Goal: Task Accomplishment & Management: Manage account settings

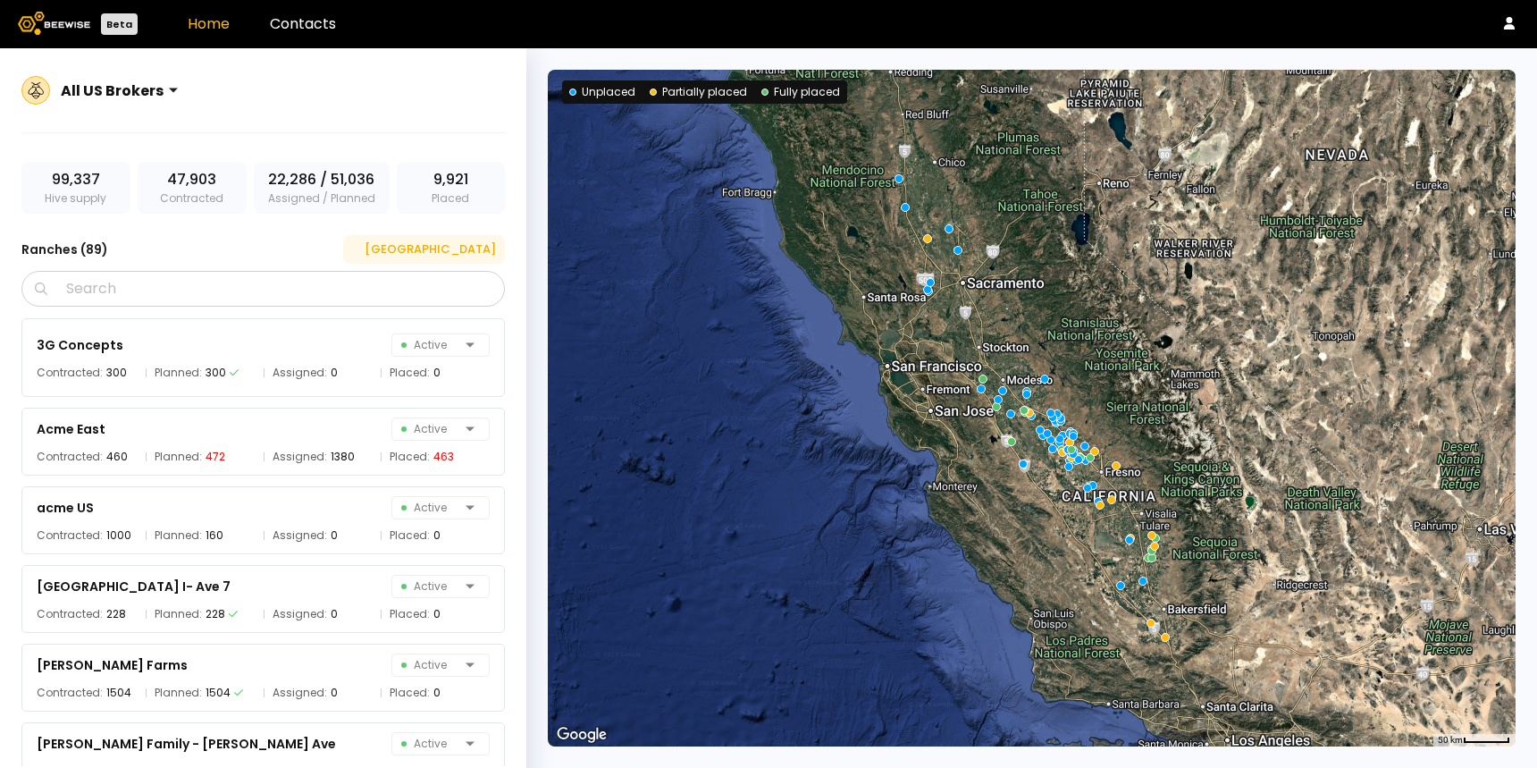
click at [453, 243] on div "[GEOGRAPHIC_DATA]" at bounding box center [424, 249] width 144 height 18
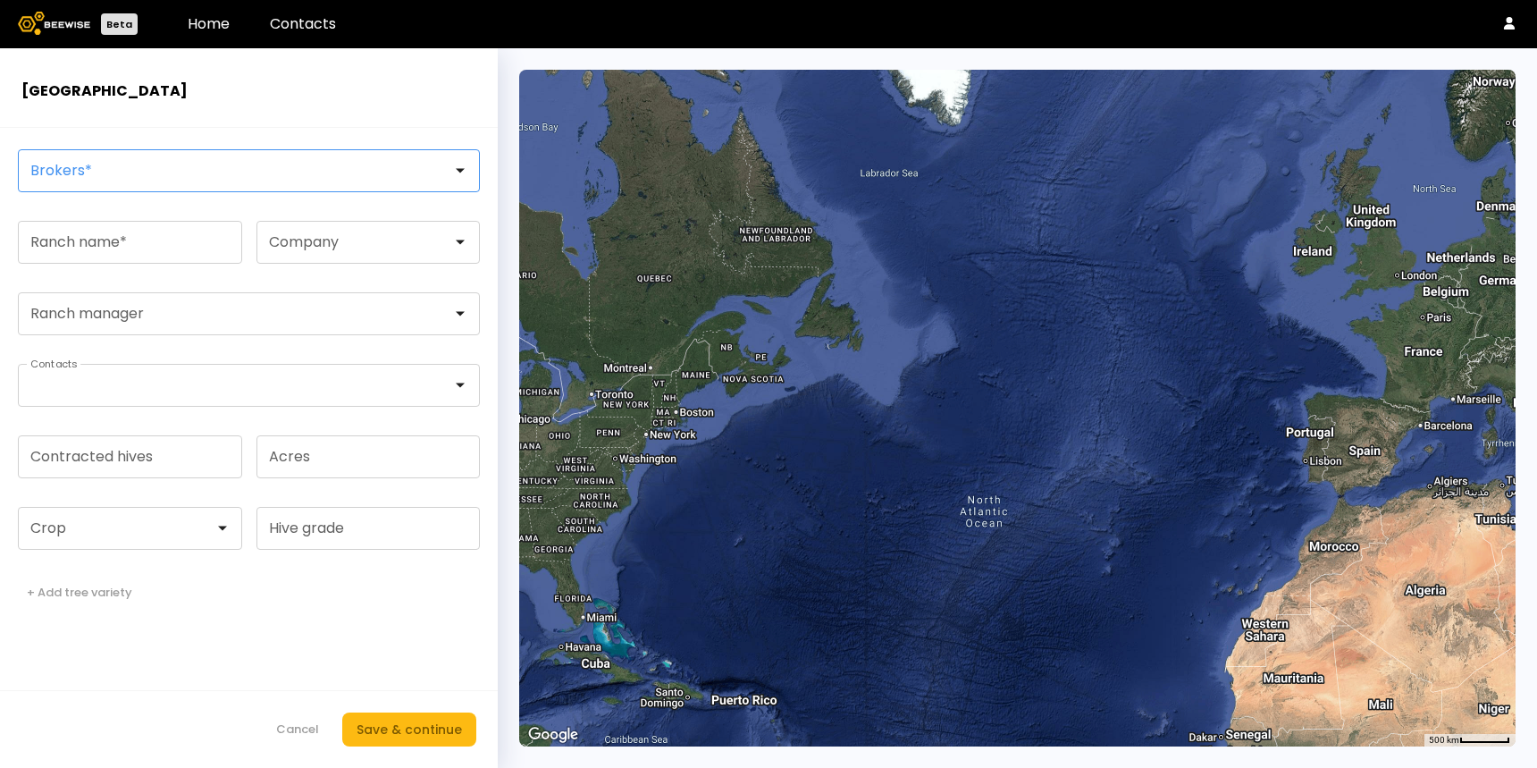
click at [331, 164] on div at bounding box center [241, 171] width 421 height 16
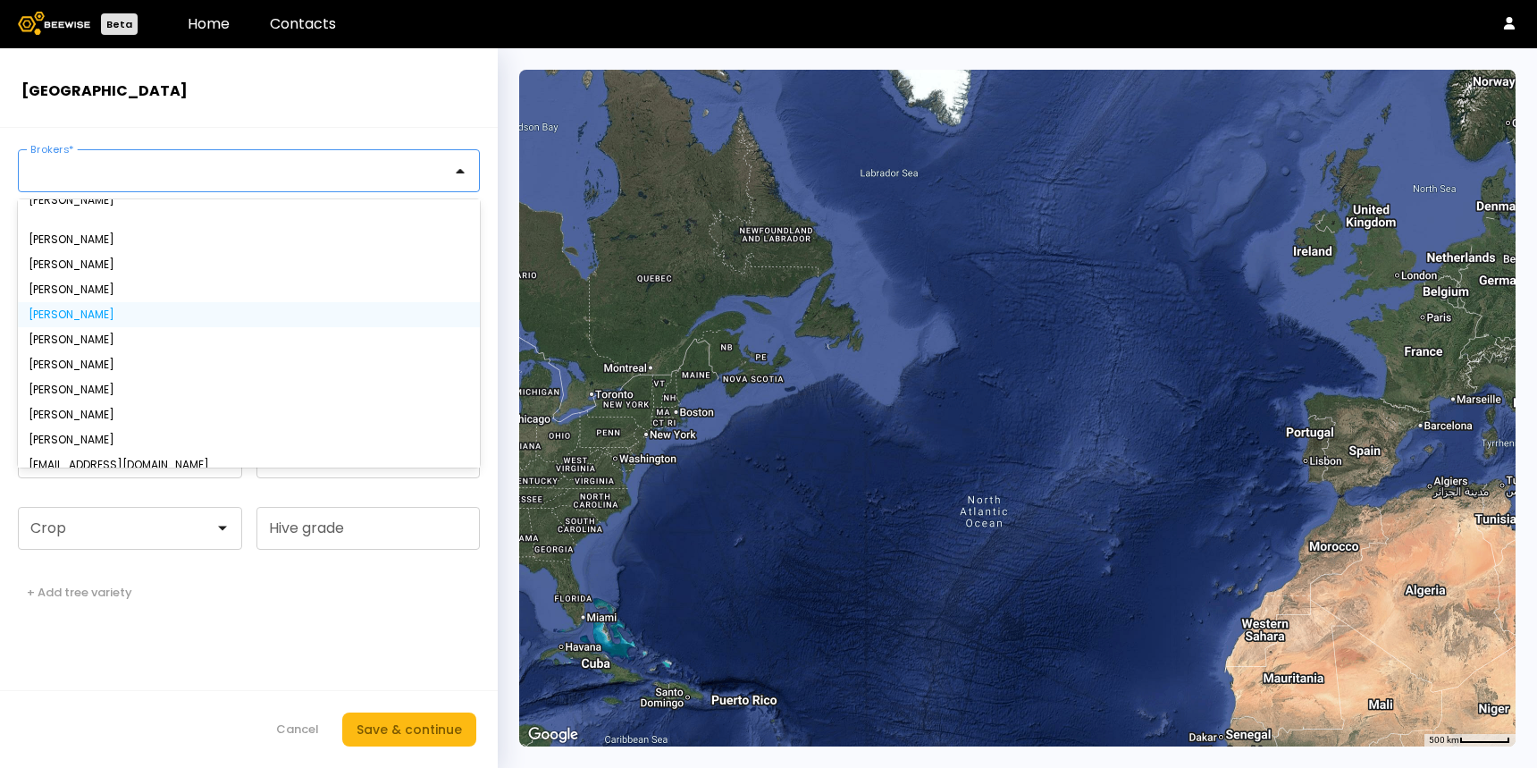
scroll to position [79, 0]
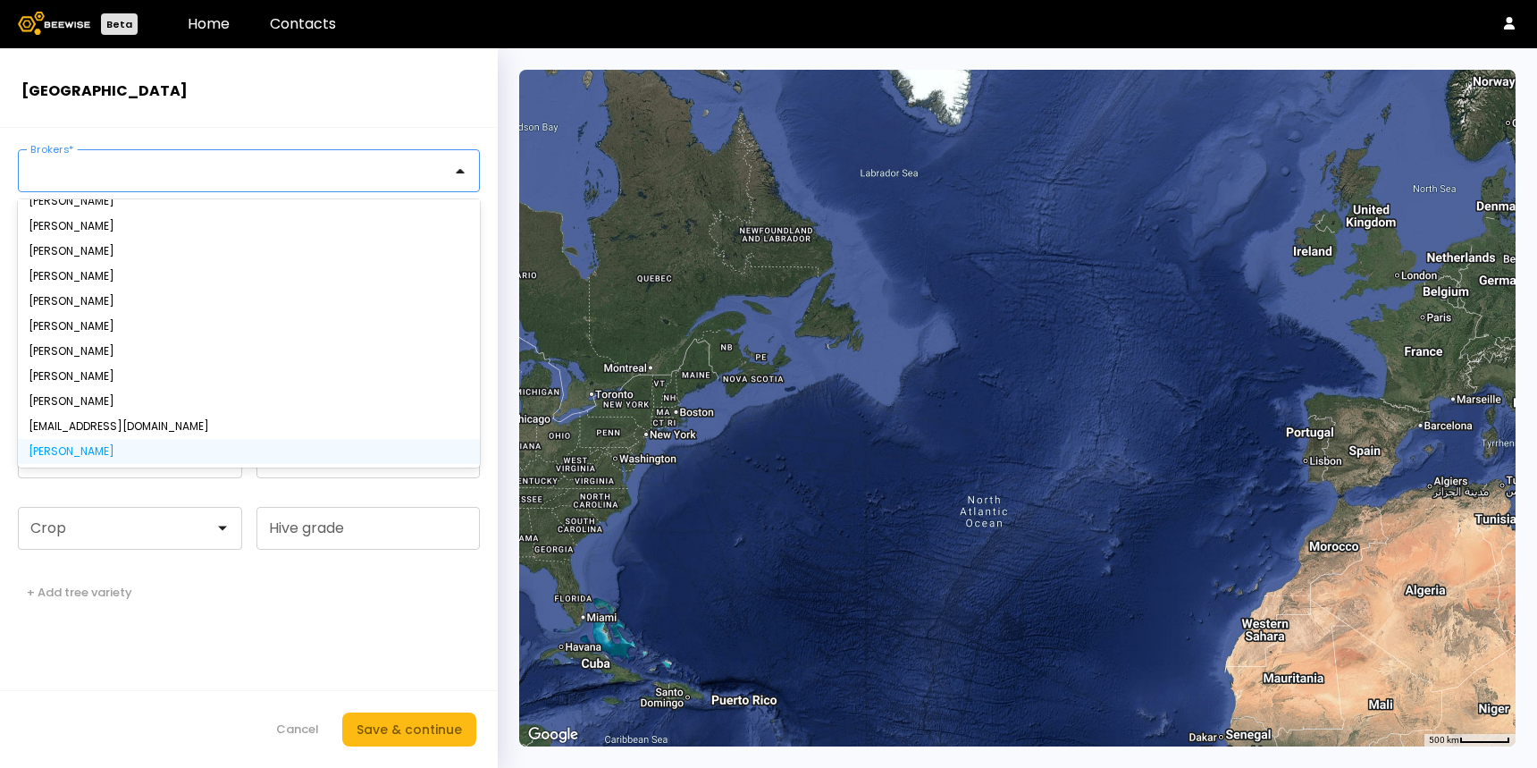
click at [175, 449] on div "[PERSON_NAME]" at bounding box center [249, 451] width 441 height 11
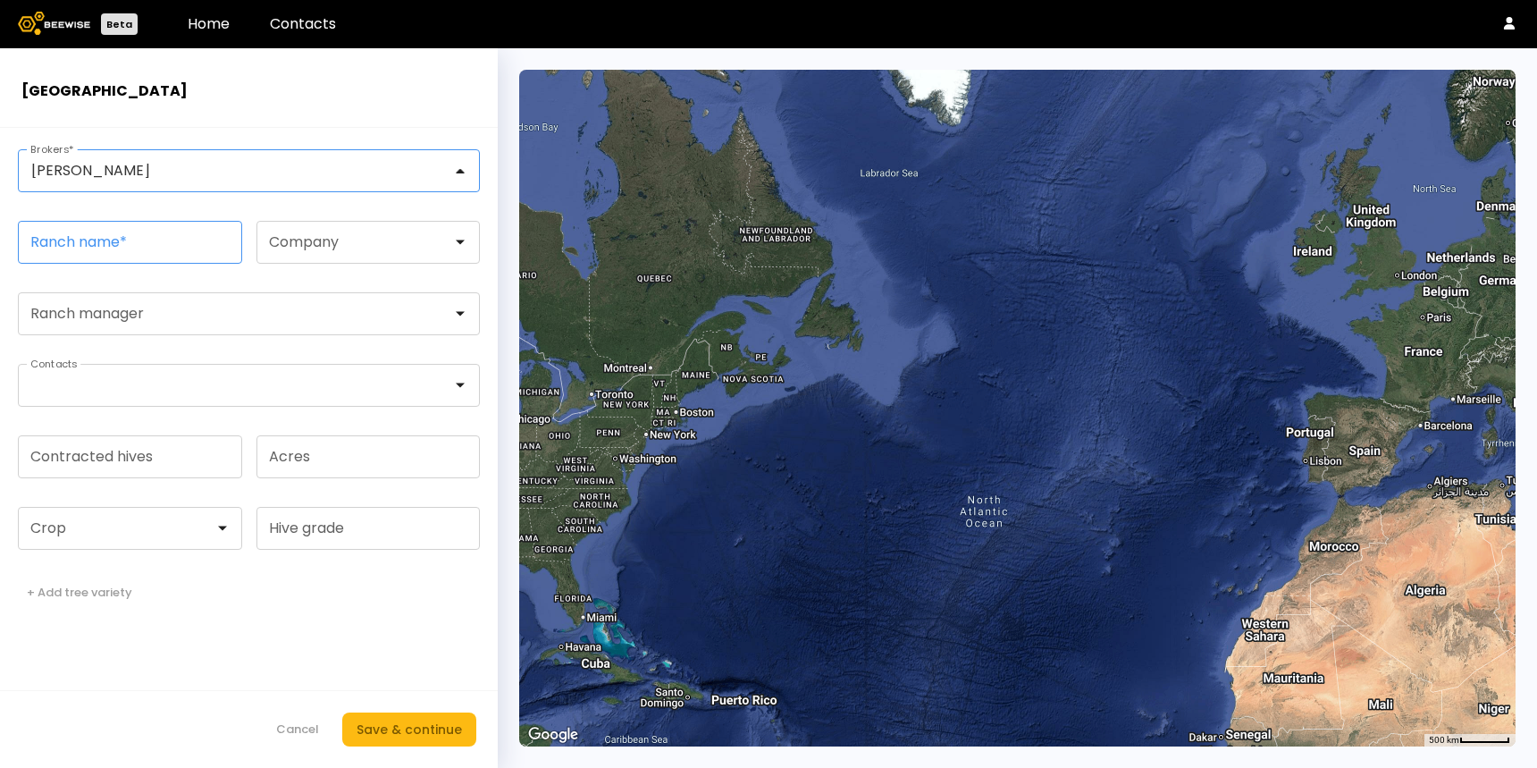
click at [139, 239] on input "Ranch name *" at bounding box center [130, 242] width 223 height 41
click at [102, 249] on input "Ranch name *" at bounding box center [130, 242] width 223 height 41
type input "****"
click at [293, 237] on div at bounding box center [361, 242] width 183 height 16
click at [285, 240] on div at bounding box center [361, 242] width 183 height 16
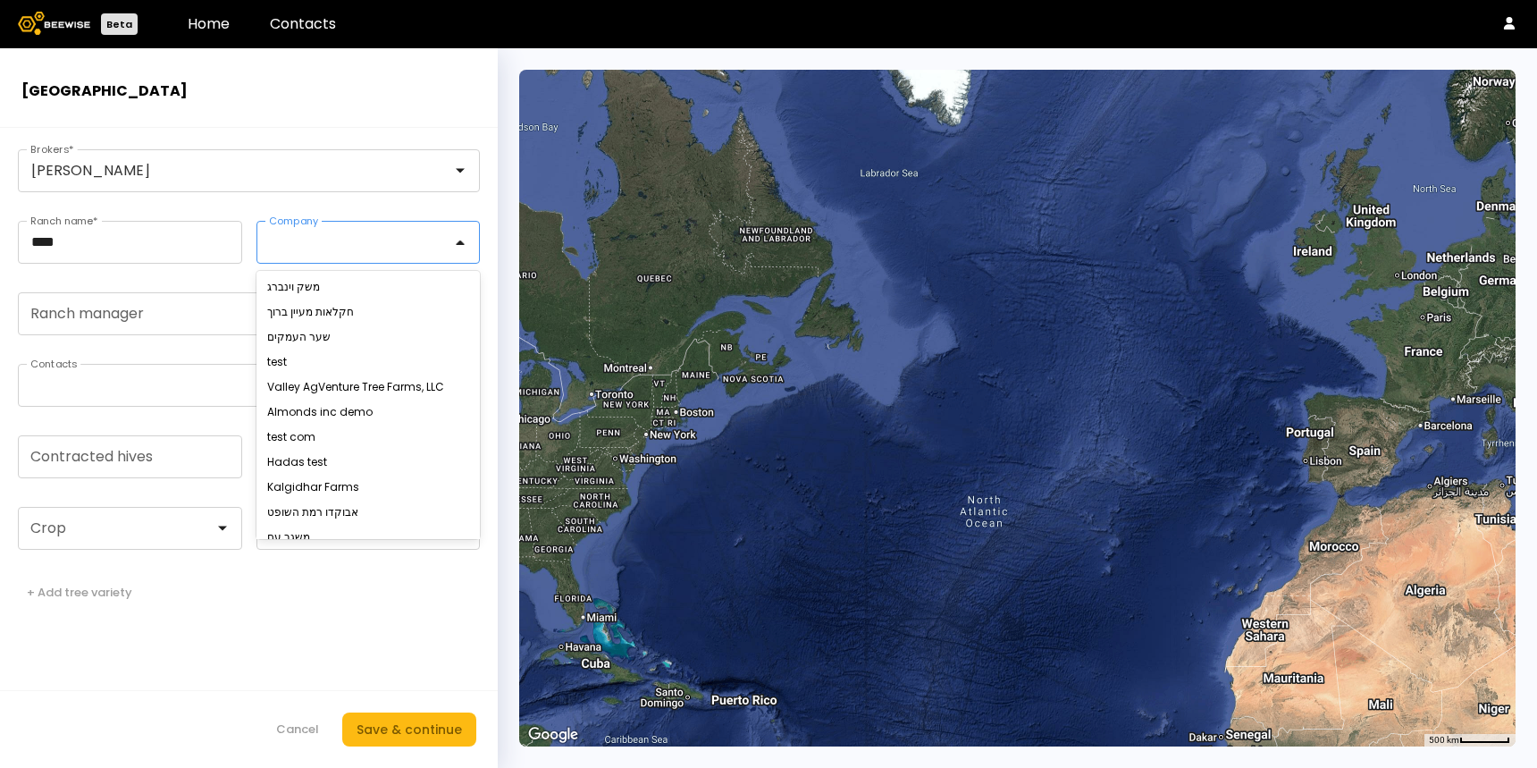
click at [285, 240] on div at bounding box center [361, 242] width 183 height 16
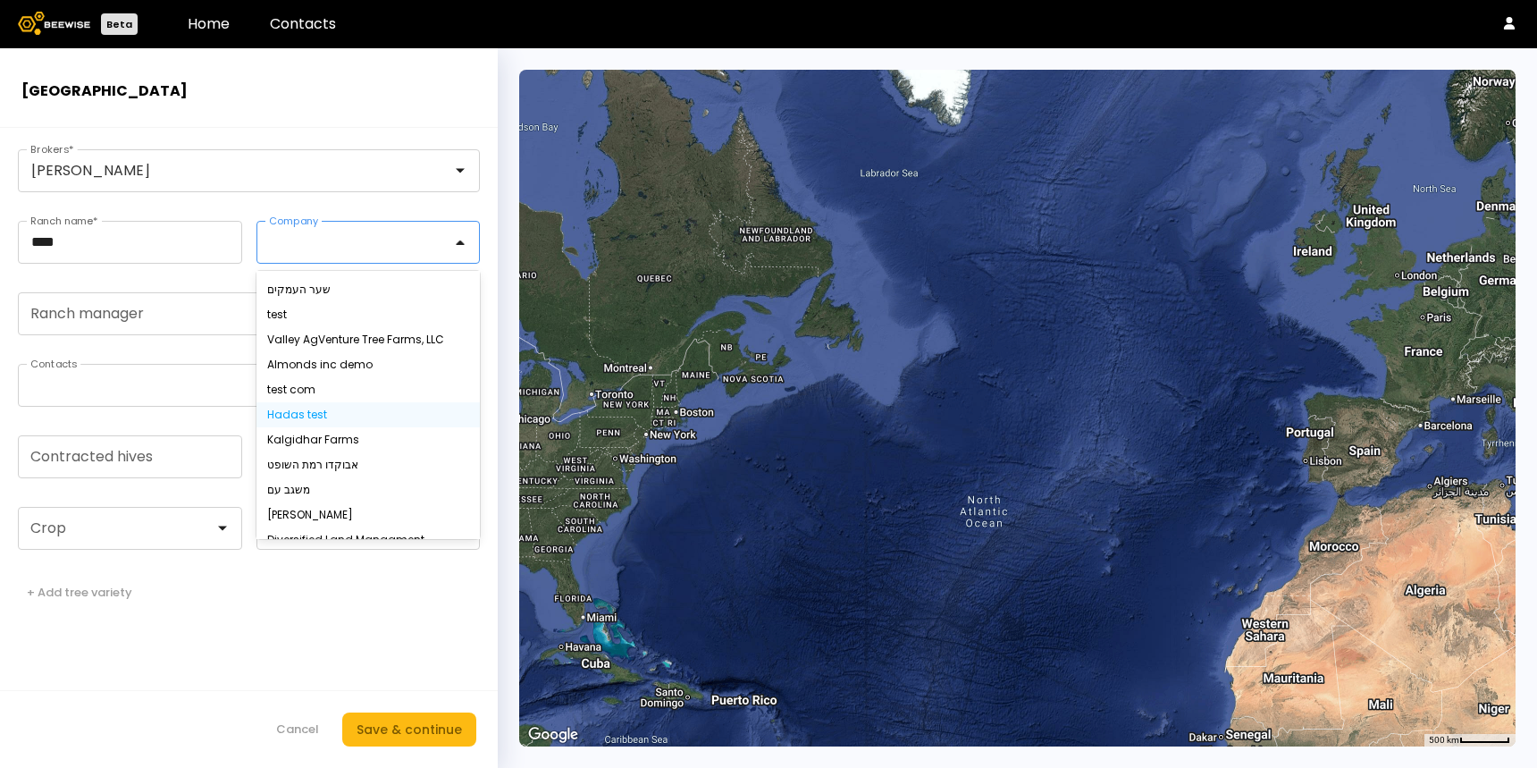
scroll to position [0, 0]
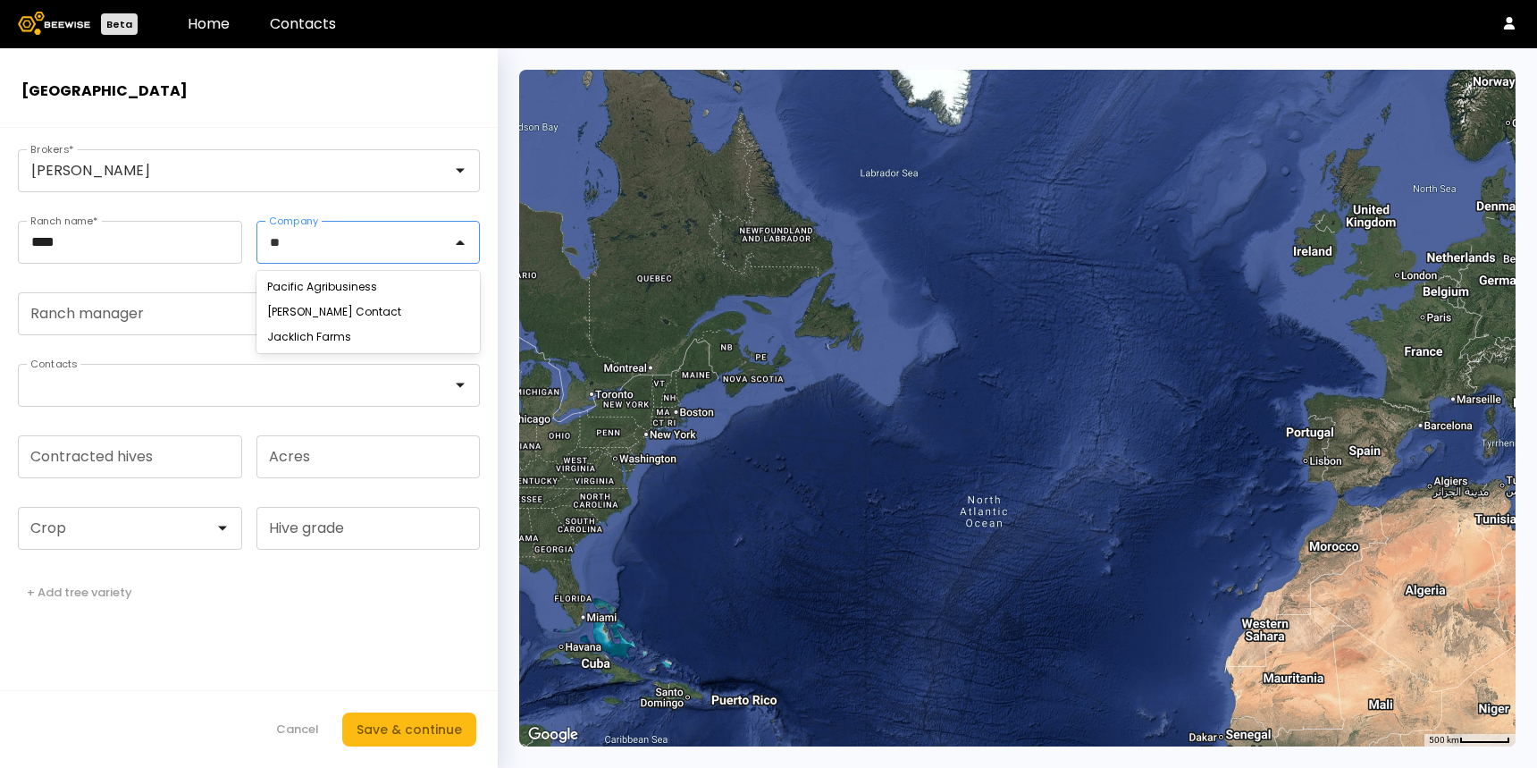
type input "*"
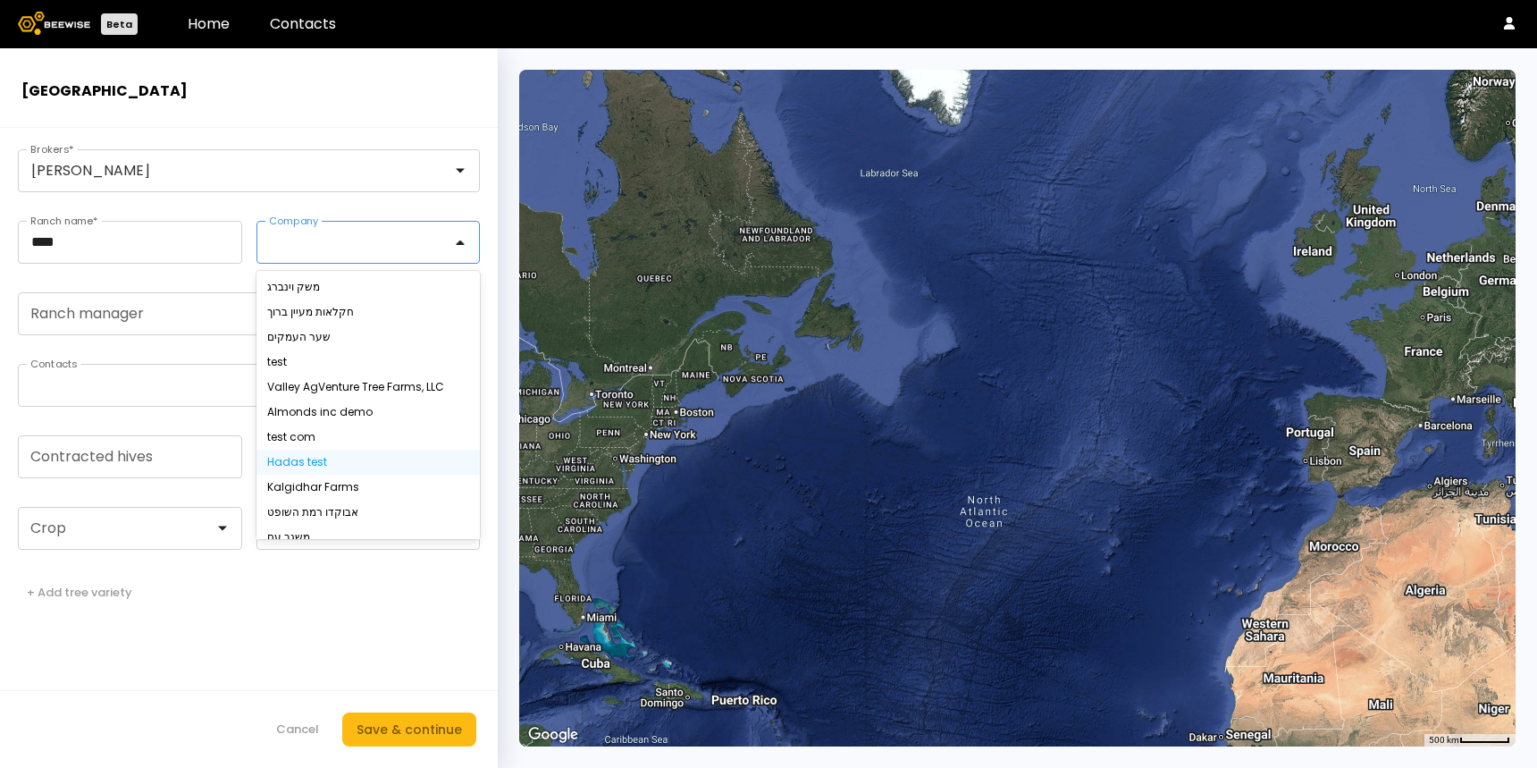
click at [315, 457] on div "Hadas test" at bounding box center [368, 462] width 203 height 11
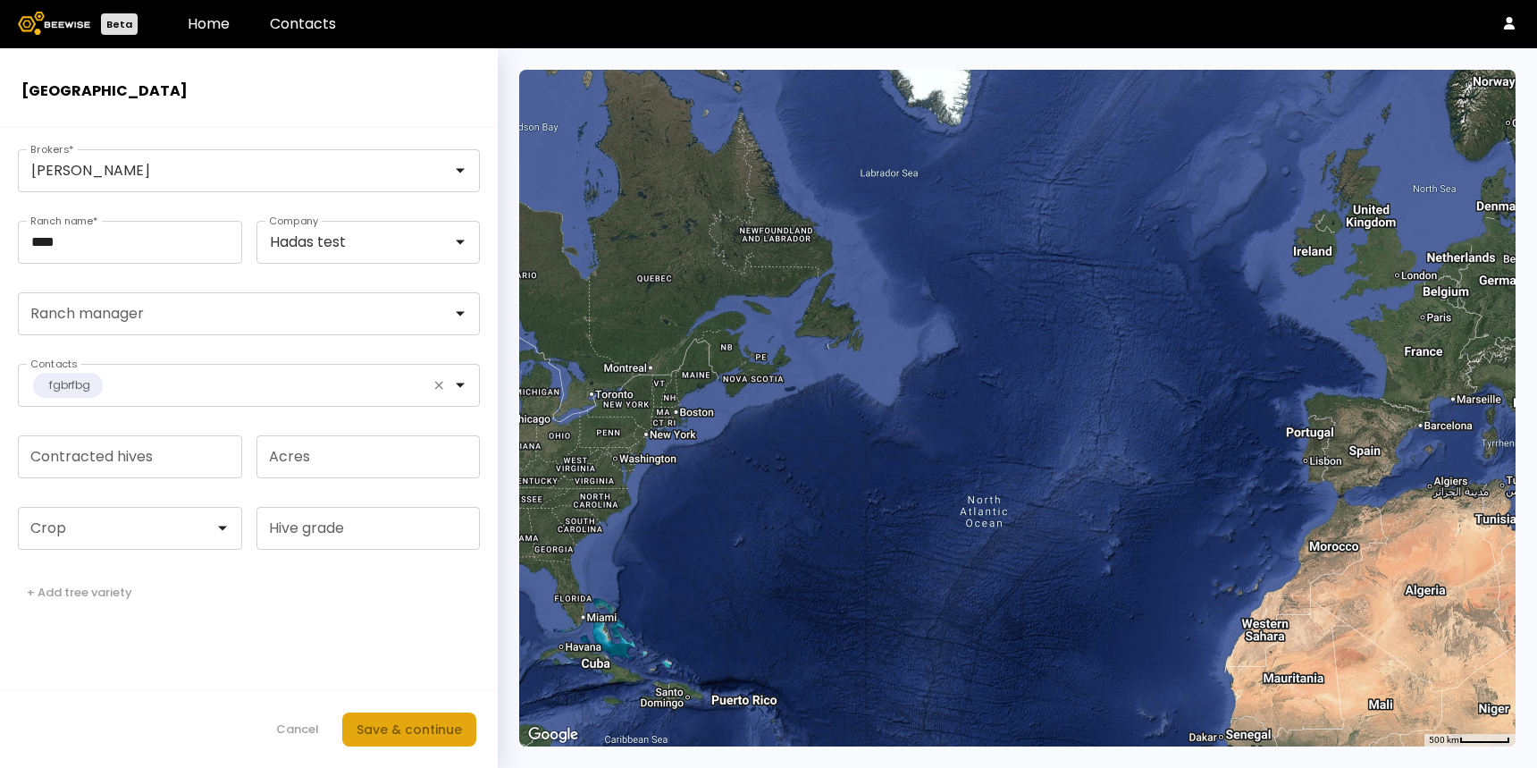
click at [407, 730] on div "Save & continue" at bounding box center [409, 729] width 105 height 20
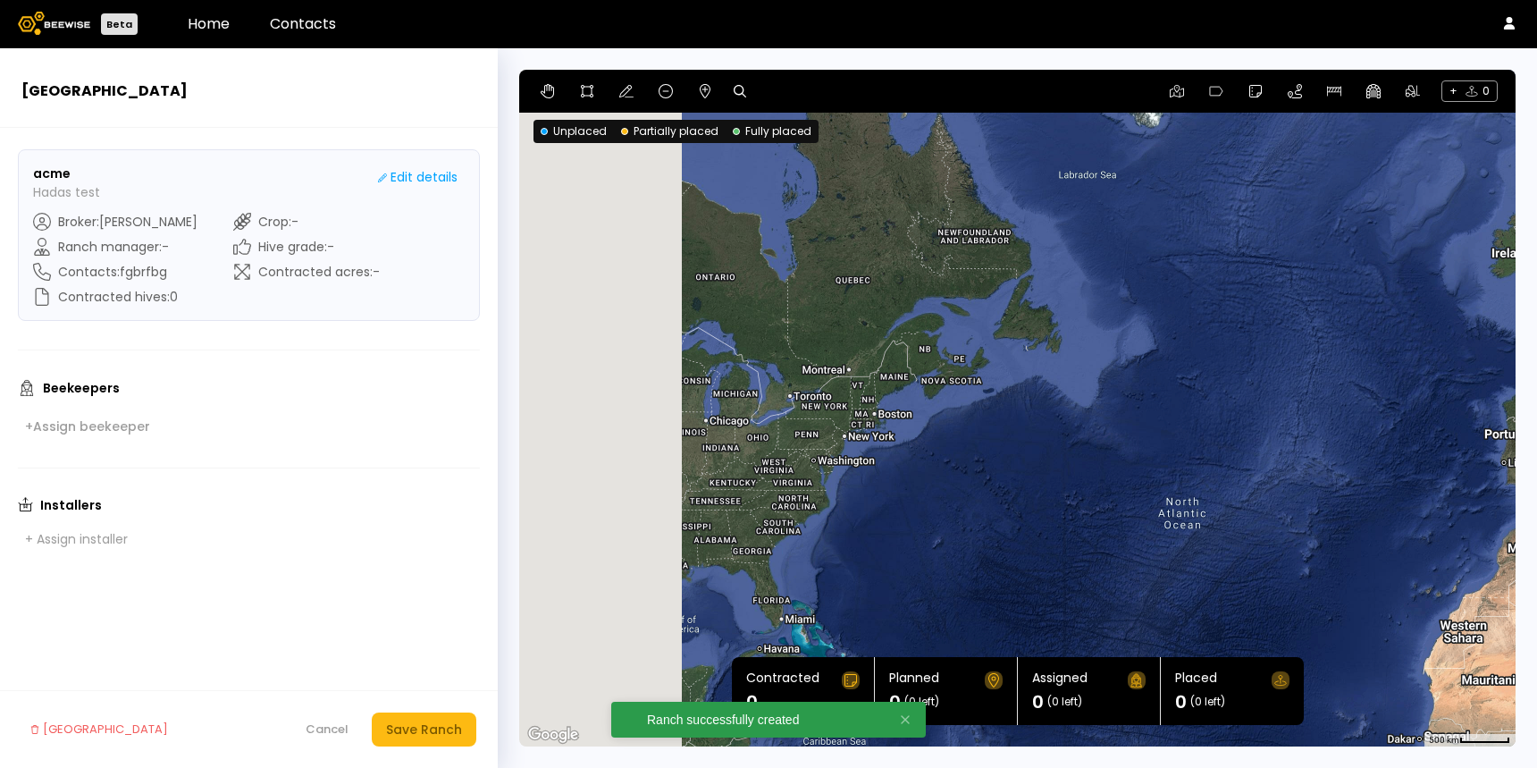
drag, startPoint x: 614, startPoint y: 398, endPoint x: 916, endPoint y: 410, distance: 302.3
click at [916, 410] on div at bounding box center [1017, 408] width 996 height 677
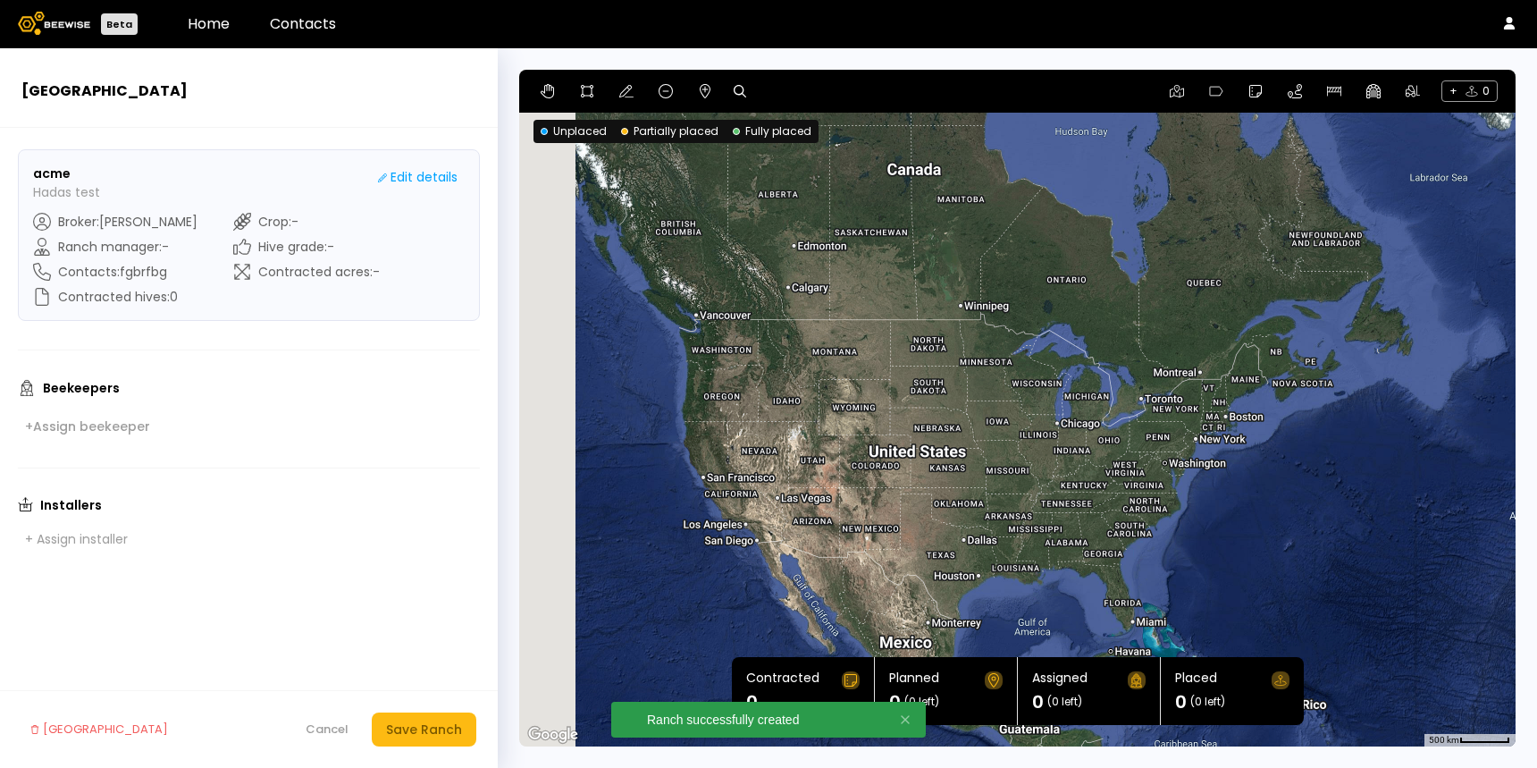
drag, startPoint x: 644, startPoint y: 383, endPoint x: 915, endPoint y: 374, distance: 270.9
click at [915, 374] on div at bounding box center [1017, 408] width 996 height 677
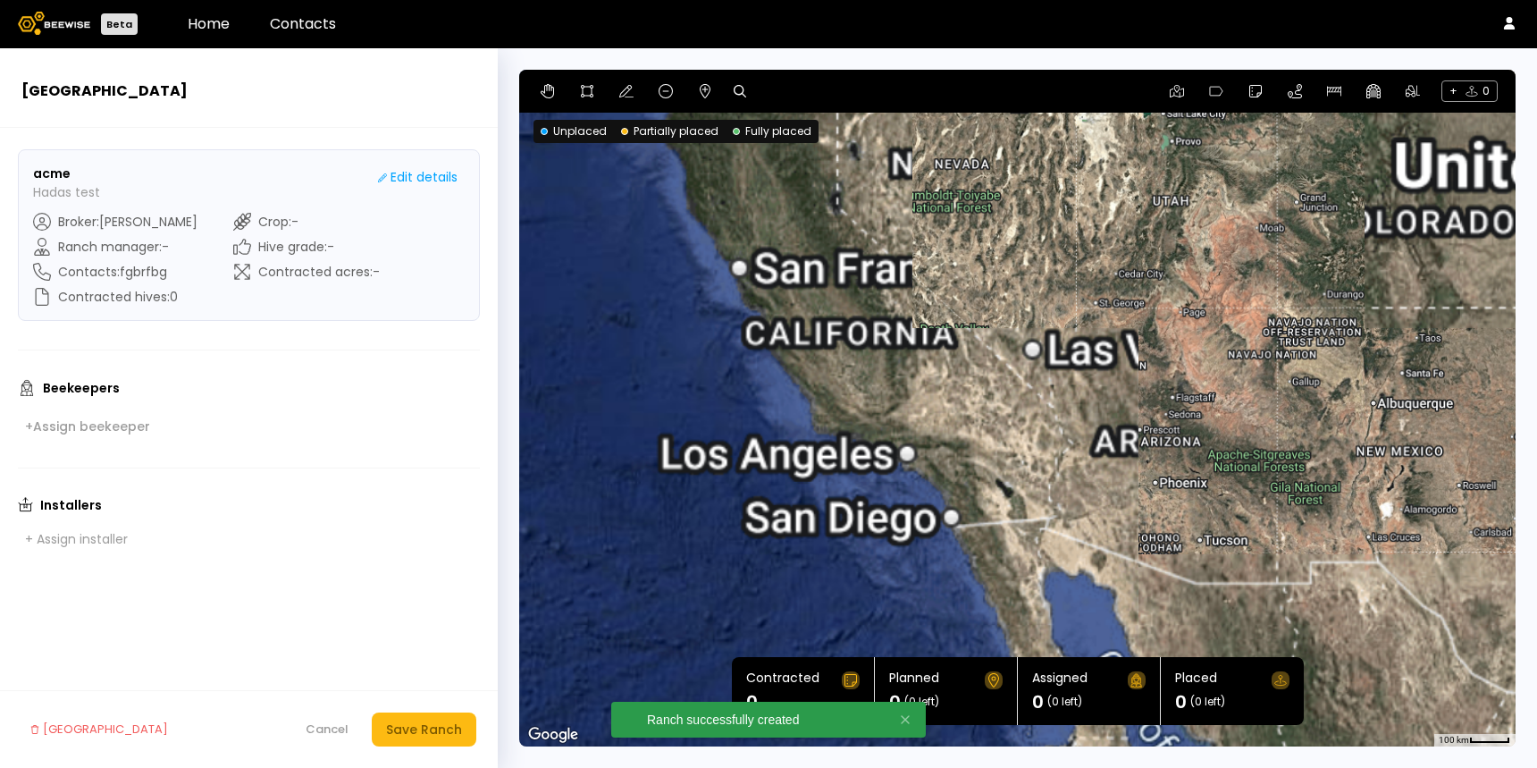
drag, startPoint x: 685, startPoint y: 529, endPoint x: 914, endPoint y: 168, distance: 427.9
click at [914, 168] on div at bounding box center [1017, 408] width 996 height 677
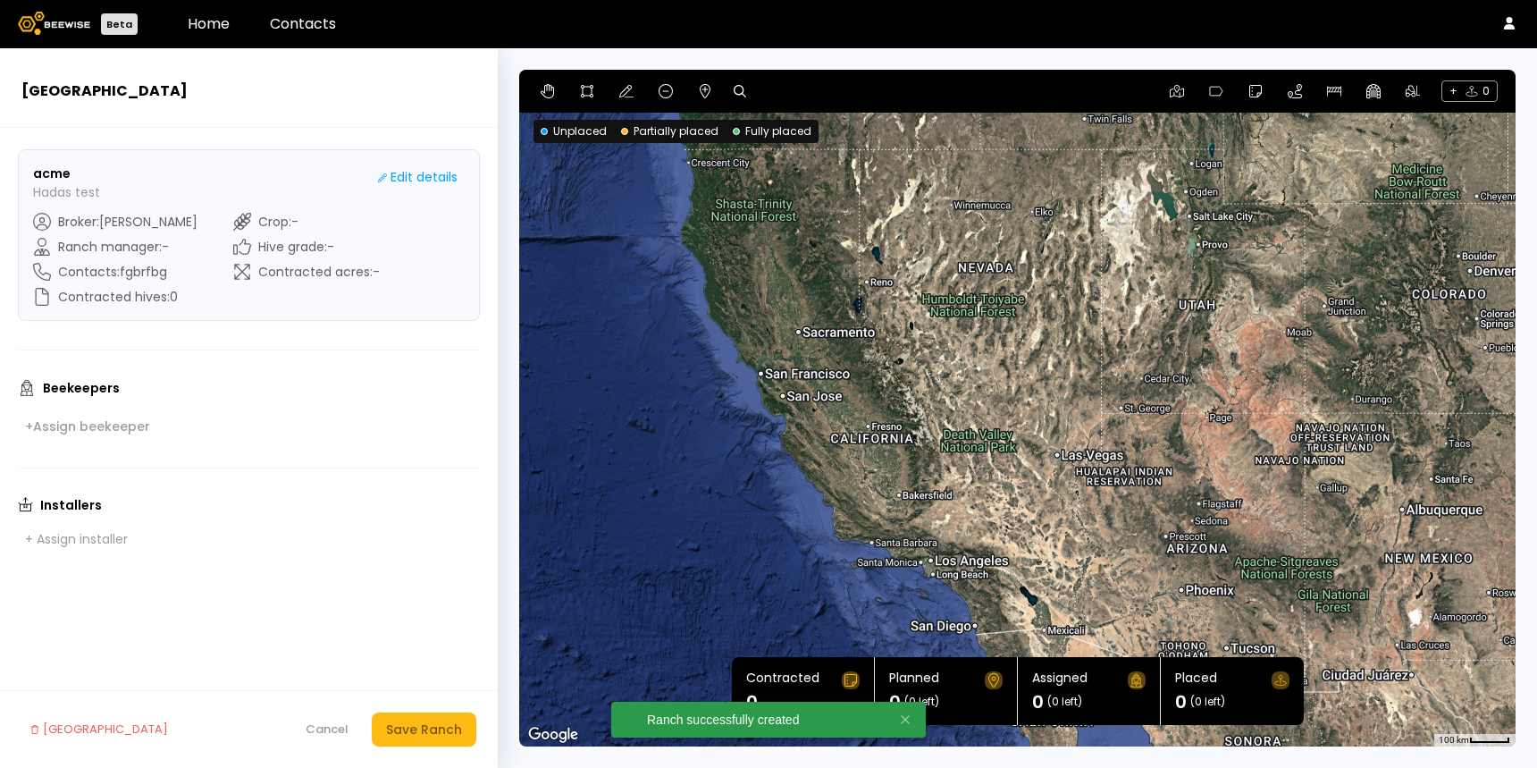
drag, startPoint x: 761, startPoint y: 200, endPoint x: 773, endPoint y: 344, distance: 144.4
click at [773, 344] on div at bounding box center [1017, 408] width 996 height 677
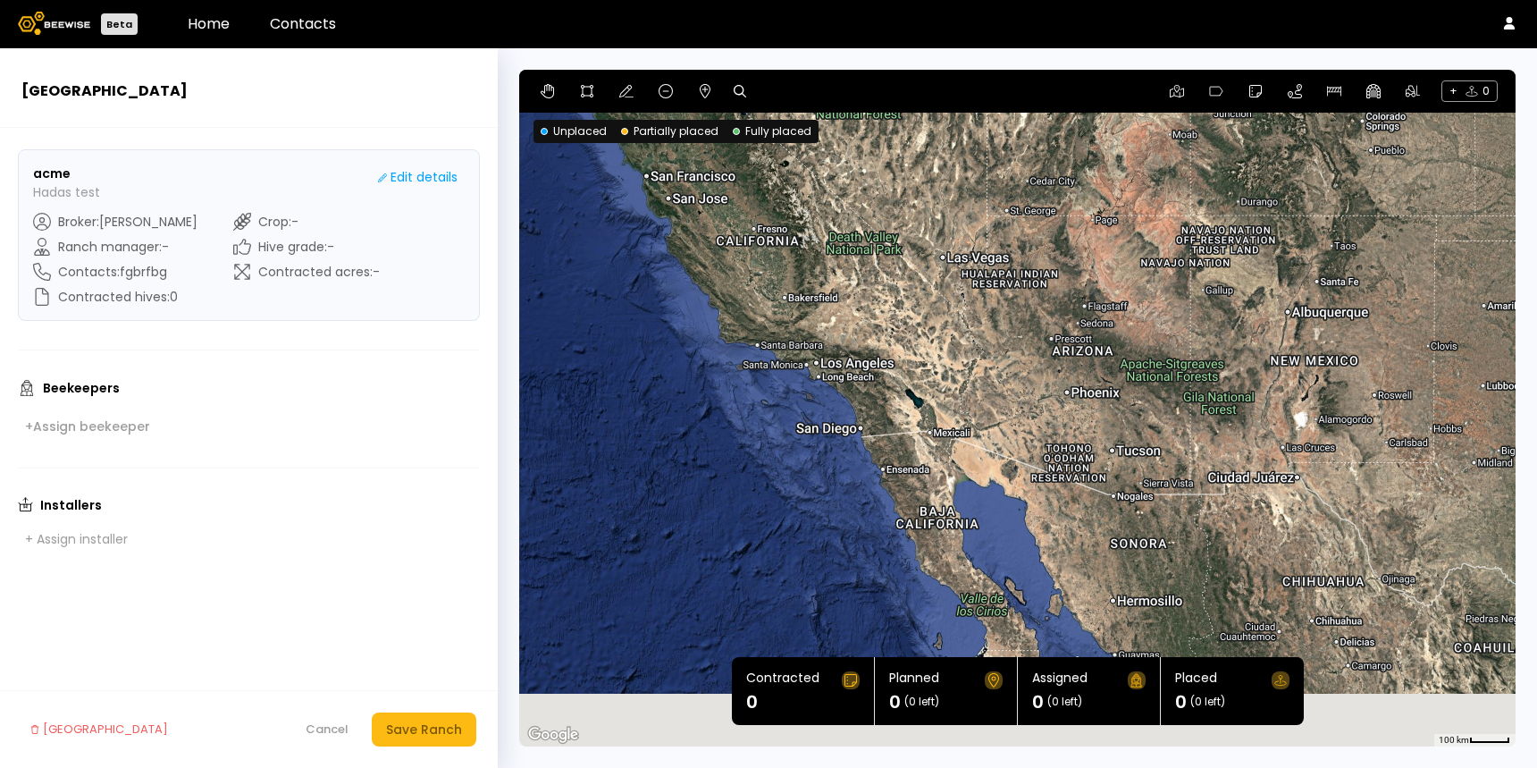
drag, startPoint x: 932, startPoint y: 545, endPoint x: 813, endPoint y: 339, distance: 238.2
click at [813, 339] on div at bounding box center [1017, 408] width 996 height 677
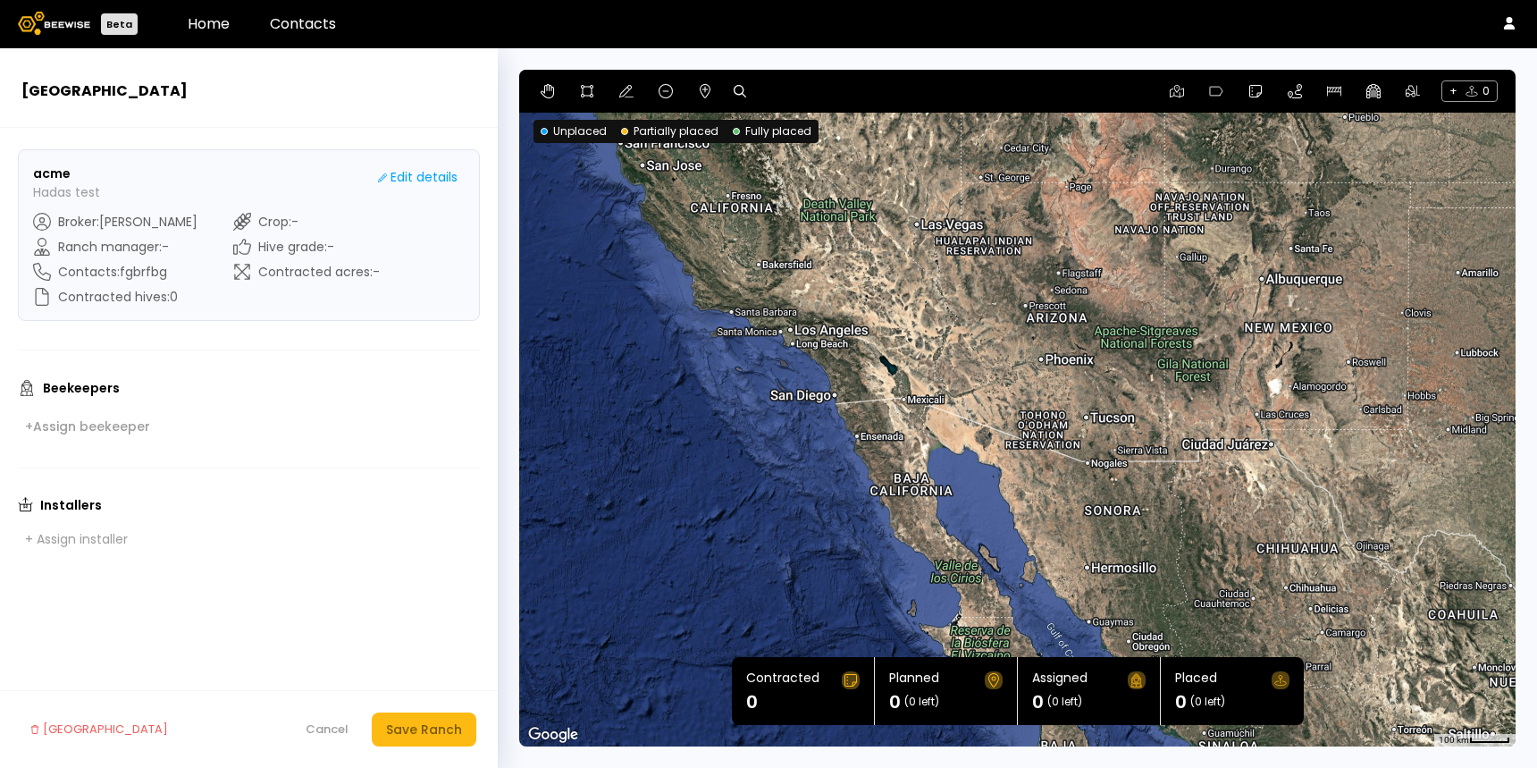
drag, startPoint x: 924, startPoint y: 492, endPoint x: 898, endPoint y: 463, distance: 38.6
click at [898, 463] on div at bounding box center [1017, 408] width 996 height 677
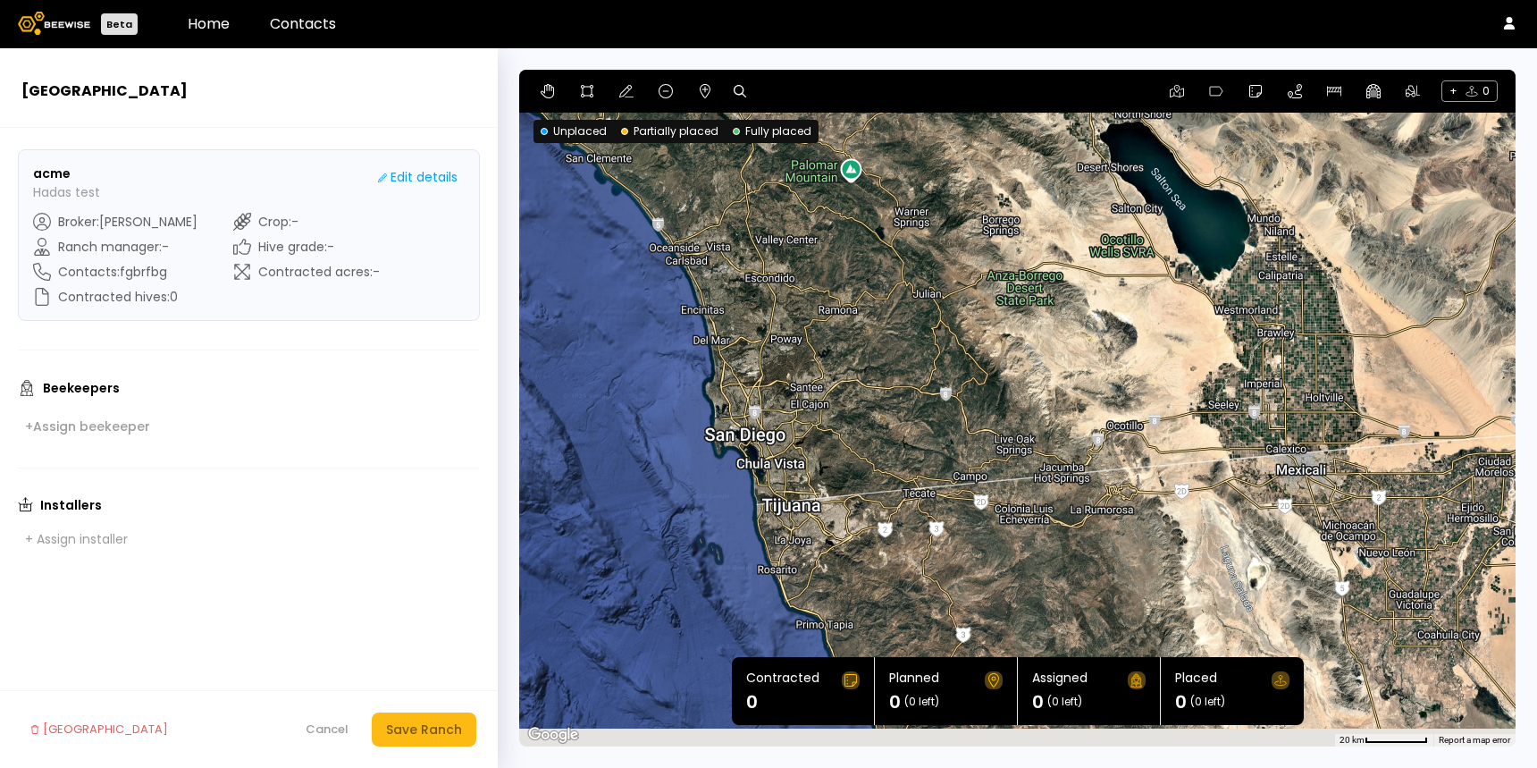
drag, startPoint x: 941, startPoint y: 518, endPoint x: 831, endPoint y: 372, distance: 183.2
click at [831, 371] on div at bounding box center [1017, 408] width 996 height 677
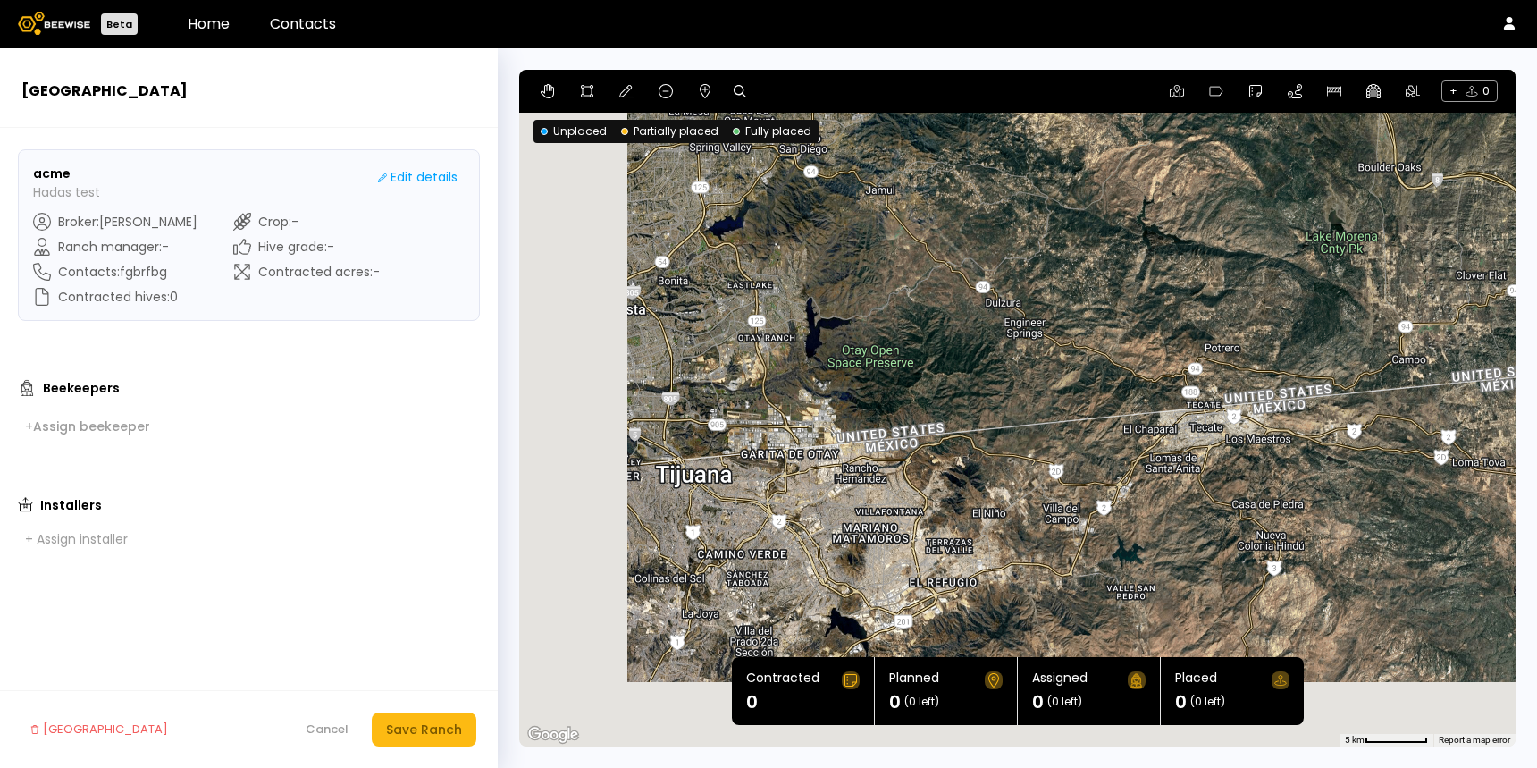
drag, startPoint x: 845, startPoint y: 492, endPoint x: 1026, endPoint y: 264, distance: 292.0
click at [1026, 264] on div at bounding box center [1017, 408] width 996 height 677
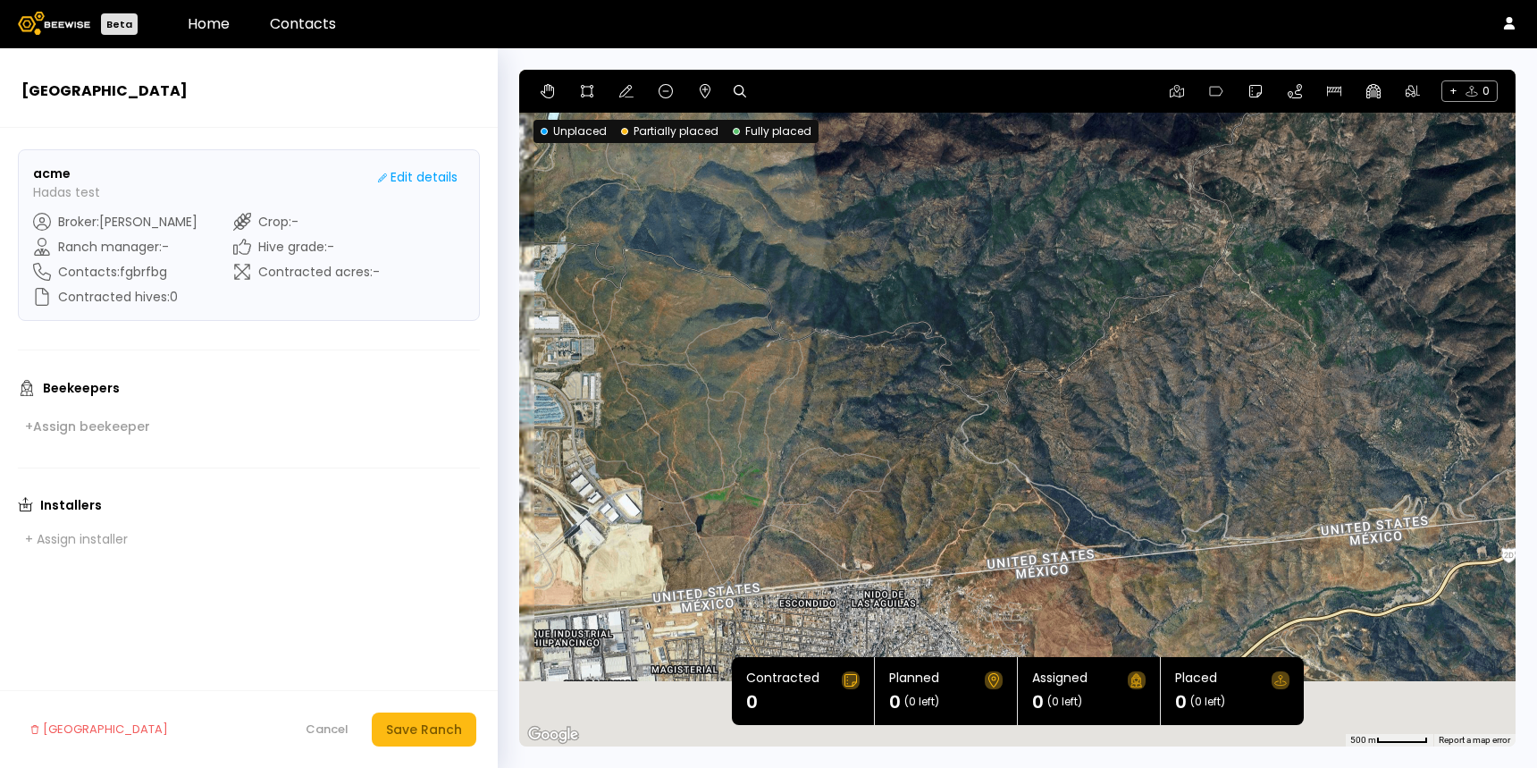
drag, startPoint x: 857, startPoint y: 425, endPoint x: 1095, endPoint y: 185, distance: 338.1
click at [1095, 184] on div at bounding box center [1017, 408] width 996 height 677
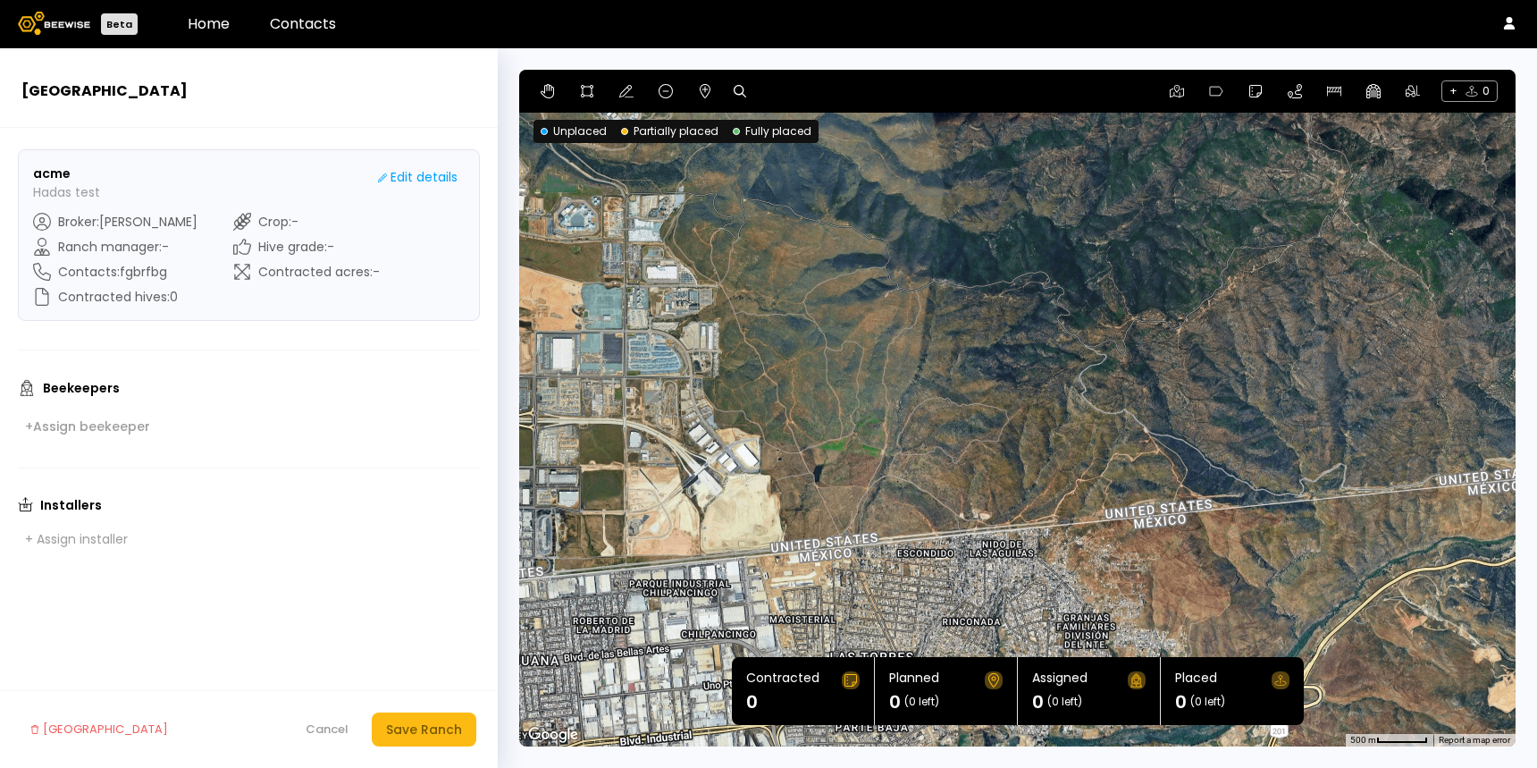
drag, startPoint x: 770, startPoint y: 484, endPoint x: 880, endPoint y: 469, distance: 111.0
click at [880, 469] on div at bounding box center [1017, 408] width 996 height 677
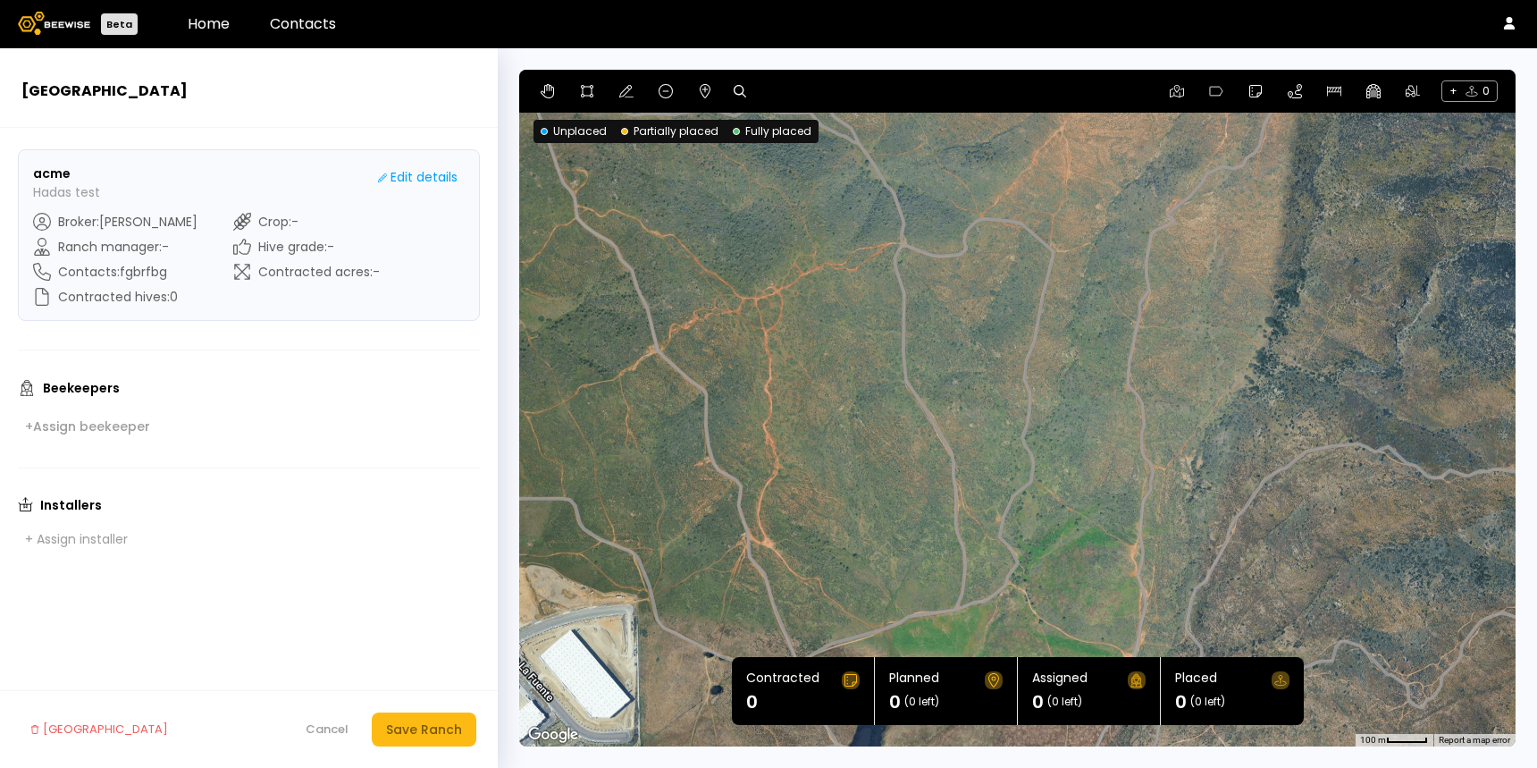
drag, startPoint x: 890, startPoint y: 276, endPoint x: 806, endPoint y: 353, distance: 113.9
click at [806, 353] on div at bounding box center [1017, 408] width 996 height 677
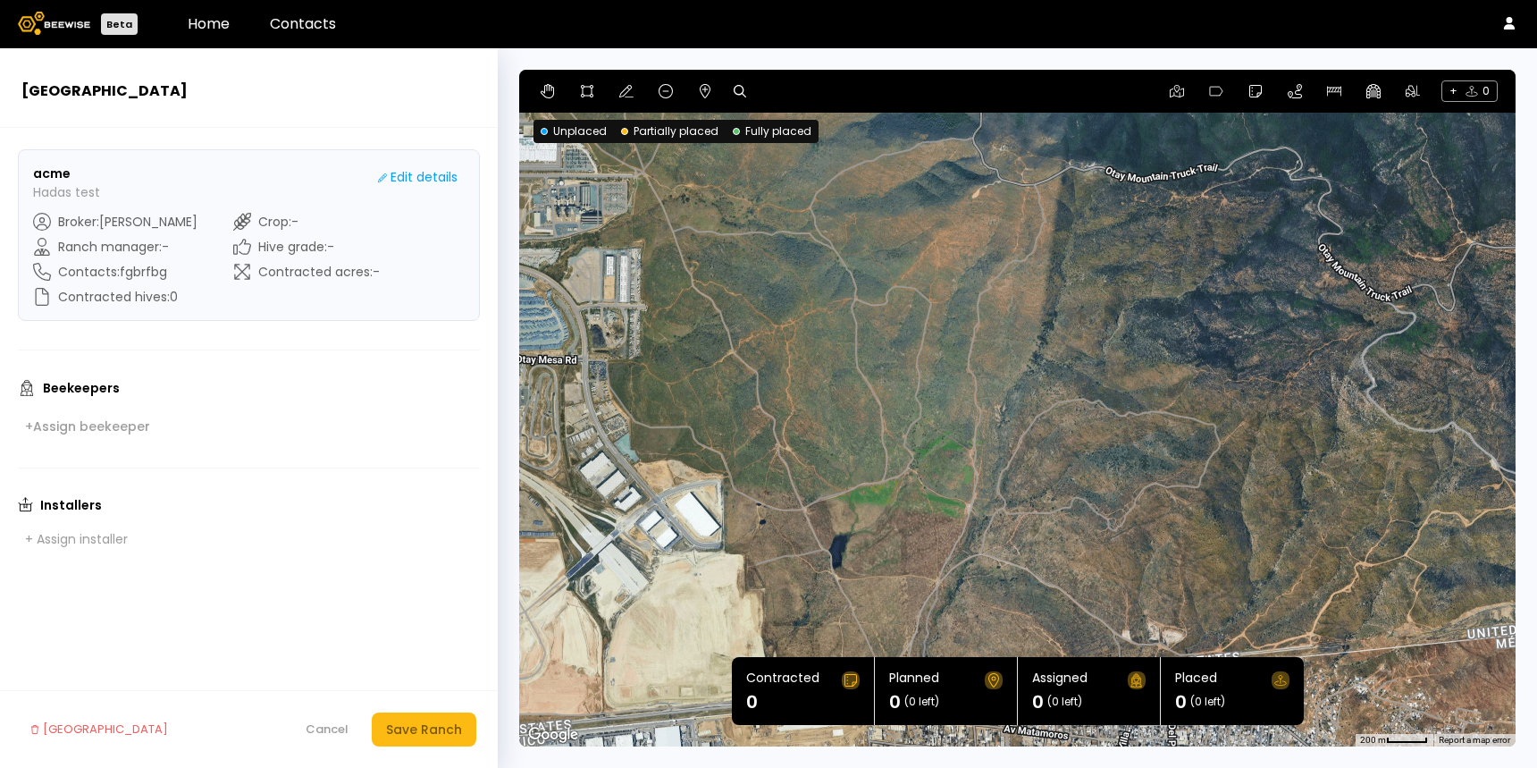
drag, startPoint x: 803, startPoint y: 324, endPoint x: 791, endPoint y: 332, distance: 14.4
click at [791, 332] on div at bounding box center [1017, 408] width 996 height 677
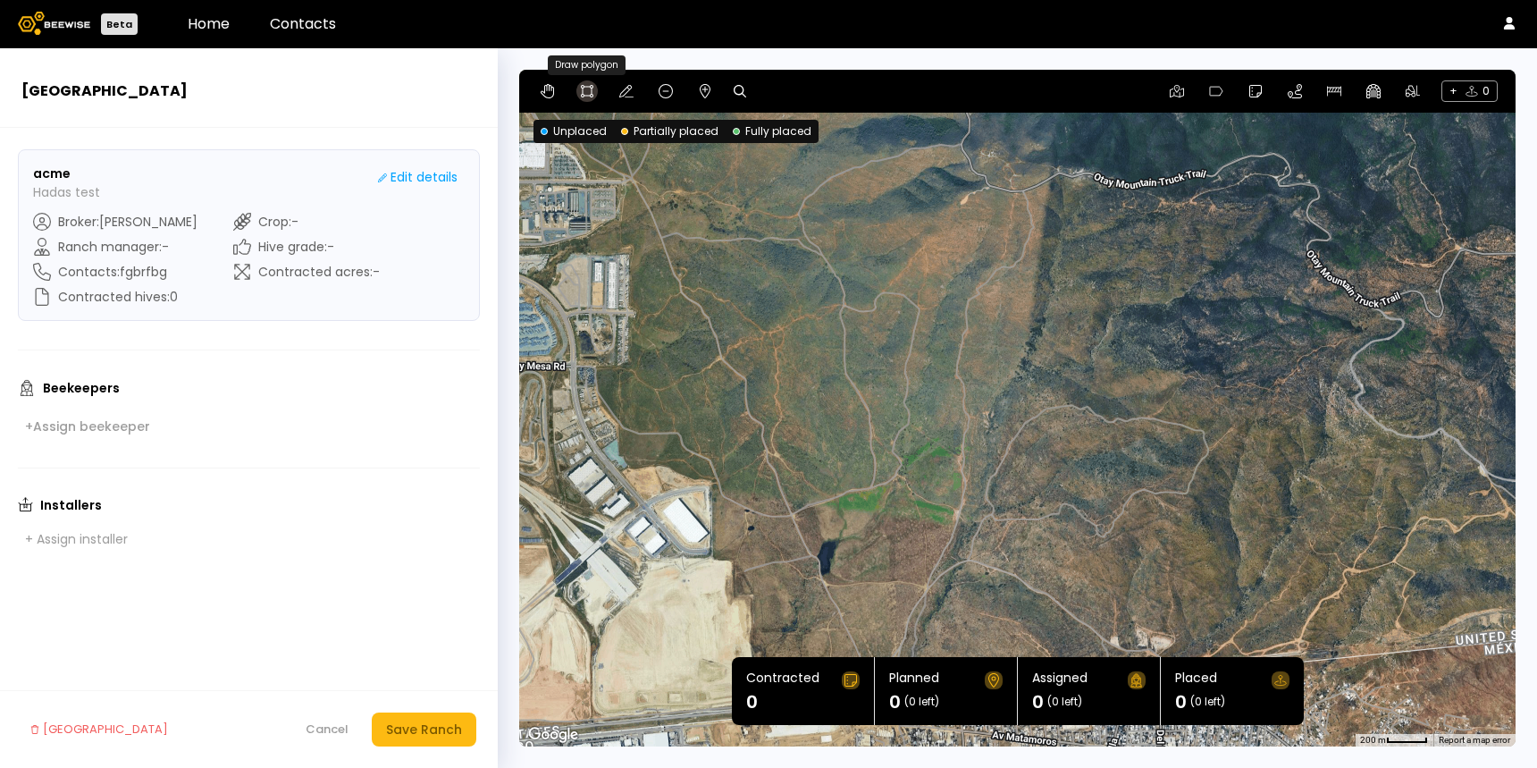
click at [588, 92] on icon at bounding box center [587, 91] width 14 height 14
click at [659, 237] on div at bounding box center [1018, 408] width 994 height 677
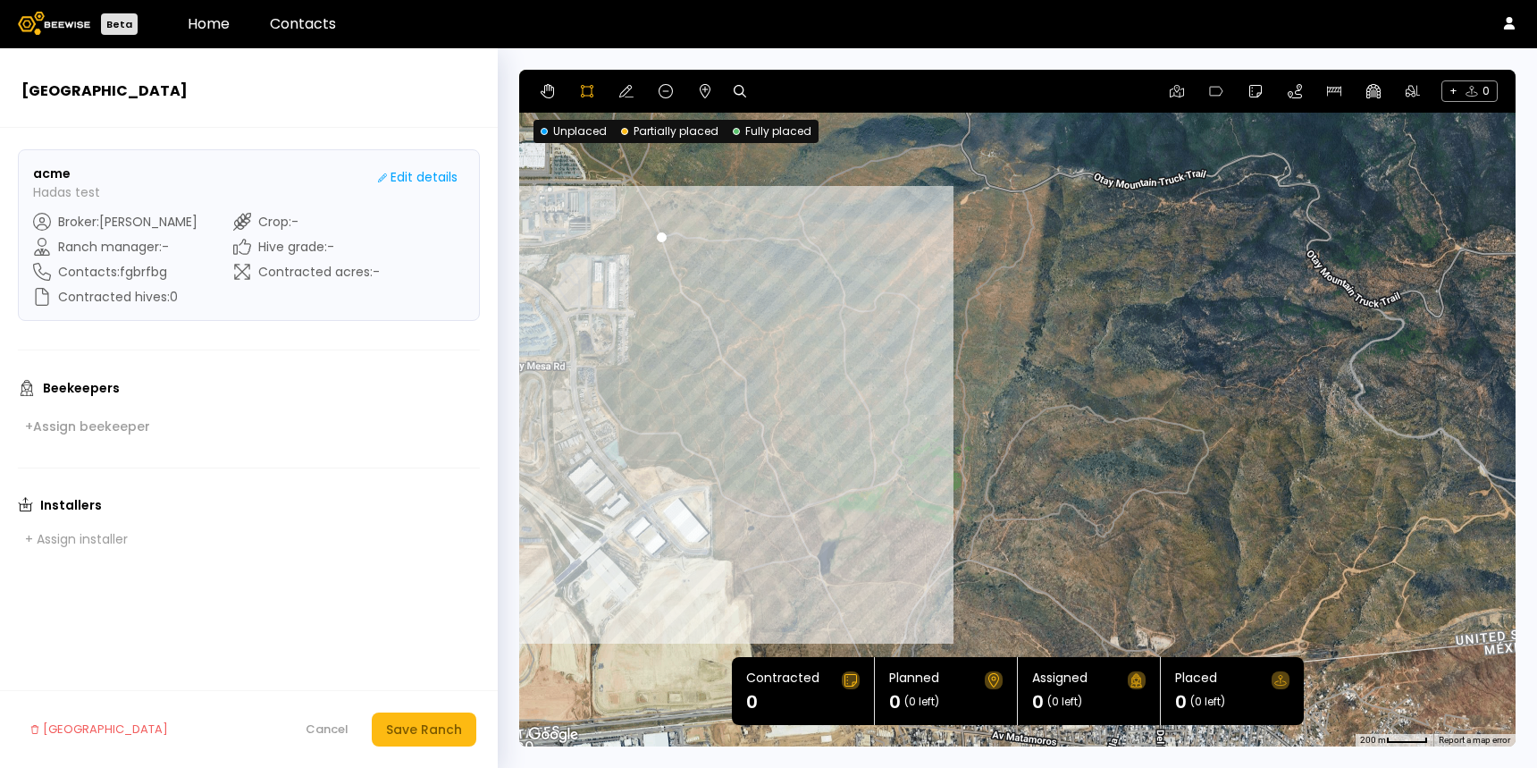
click at [788, 513] on div at bounding box center [1018, 408] width 994 height 677
click at [868, 488] on div at bounding box center [1018, 408] width 994 height 677
click at [845, 369] on div at bounding box center [1018, 408] width 994 height 677
click at [812, 244] on div at bounding box center [1018, 408] width 994 height 677
click at [661, 238] on div at bounding box center [1018, 408] width 994 height 677
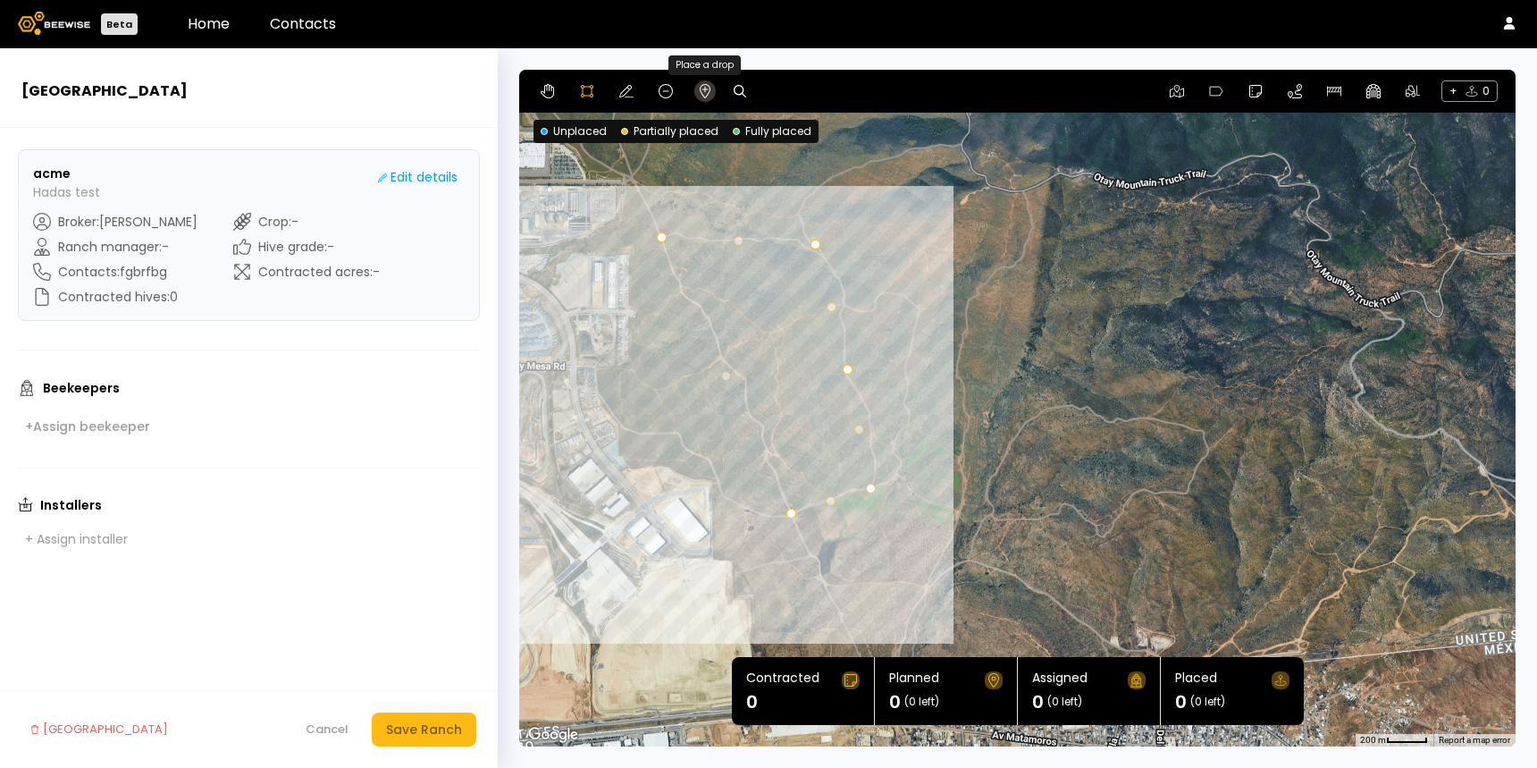
click at [705, 93] on icon at bounding box center [705, 91] width 14 height 14
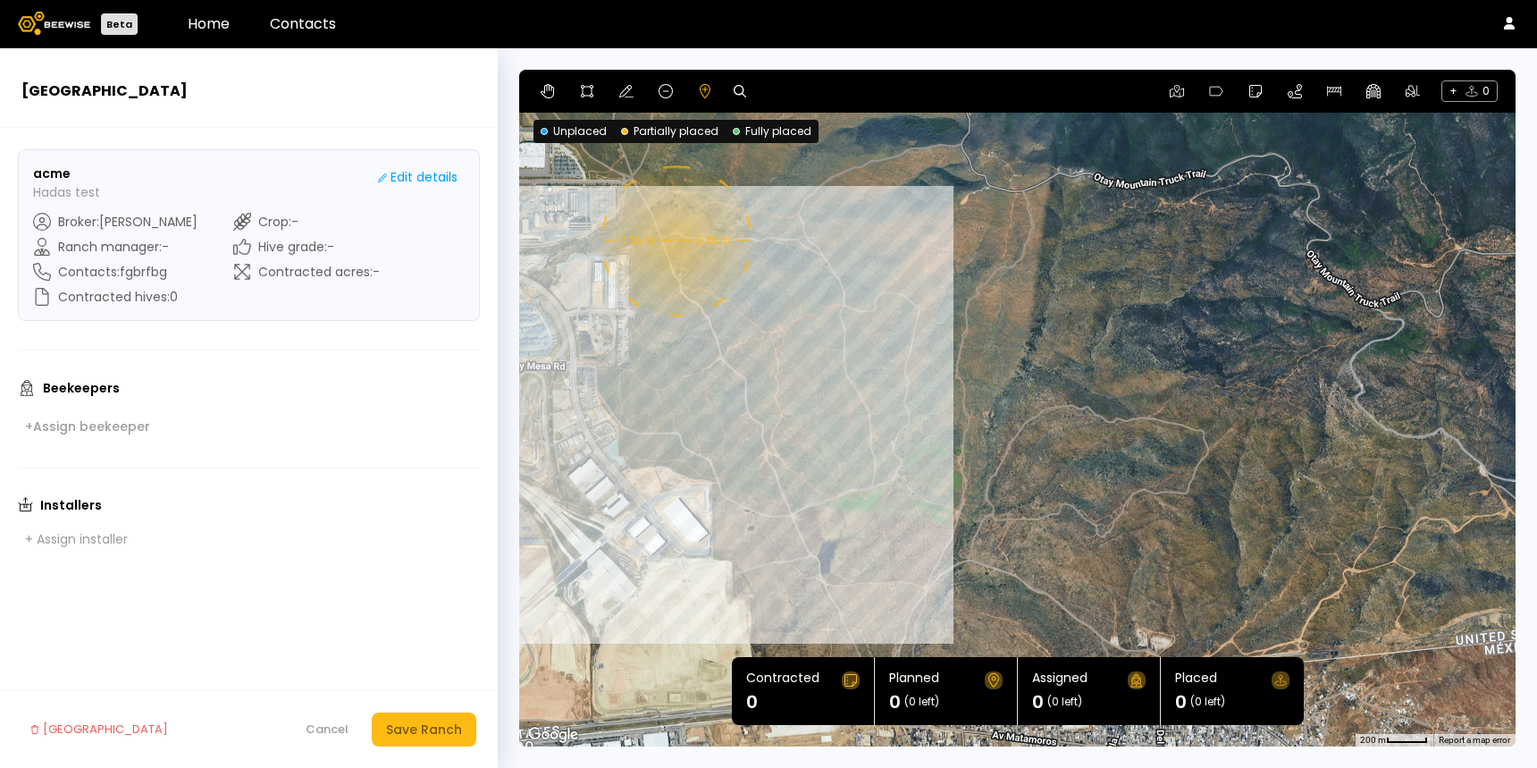
click at [674, 240] on div "0.16 mi 0.16 mi" at bounding box center [1017, 408] width 996 height 677
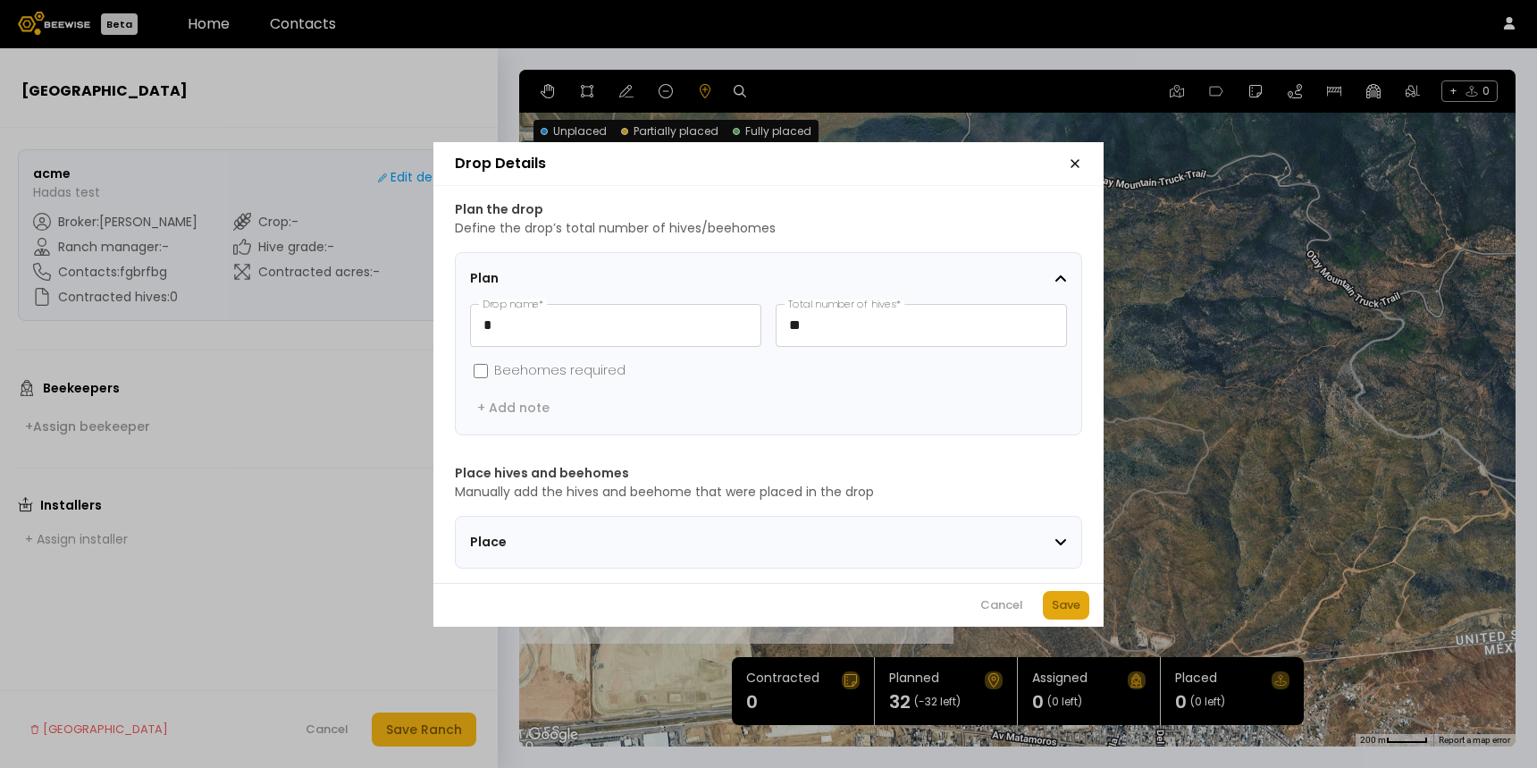
click at [1068, 612] on div "Save" at bounding box center [1066, 605] width 29 height 18
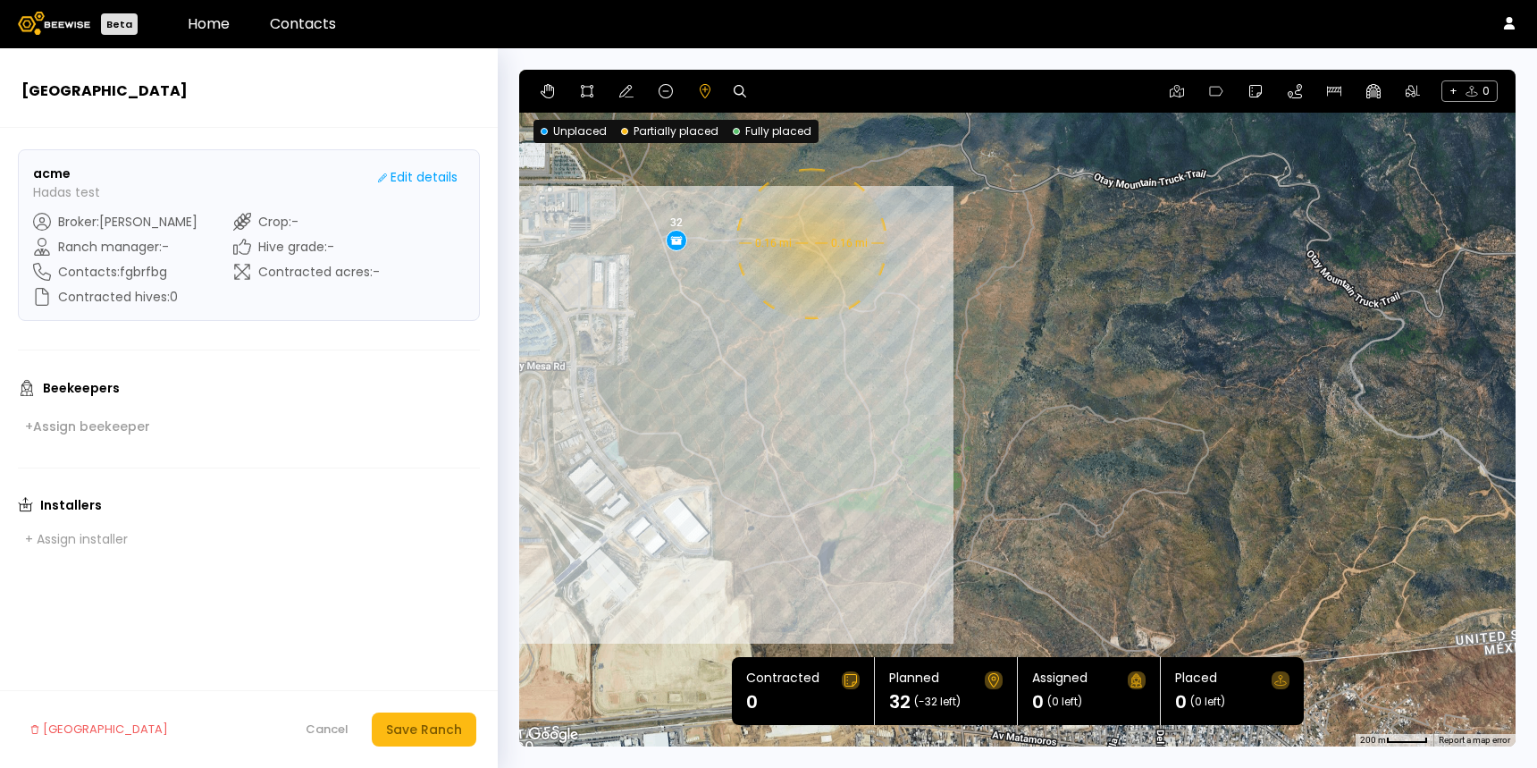
click at [809, 243] on div "0.16 mi 0.16 mi 32" at bounding box center [1017, 408] width 996 height 677
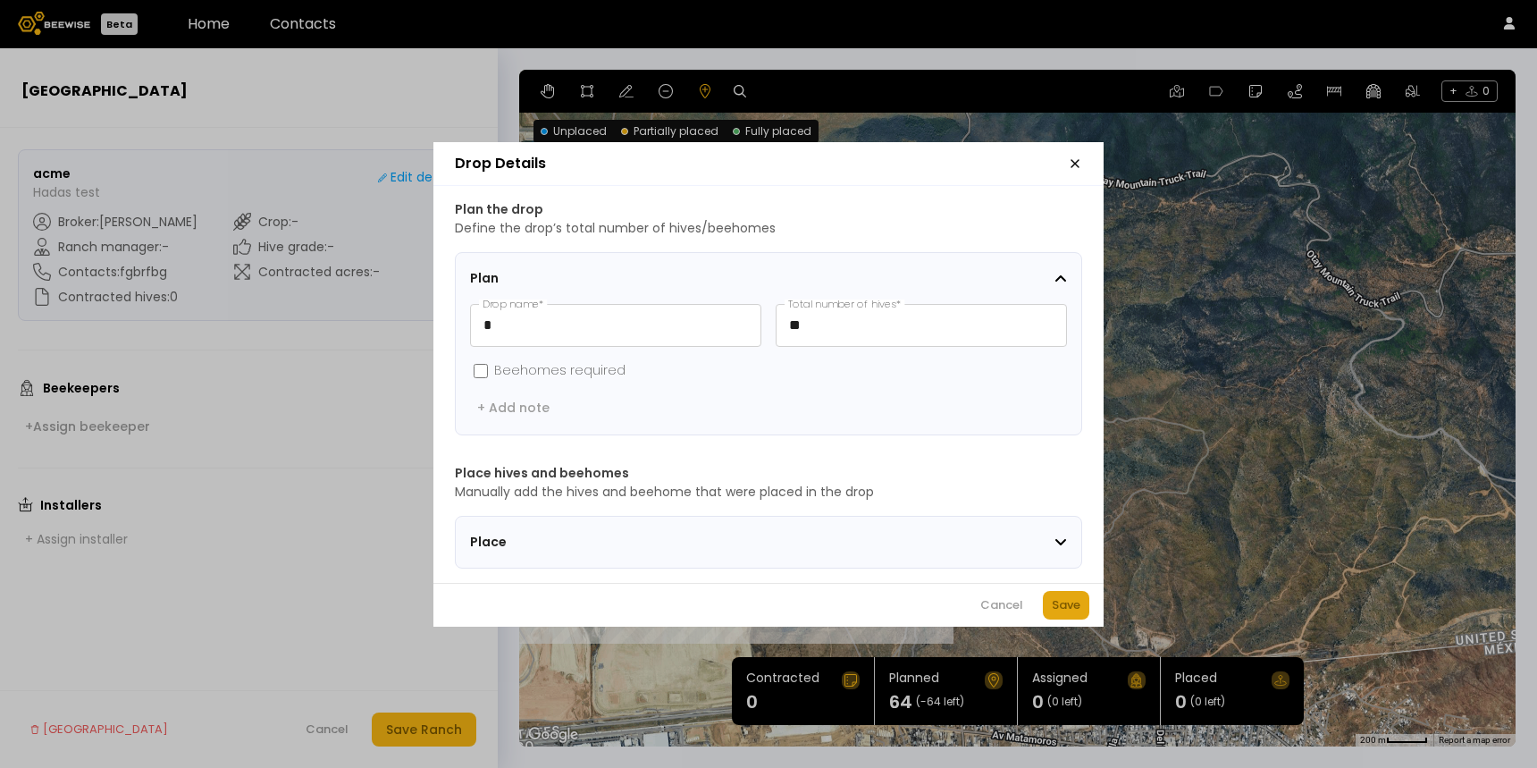
click at [1068, 613] on div "Save" at bounding box center [1066, 605] width 29 height 18
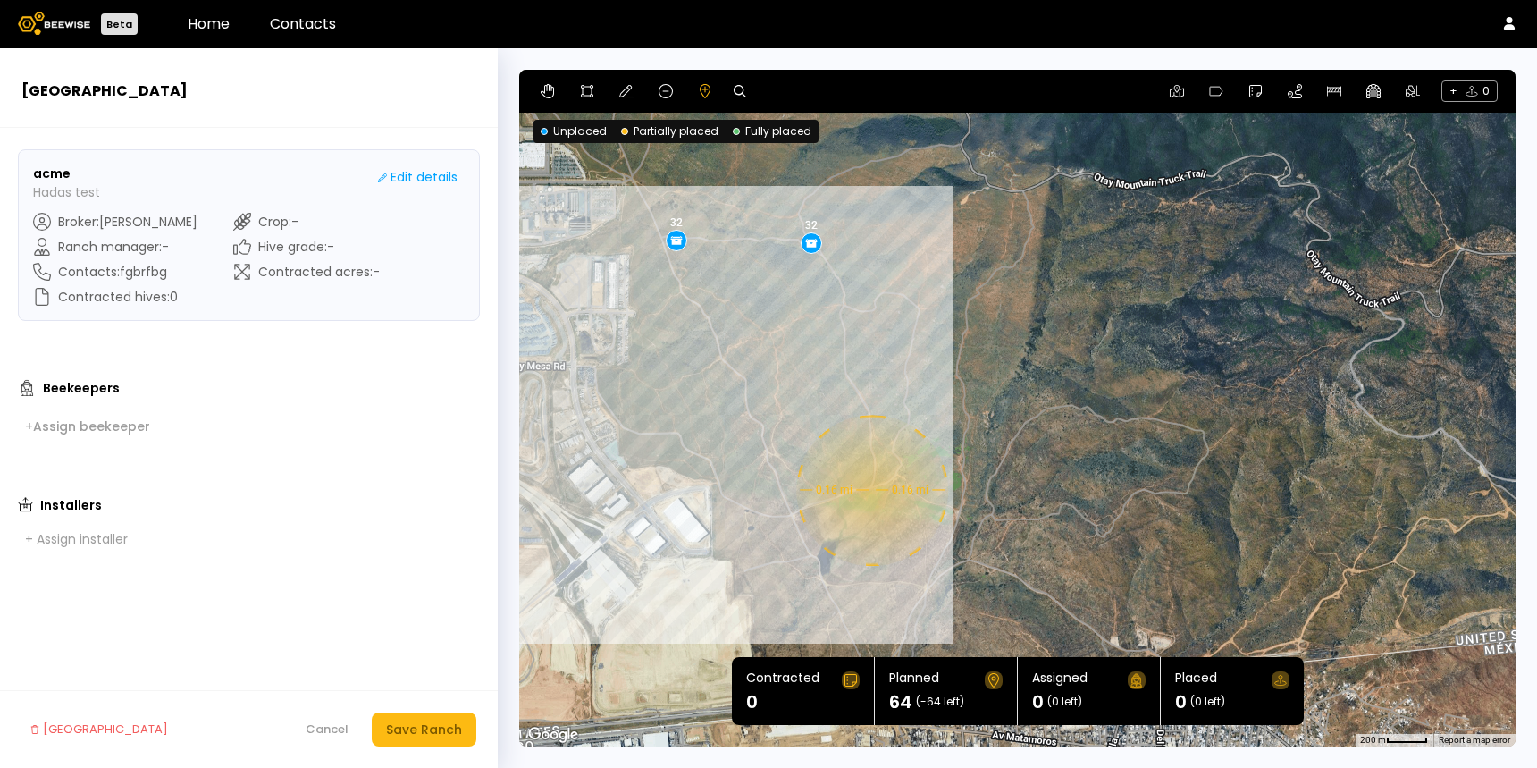
click at [869, 490] on div "0.16 mi 0.16 mi 32 32" at bounding box center [1017, 408] width 996 height 677
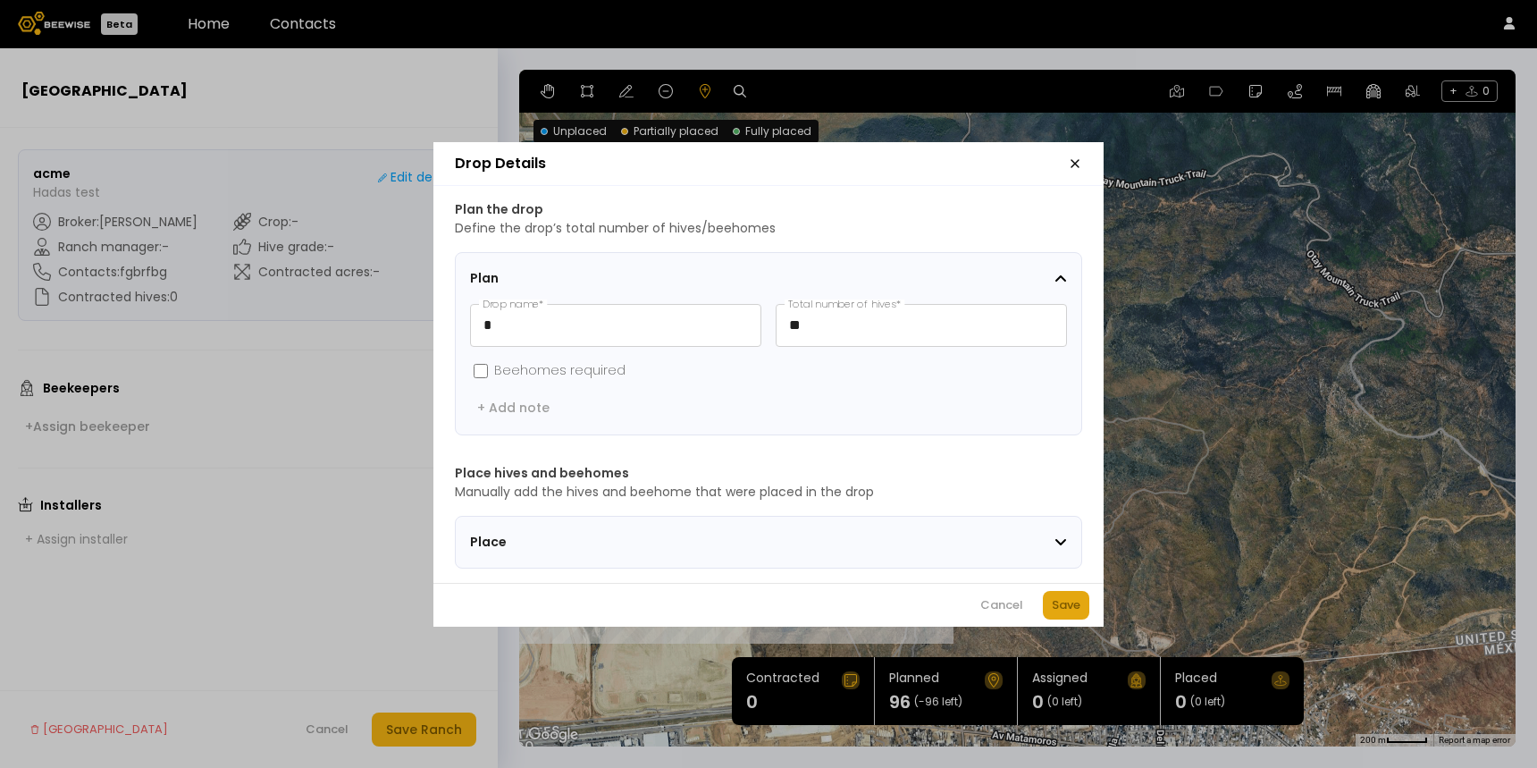
click at [1069, 610] on div "Save" at bounding box center [1066, 605] width 29 height 18
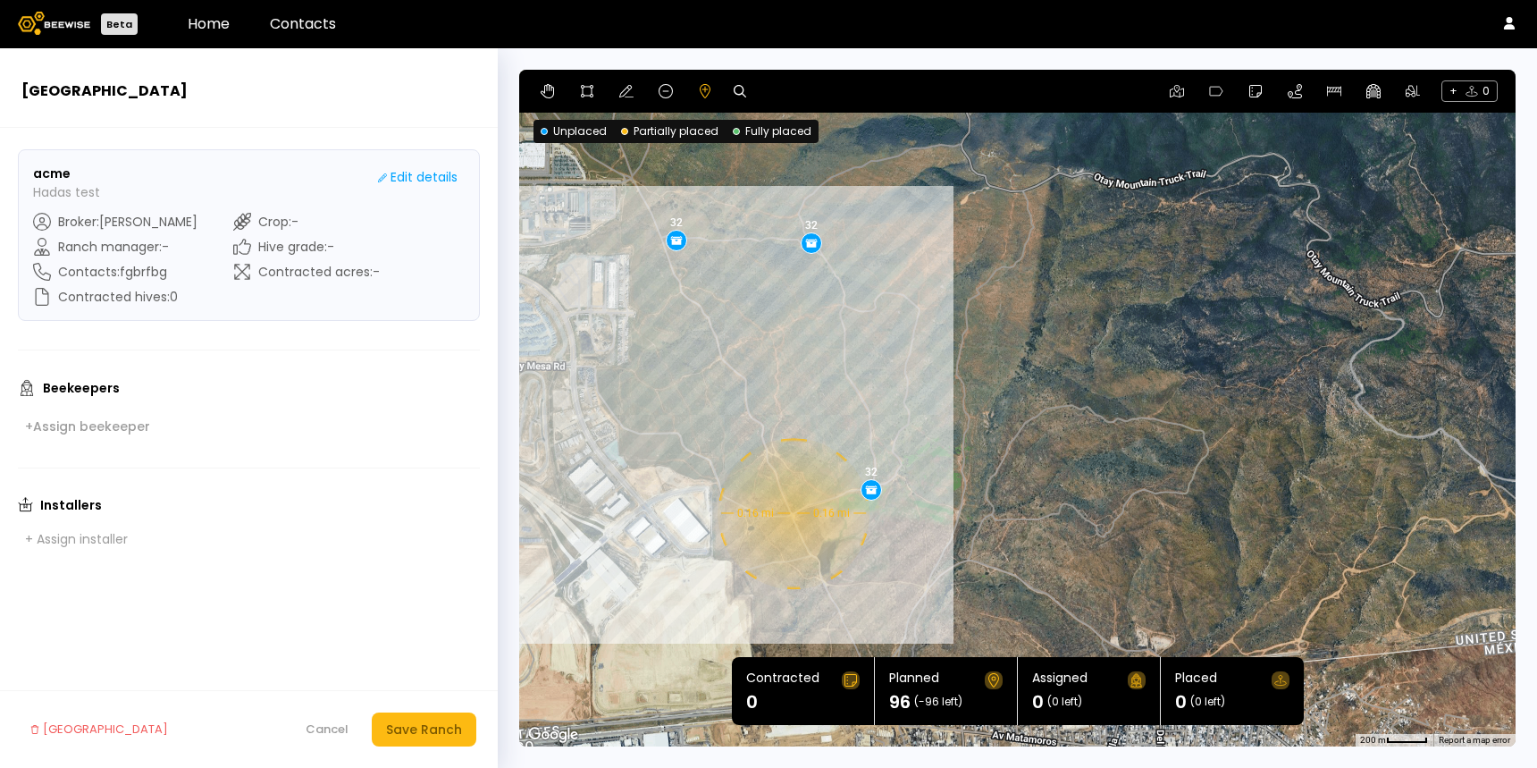
click at [791, 513] on div "0.16 mi 0.16 mi 32 32 32" at bounding box center [1017, 408] width 996 height 677
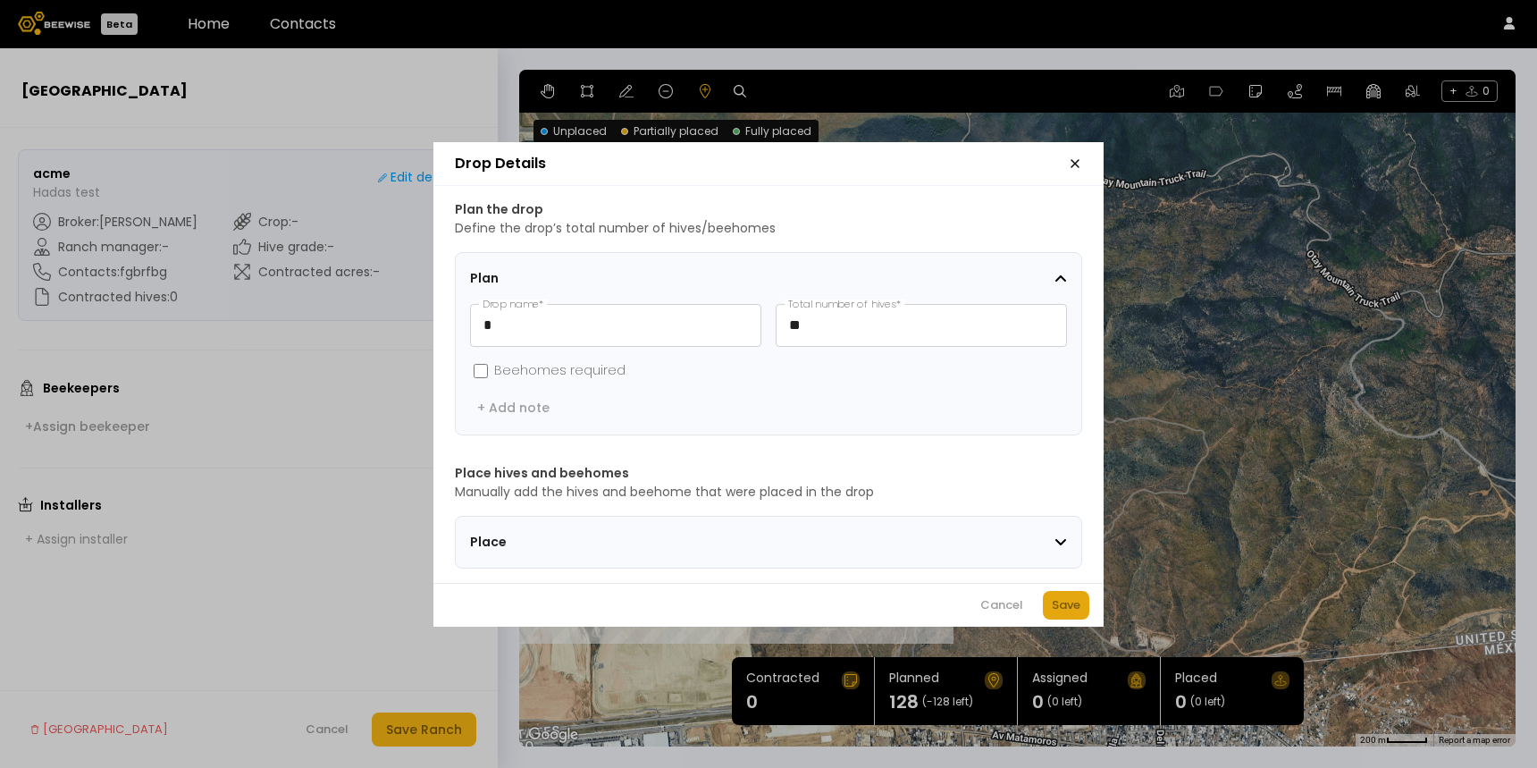
click at [1055, 607] on div "Save" at bounding box center [1066, 605] width 29 height 18
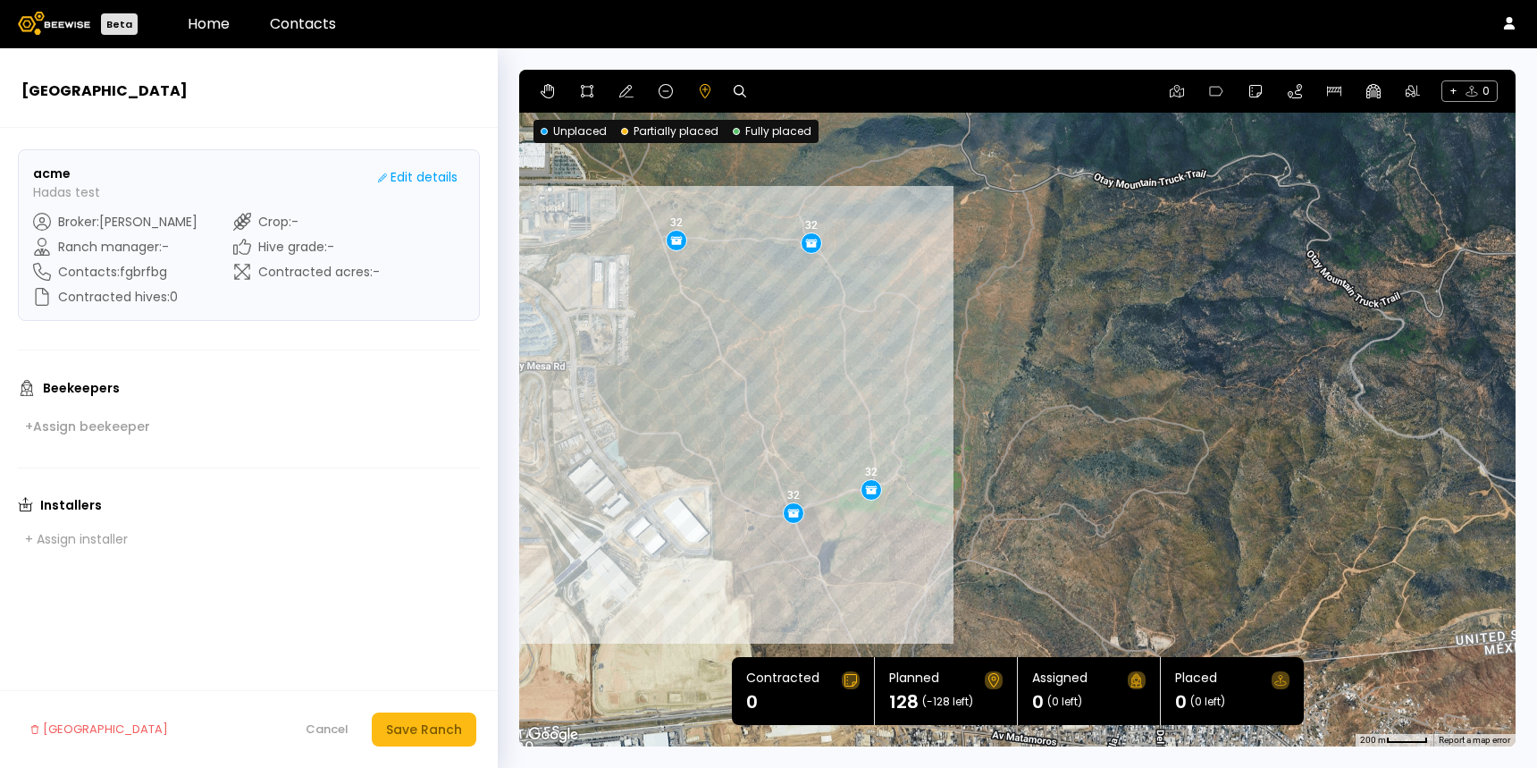
click at [125, 298] on div "Contracted hives : 0" at bounding box center [115, 297] width 164 height 18
click at [412, 181] on div "Edit details" at bounding box center [418, 177] width 80 height 19
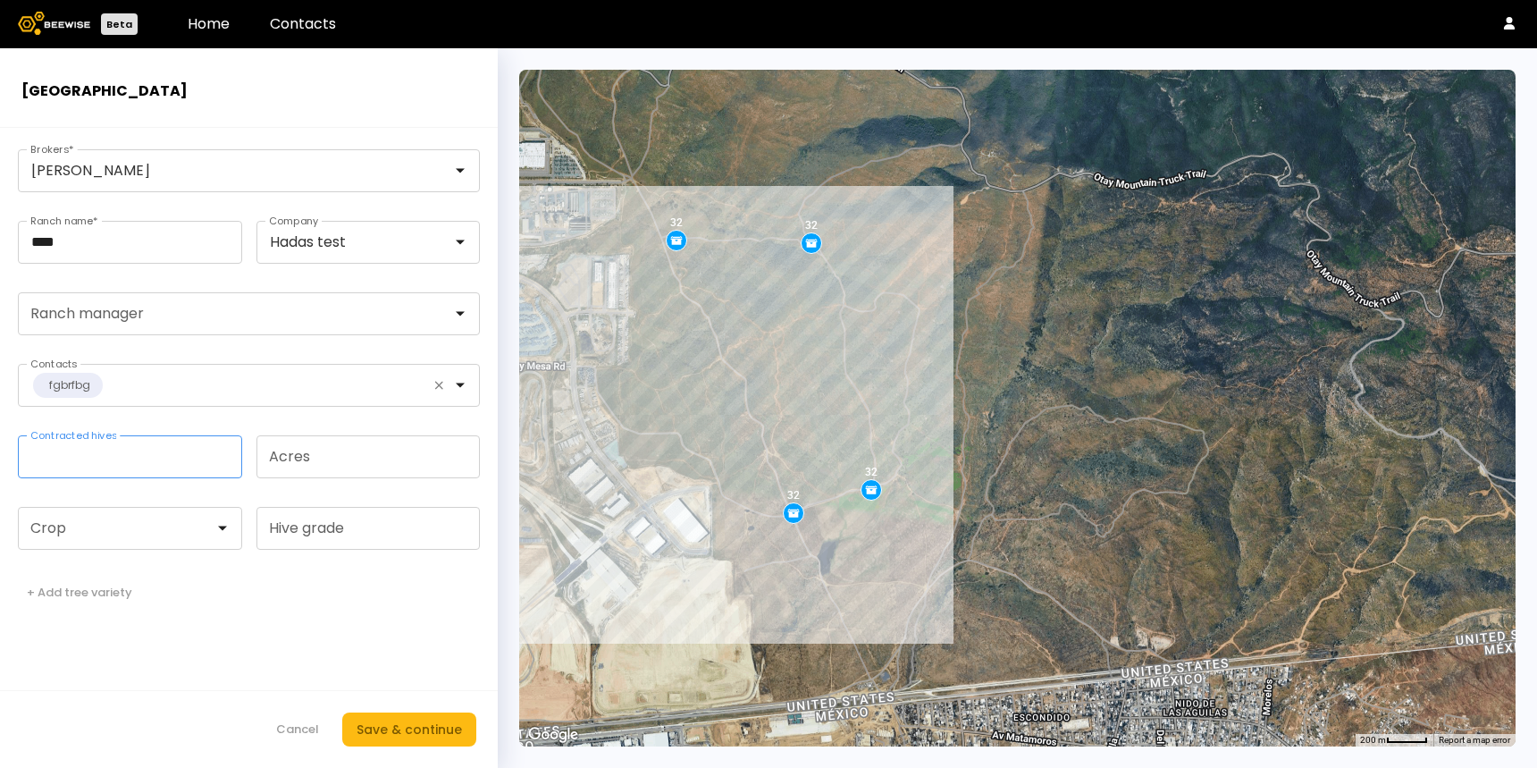
click at [155, 456] on input "*" at bounding box center [130, 456] width 223 height 41
click at [154, 456] on input "*" at bounding box center [130, 456] width 223 height 41
type input "***"
click at [409, 704] on footer "Cancel Save & continue" at bounding box center [249, 729] width 498 height 78
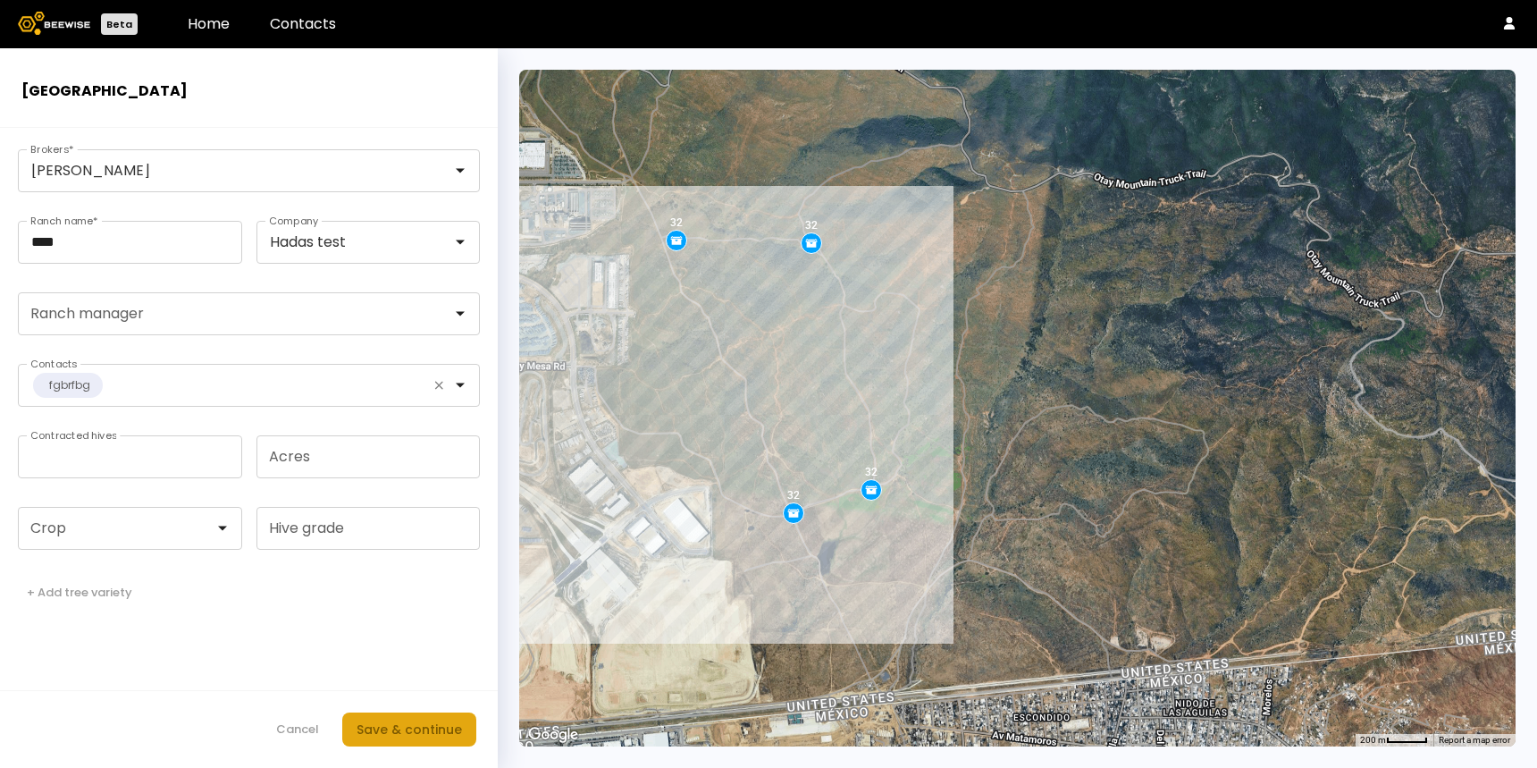
click at [409, 726] on div "Save & continue" at bounding box center [409, 729] width 105 height 20
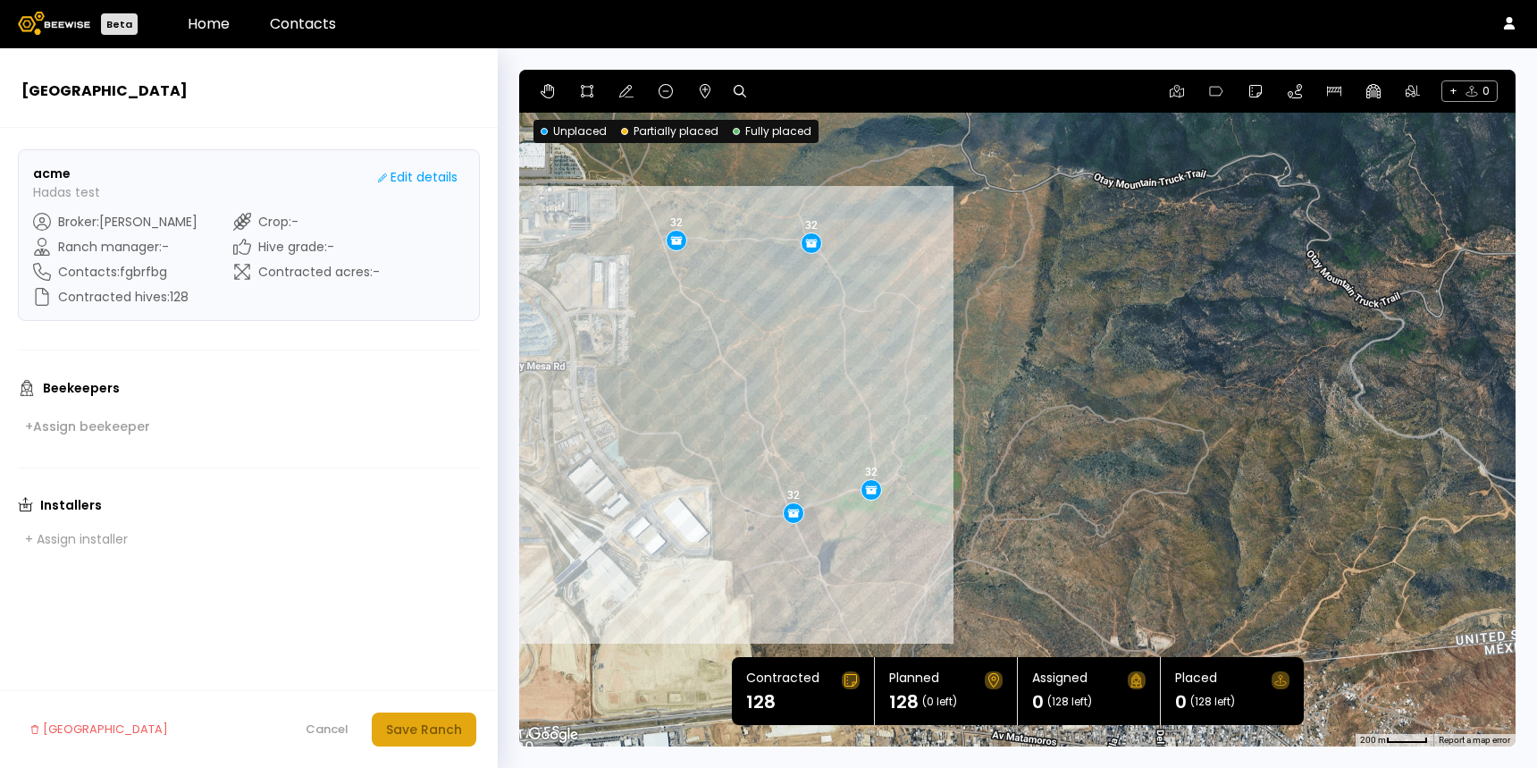
click at [438, 729] on div "Save Ranch" at bounding box center [424, 729] width 76 height 20
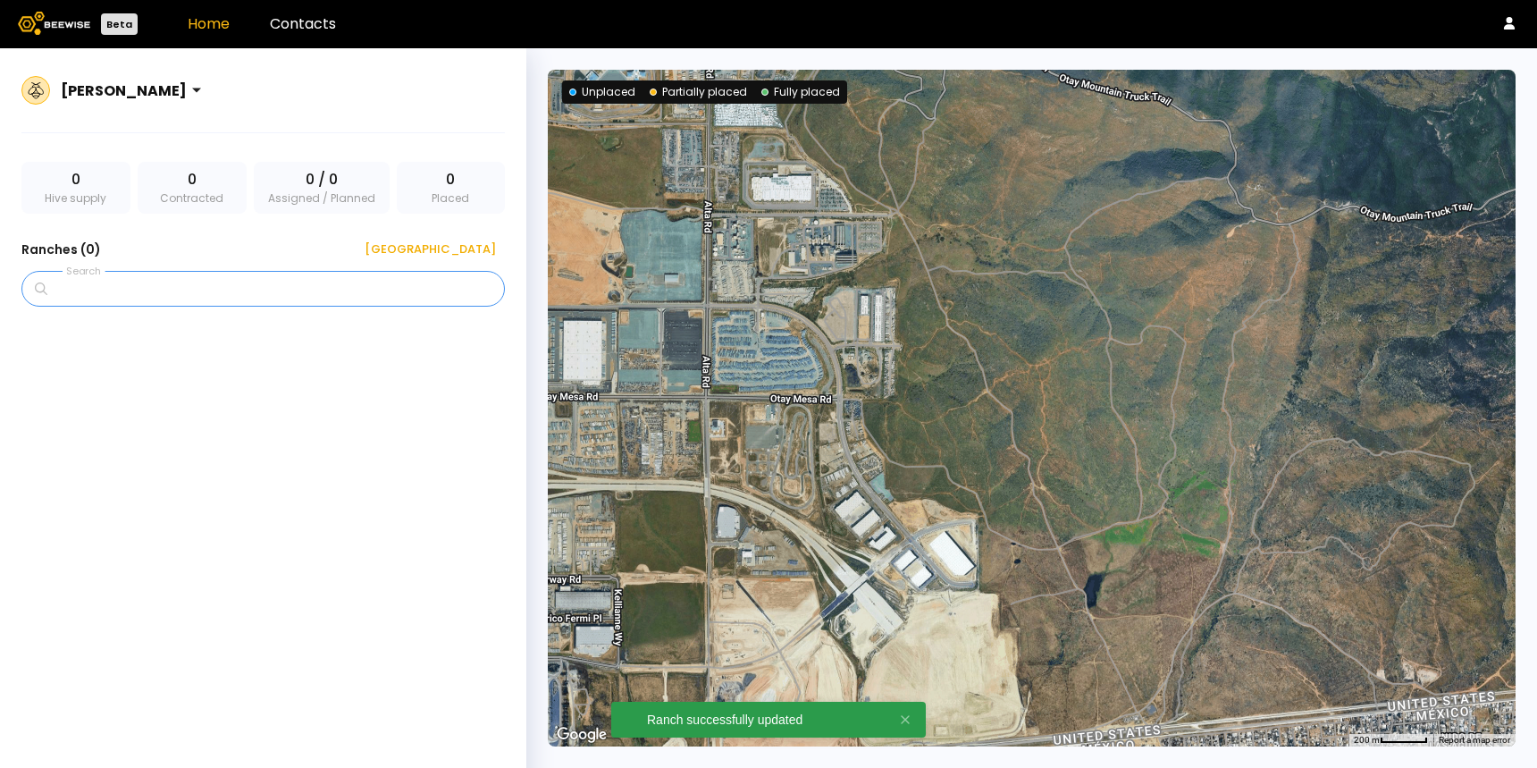
click at [171, 279] on input "Search" at bounding box center [269, 289] width 437 height 34
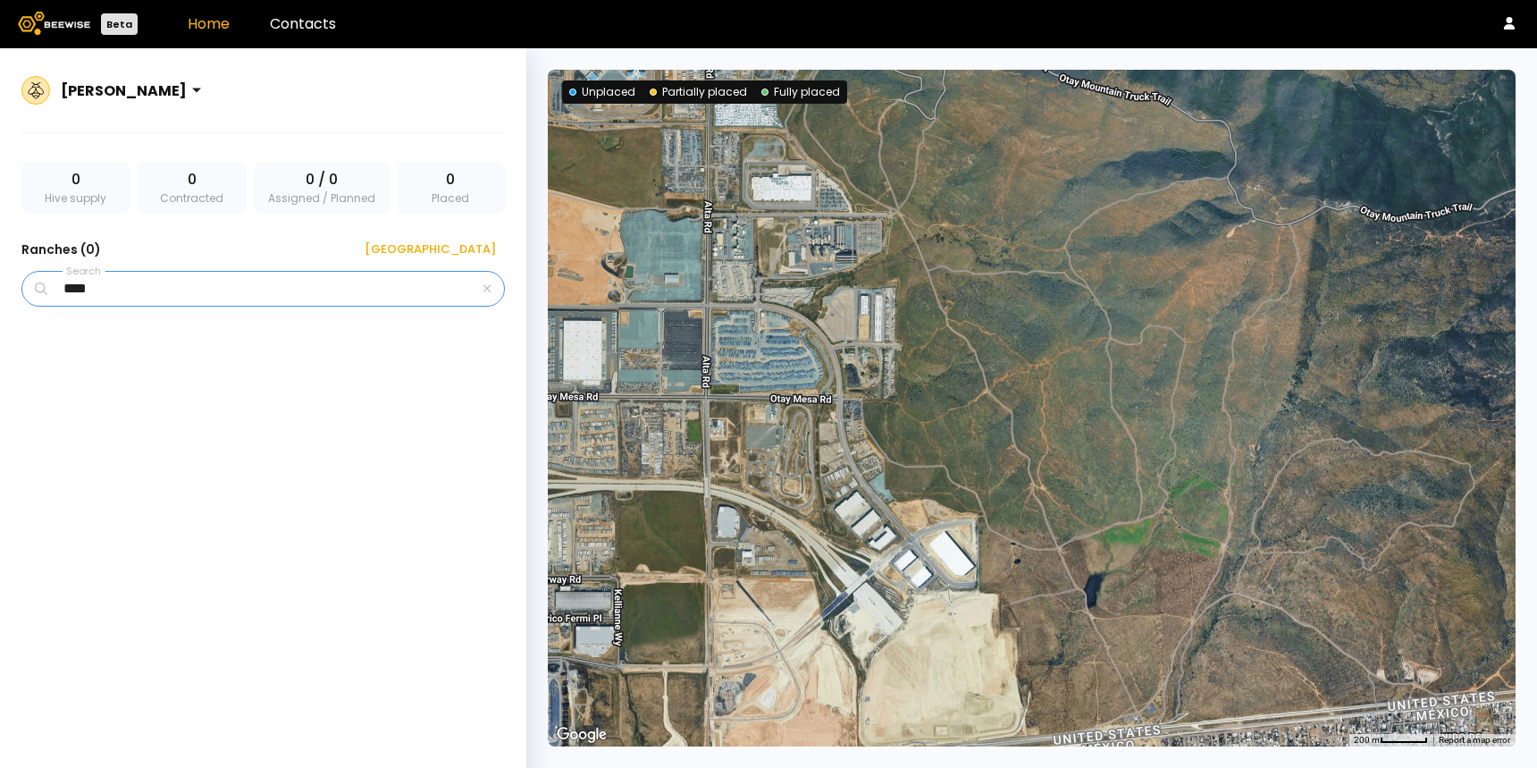
type input "****"
click at [173, 277] on input "****" at bounding box center [265, 289] width 428 height 34
click at [201, 90] on div at bounding box center [208, 90] width 14 height 41
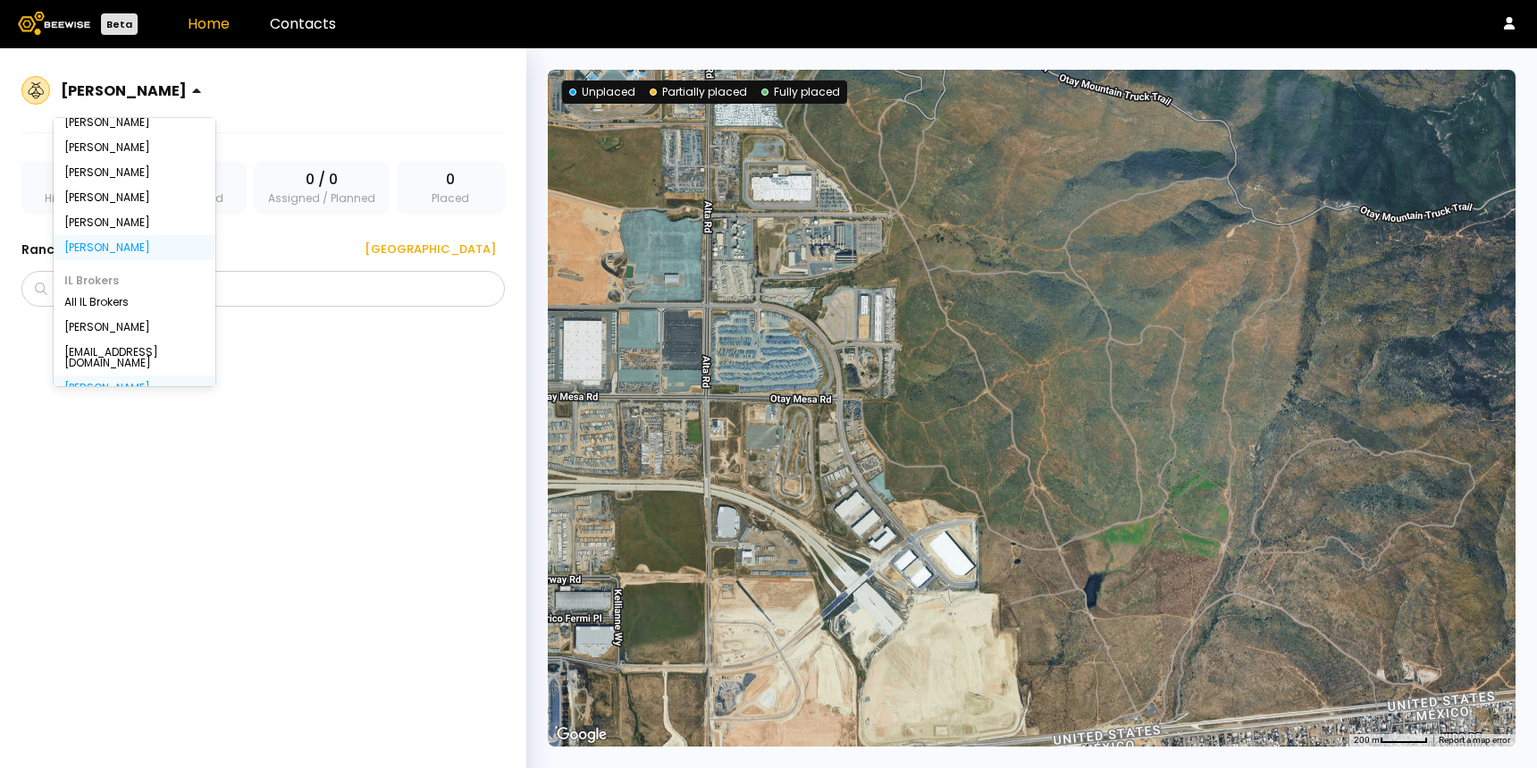
scroll to position [188, 0]
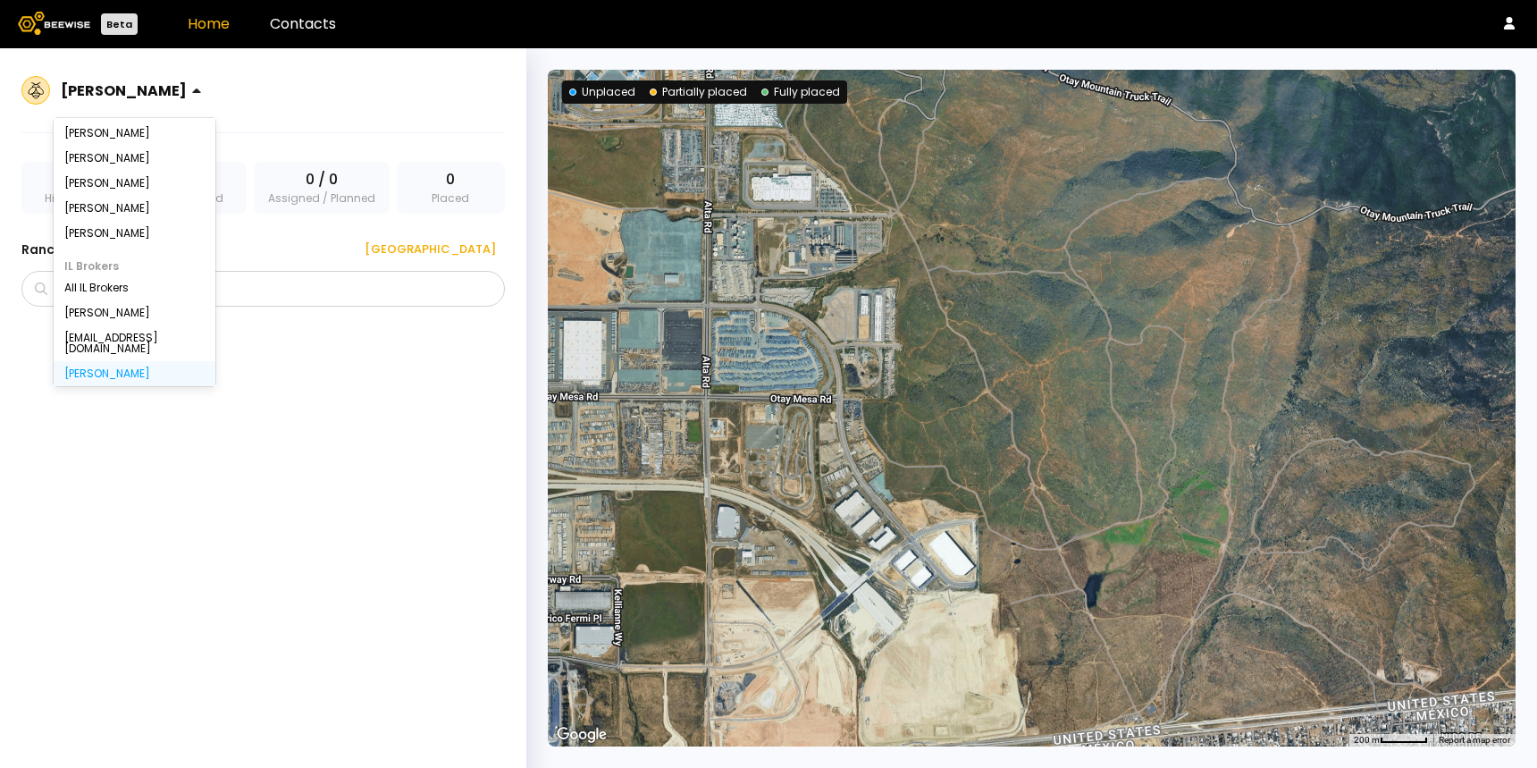
click at [133, 368] on div "[PERSON_NAME]" at bounding box center [134, 373] width 140 height 11
click at [147, 110] on div "[PERSON_NAME]" at bounding box center [124, 90] width 140 height 41
click at [85, 293] on div "All IL Brokers" at bounding box center [134, 287] width 140 height 11
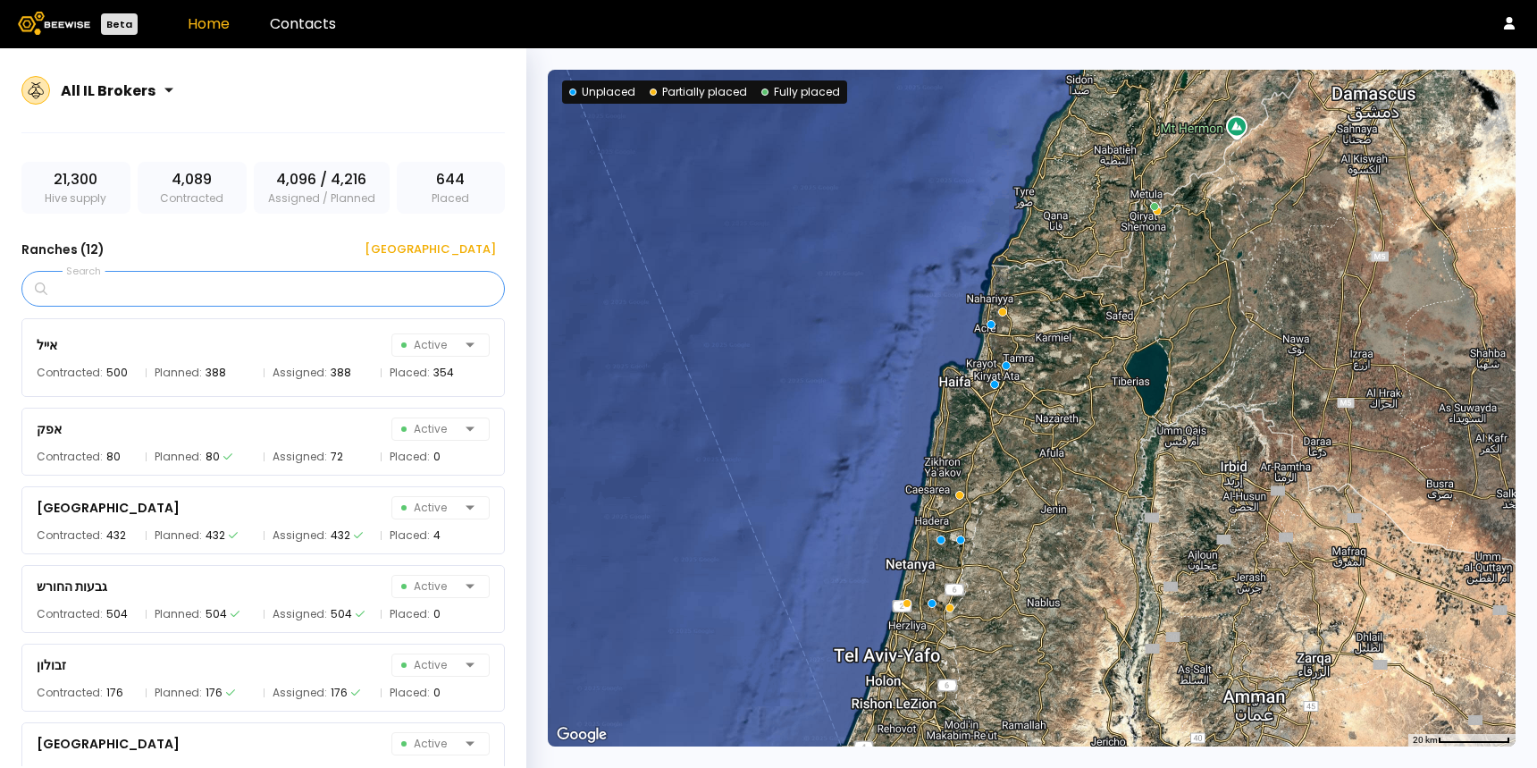
click at [85, 293] on input "Search" at bounding box center [269, 289] width 437 height 34
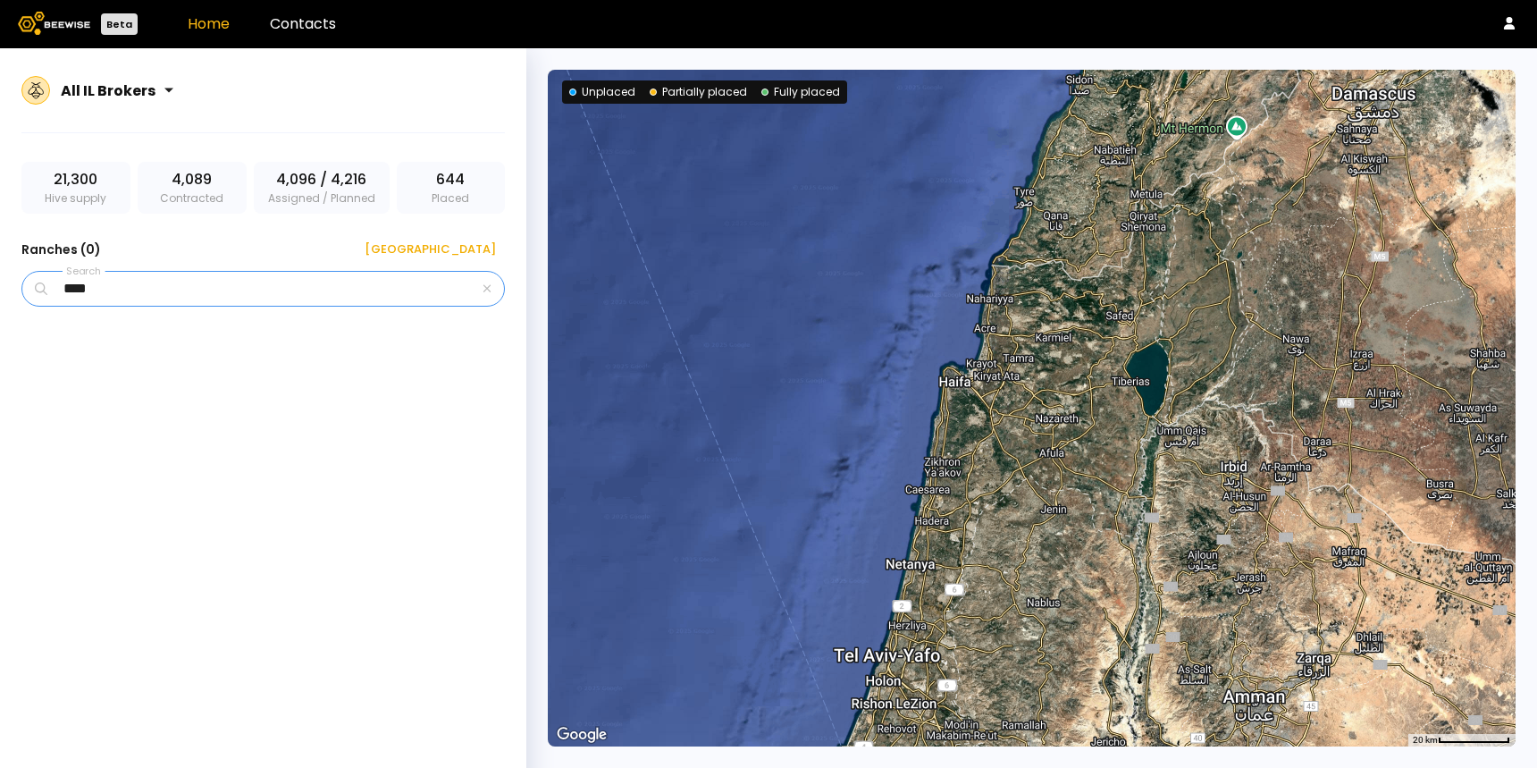
type input "****"
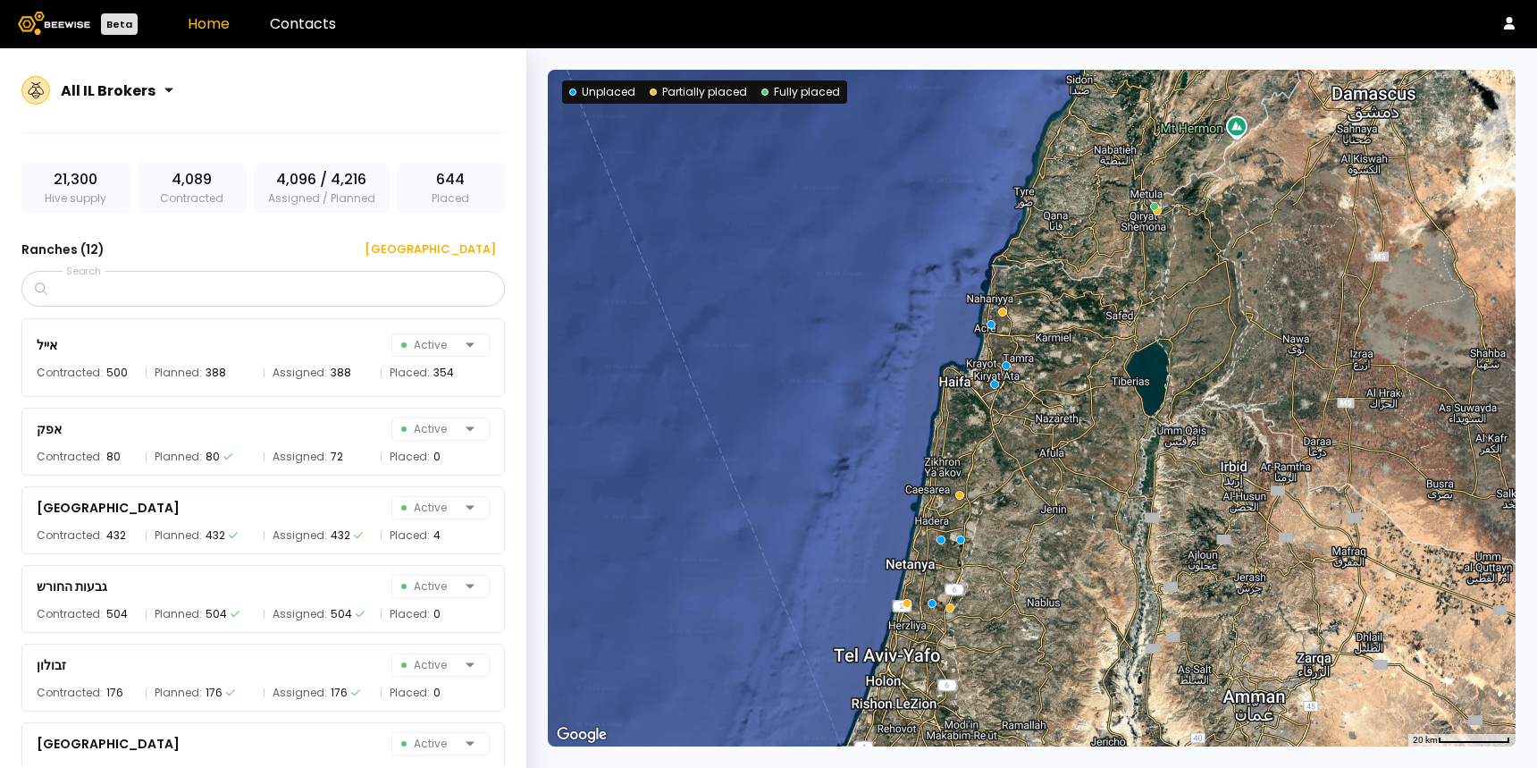
click at [164, 85] on div "All IL Brokers" at bounding box center [110, 90] width 113 height 41
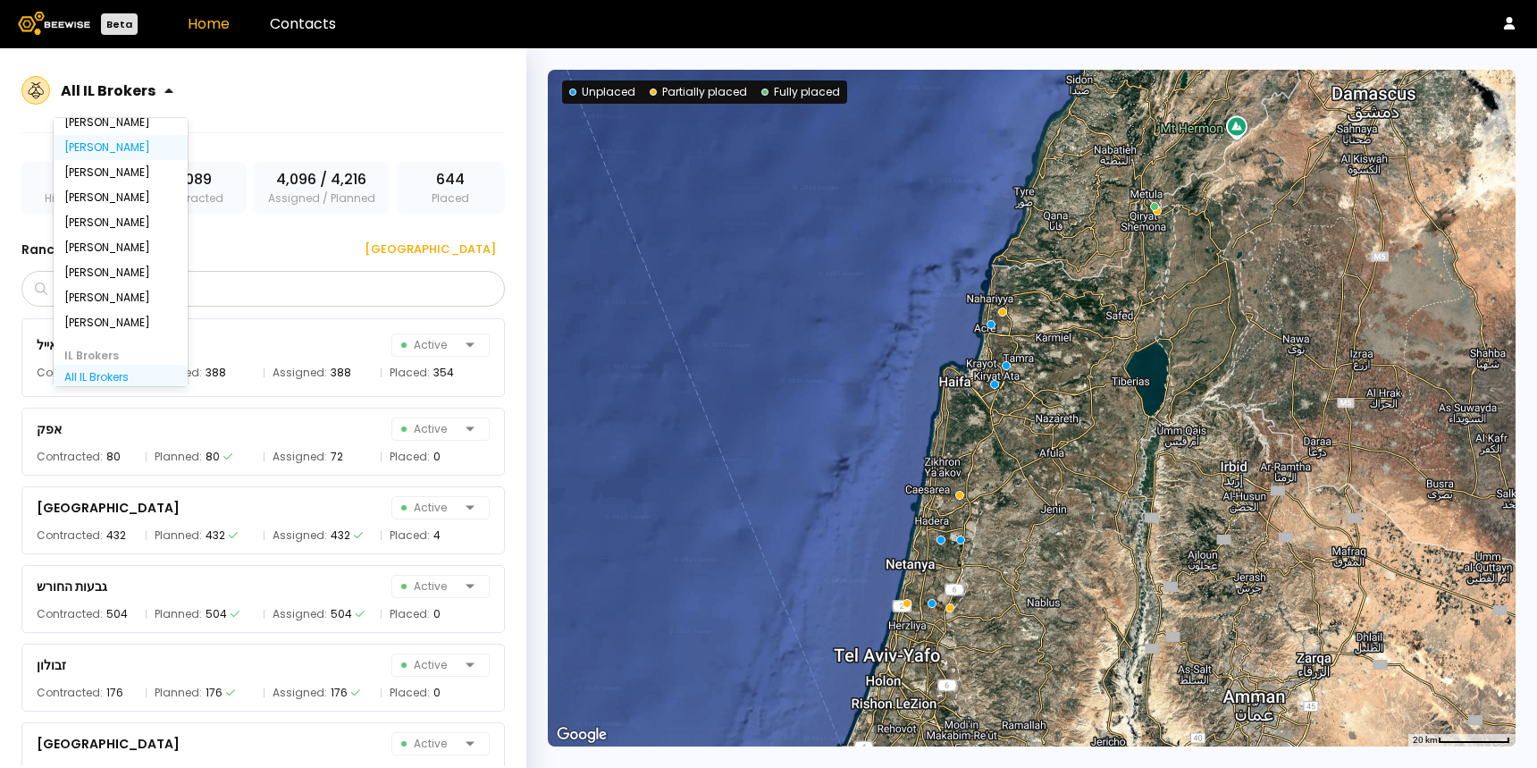
scroll to position [0, 0]
click at [118, 157] on div "All US Brokers" at bounding box center [120, 156] width 113 height 11
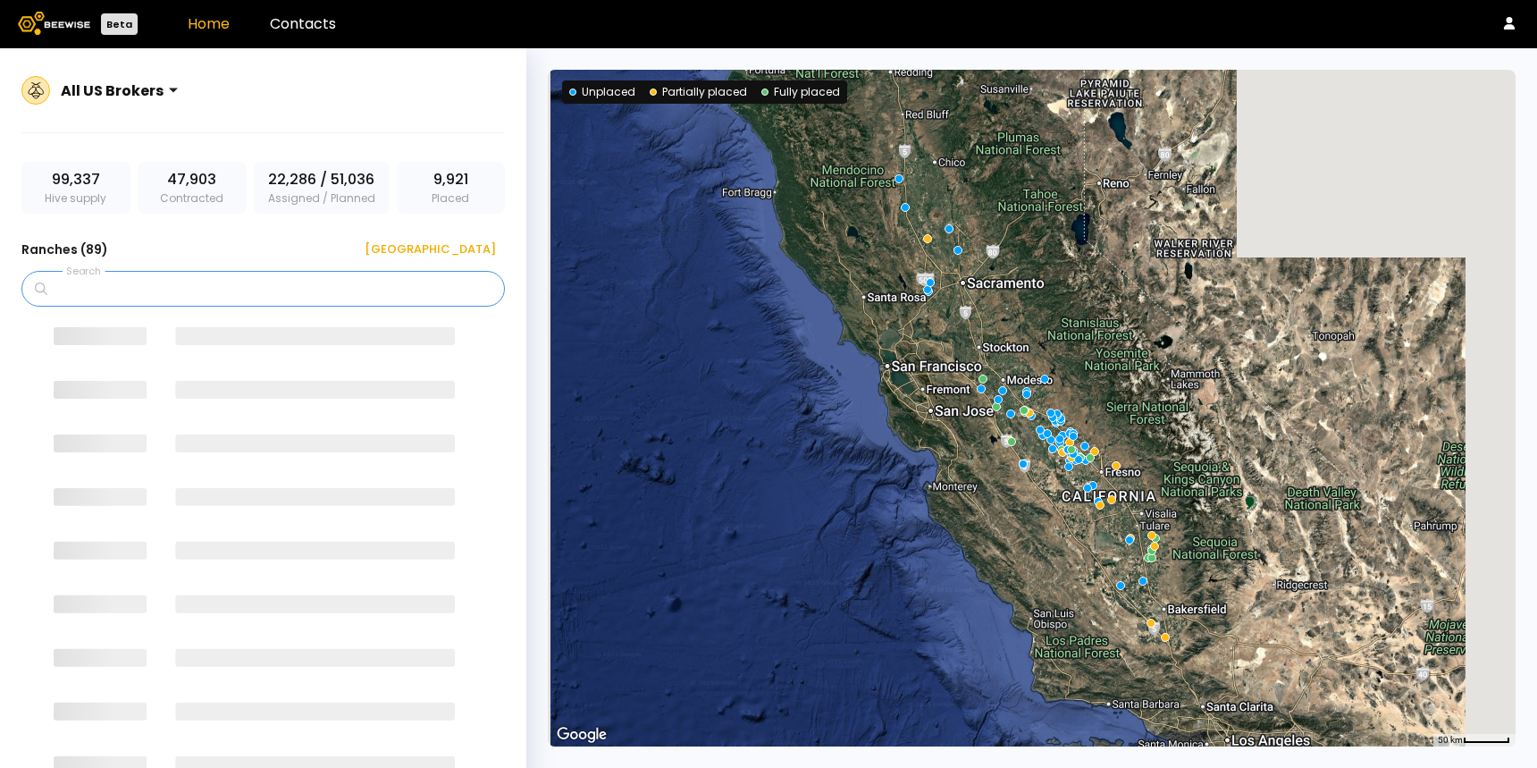
click at [87, 287] on input "Search" at bounding box center [269, 289] width 437 height 34
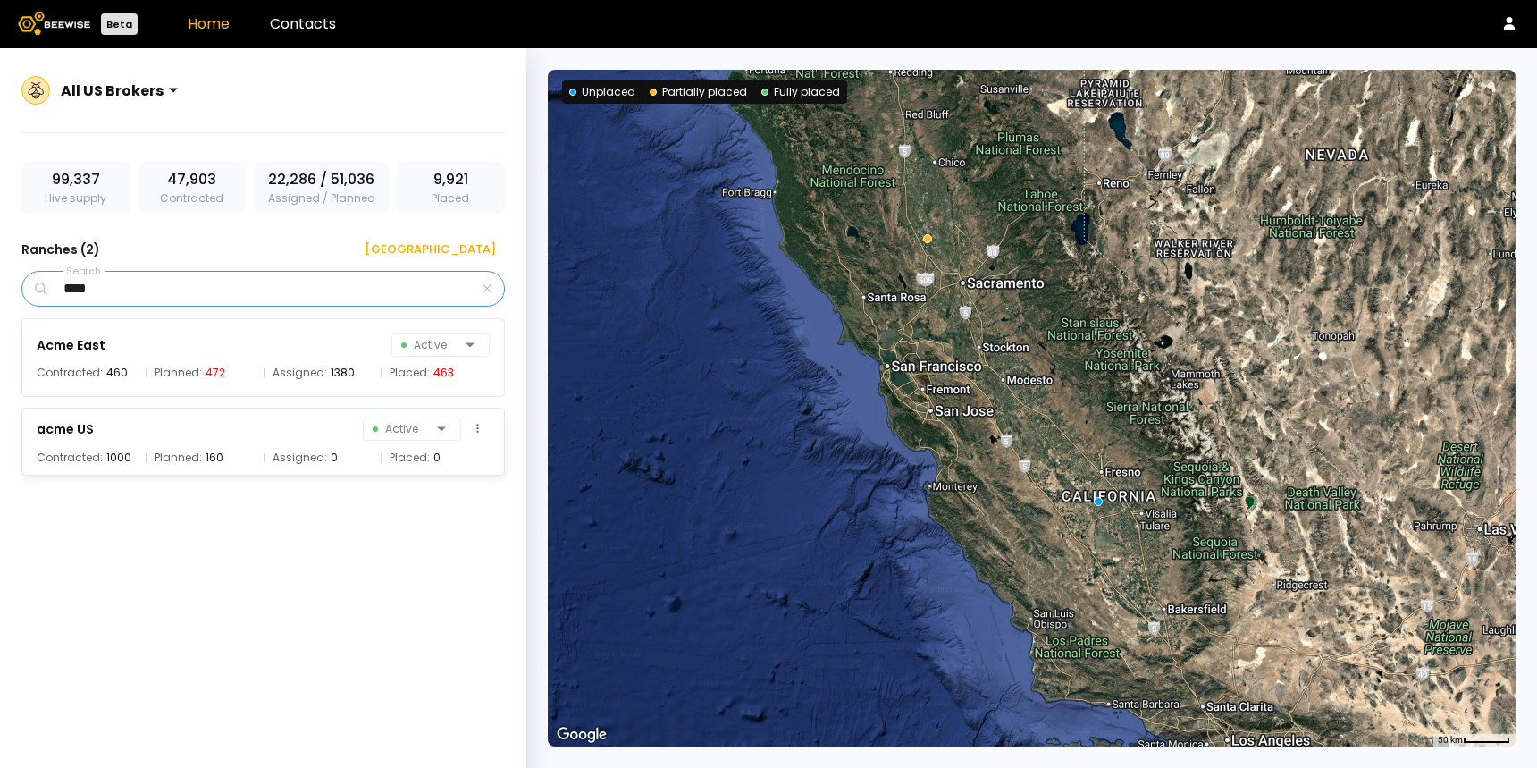
type input "****"
click at [102, 466] on div "Contracted: 1000" at bounding box center [87, 458] width 100 height 18
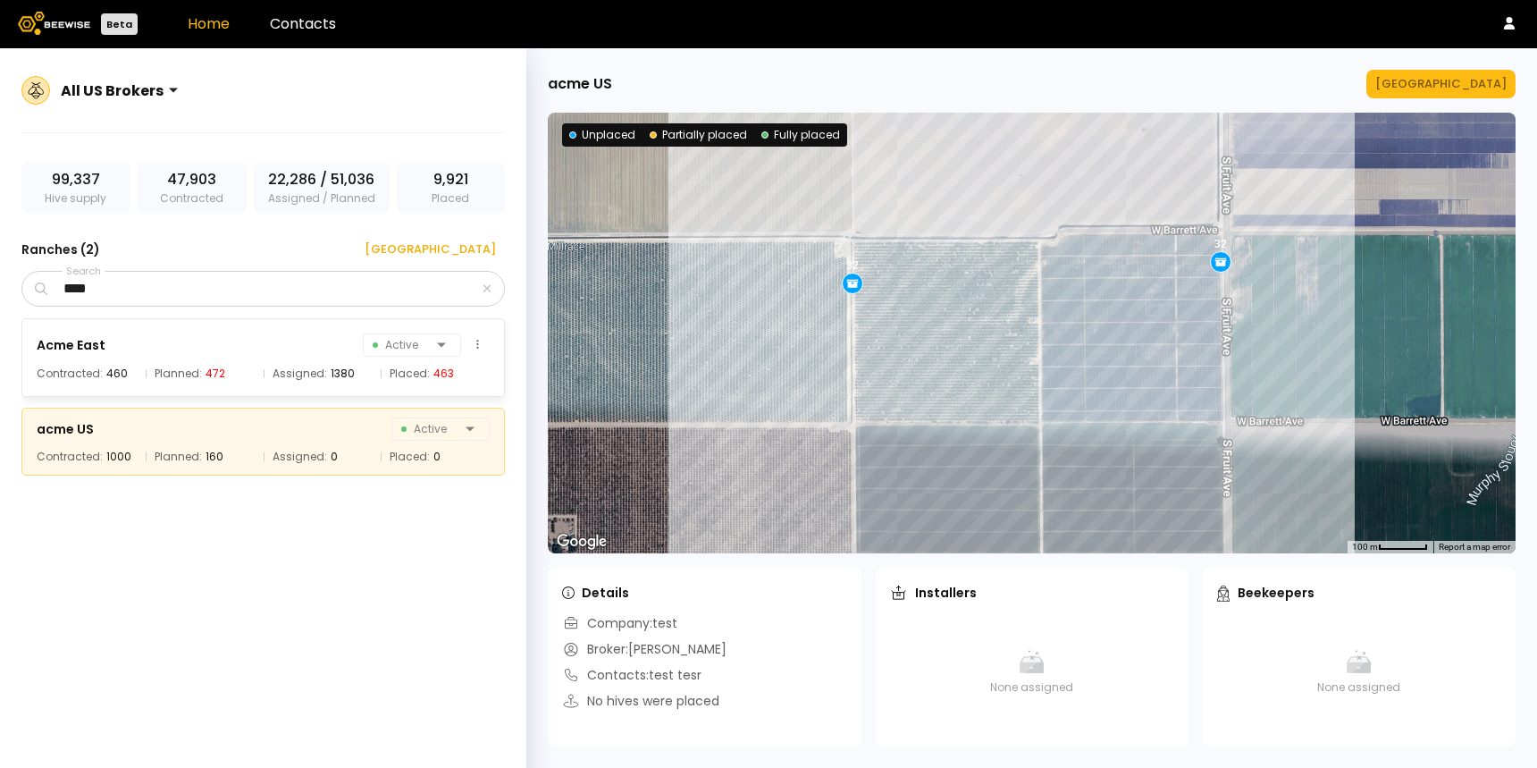
click at [121, 352] on div "Acme East Active" at bounding box center [263, 344] width 453 height 25
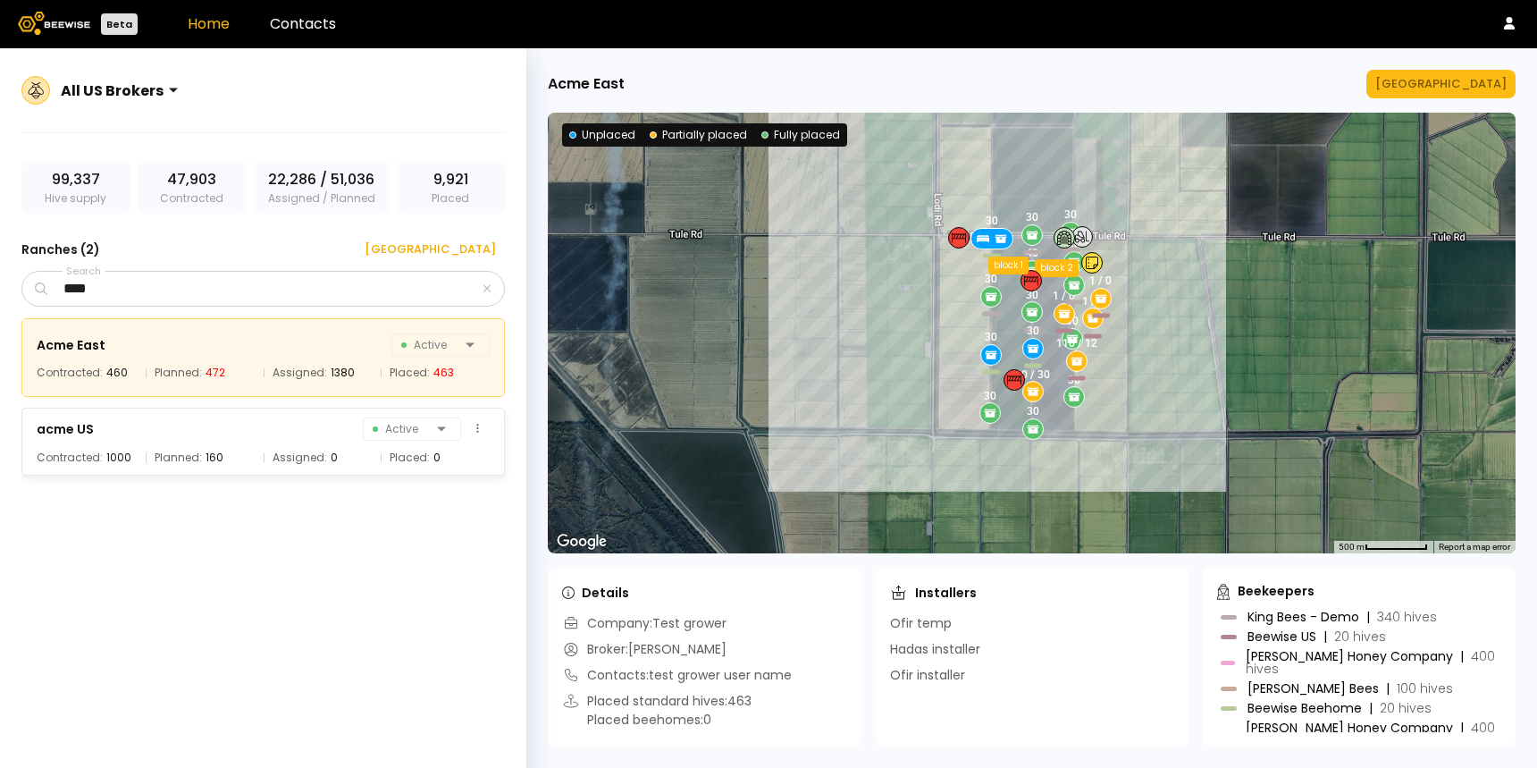
click at [98, 442] on div "acme US Active Contracted: 1000 Planned: 160 Assigned: 0 Placed: 0" at bounding box center [263, 442] width 484 height 68
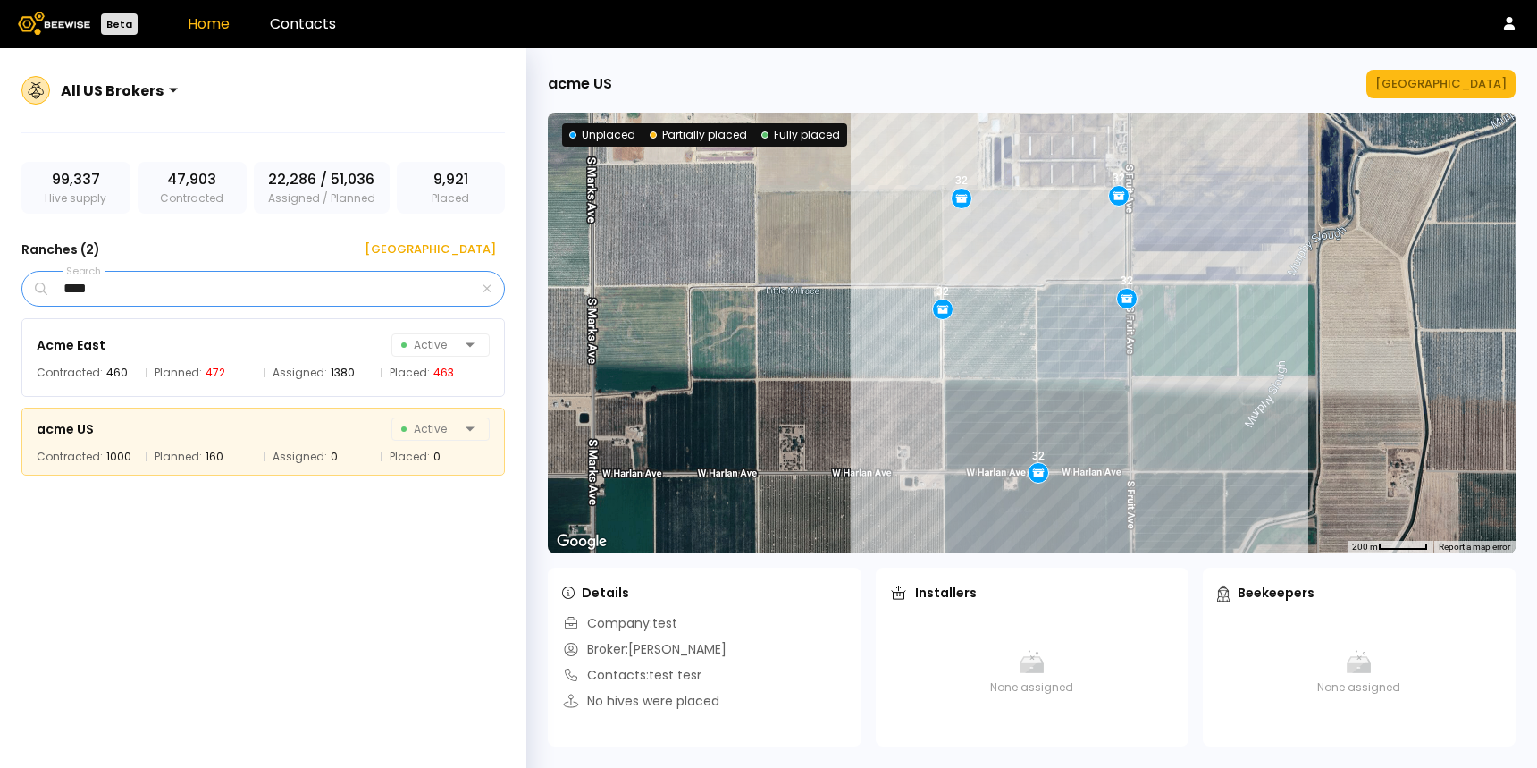
click at [123, 290] on input "****" at bounding box center [265, 289] width 428 height 34
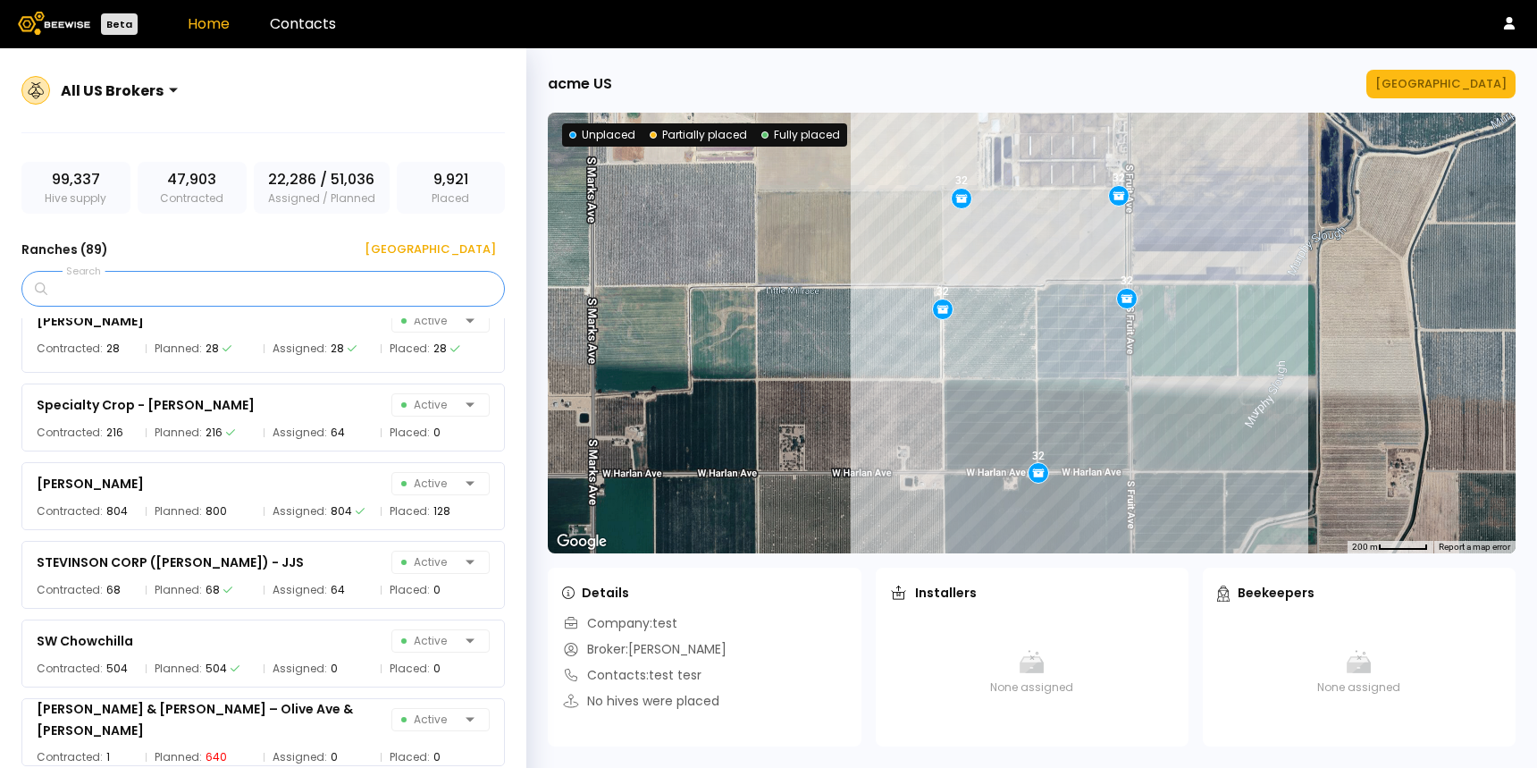
scroll to position [5436, 0]
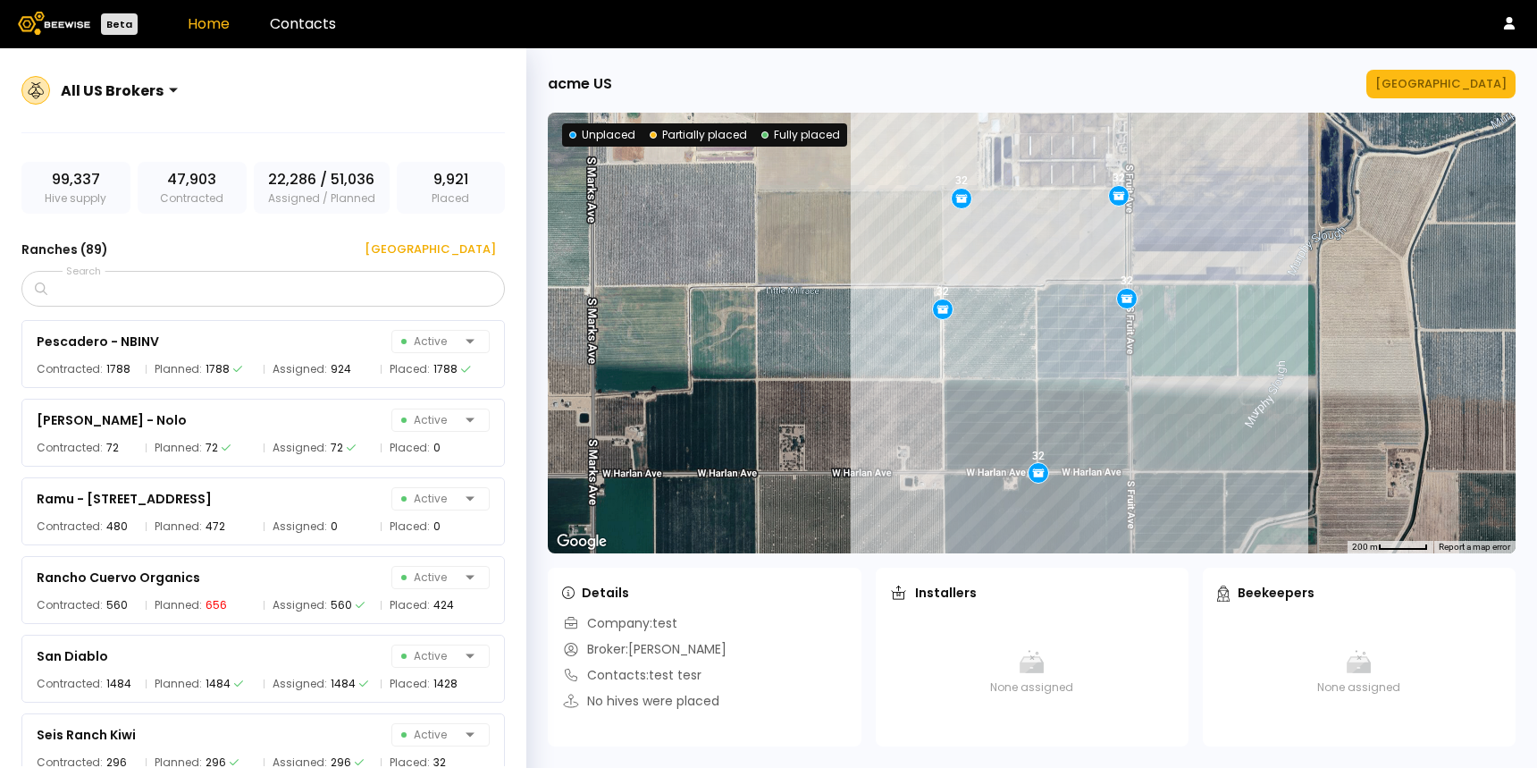
click at [172, 74] on div "All US Brokers" at bounding box center [123, 90] width 139 height 41
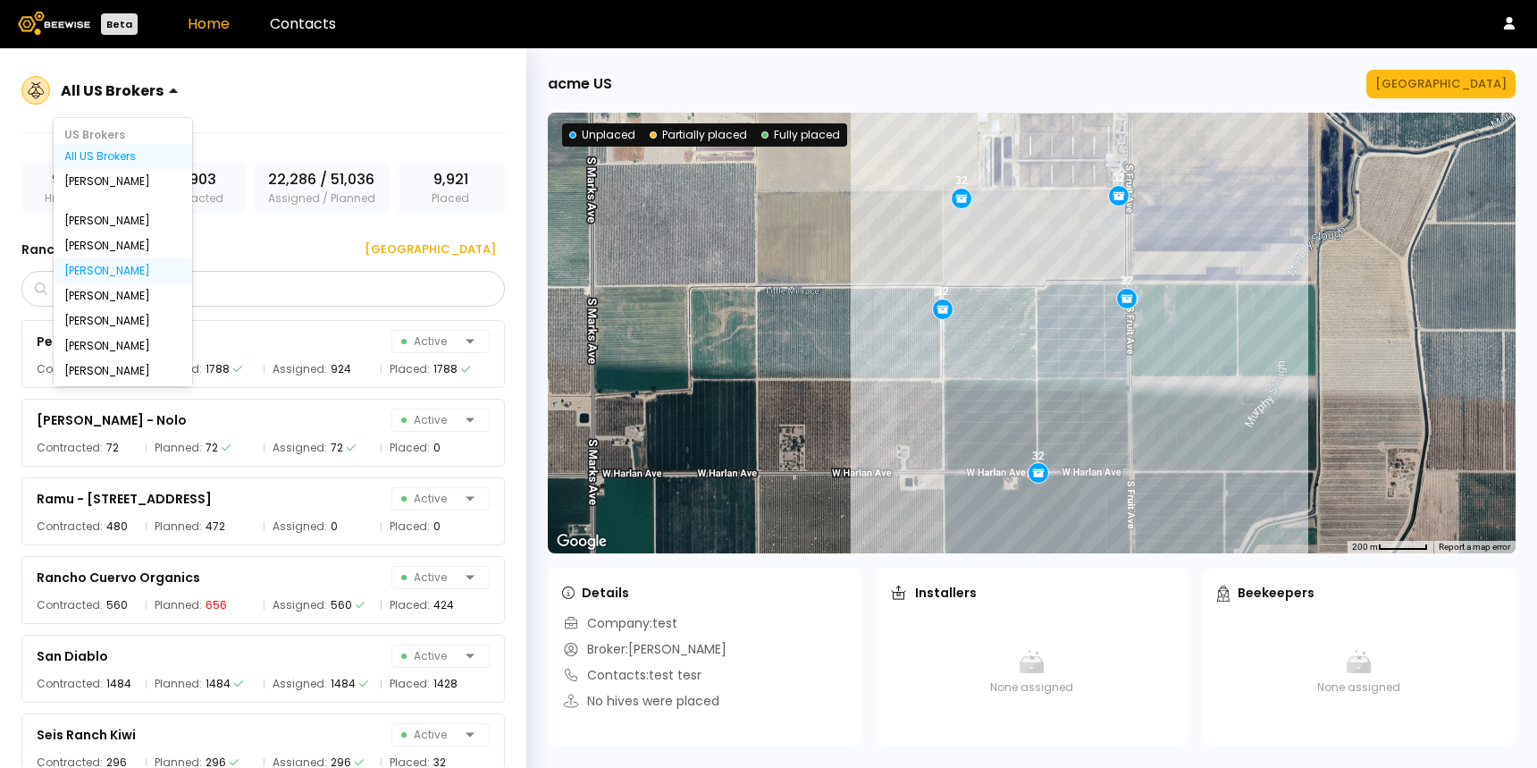
scroll to position [188, 0]
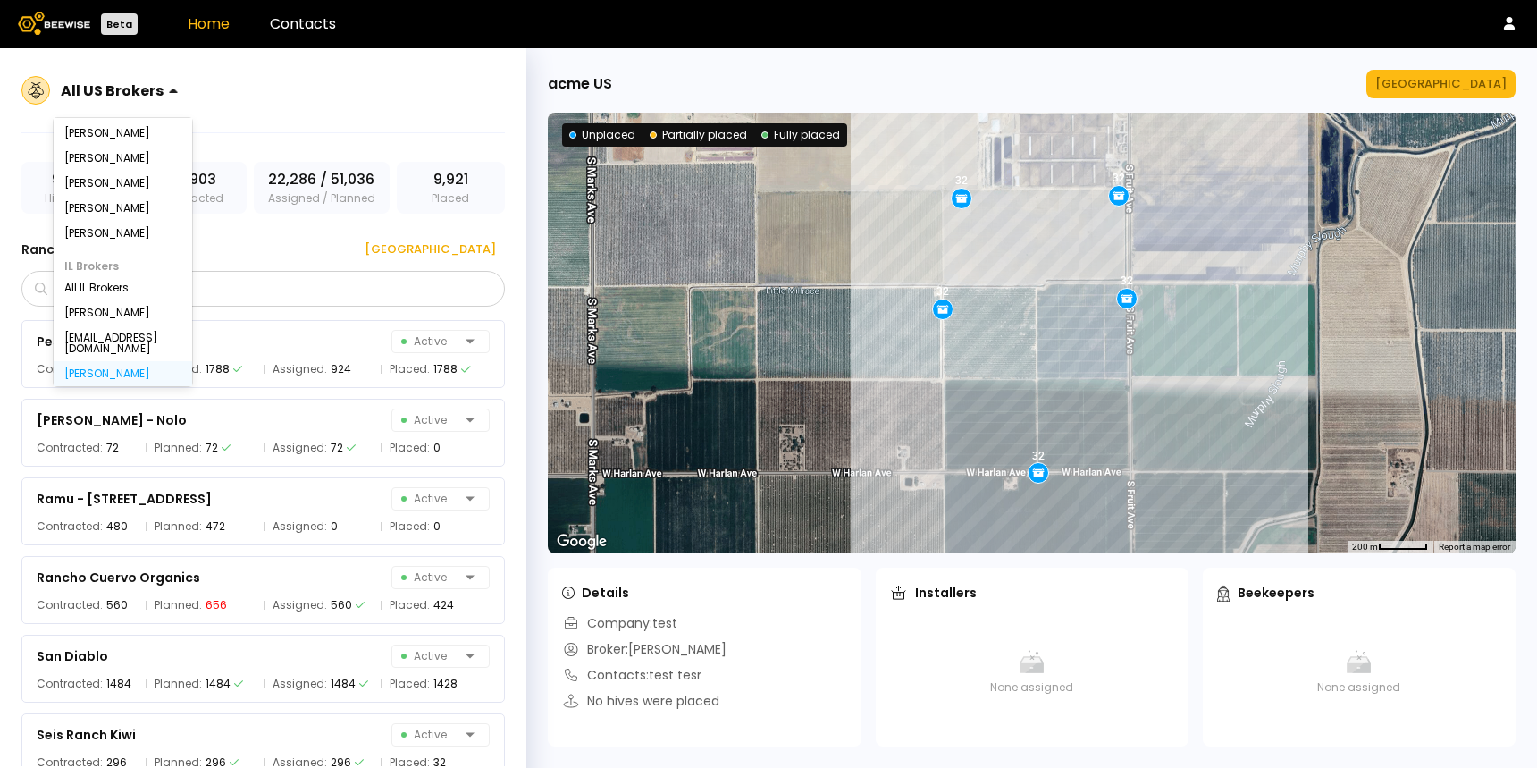
click at [112, 368] on div "[PERSON_NAME]" at bounding box center [122, 373] width 117 height 11
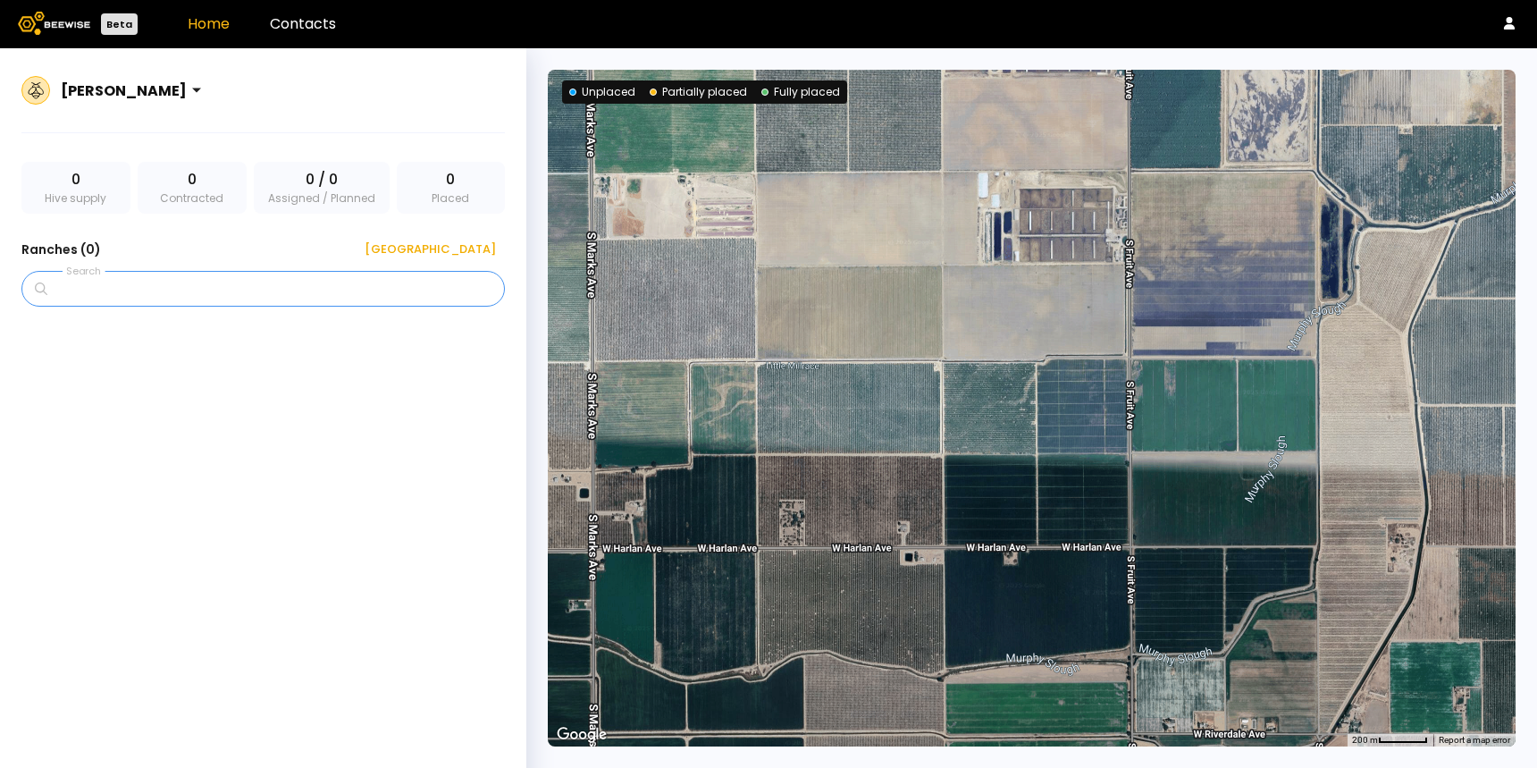
click at [97, 289] on input "Search" at bounding box center [269, 289] width 437 height 34
type input "****"
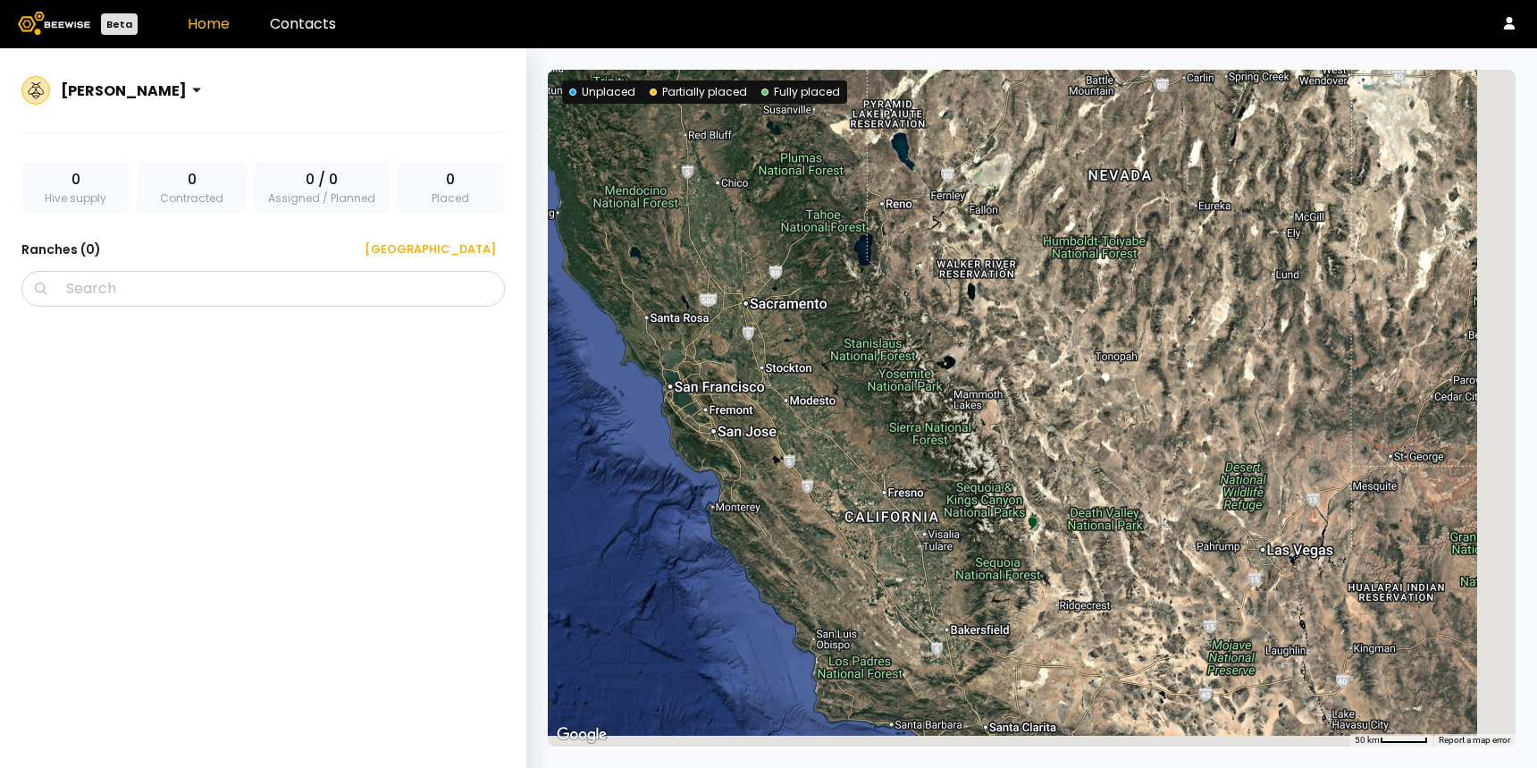
drag, startPoint x: 938, startPoint y: 722, endPoint x: 869, endPoint y: 525, distance: 209.5
click at [870, 526] on div at bounding box center [1032, 408] width 968 height 677
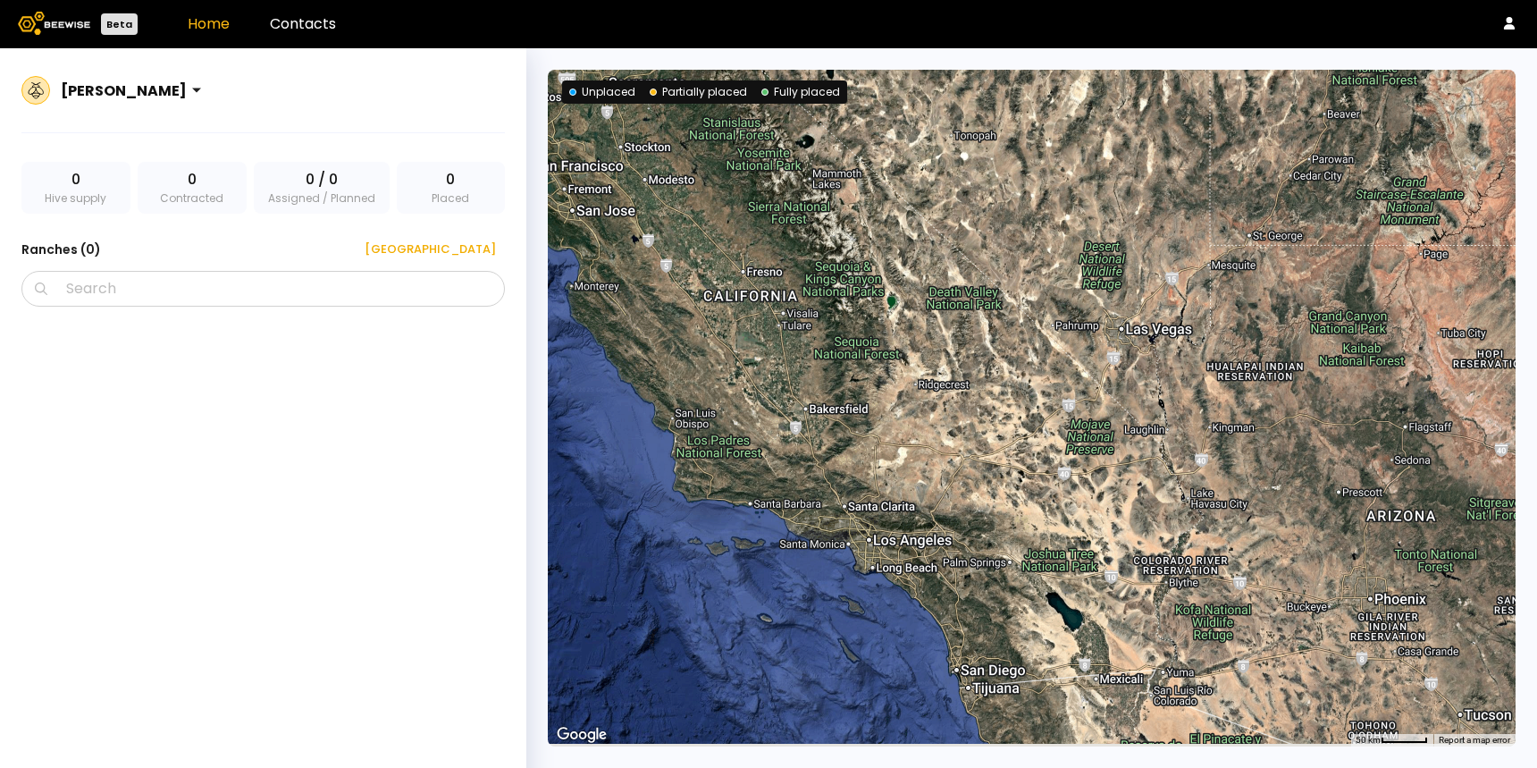
drag, startPoint x: 950, startPoint y: 639, endPoint x: 824, endPoint y: 506, distance: 183.3
click at [824, 506] on div at bounding box center [1032, 408] width 968 height 677
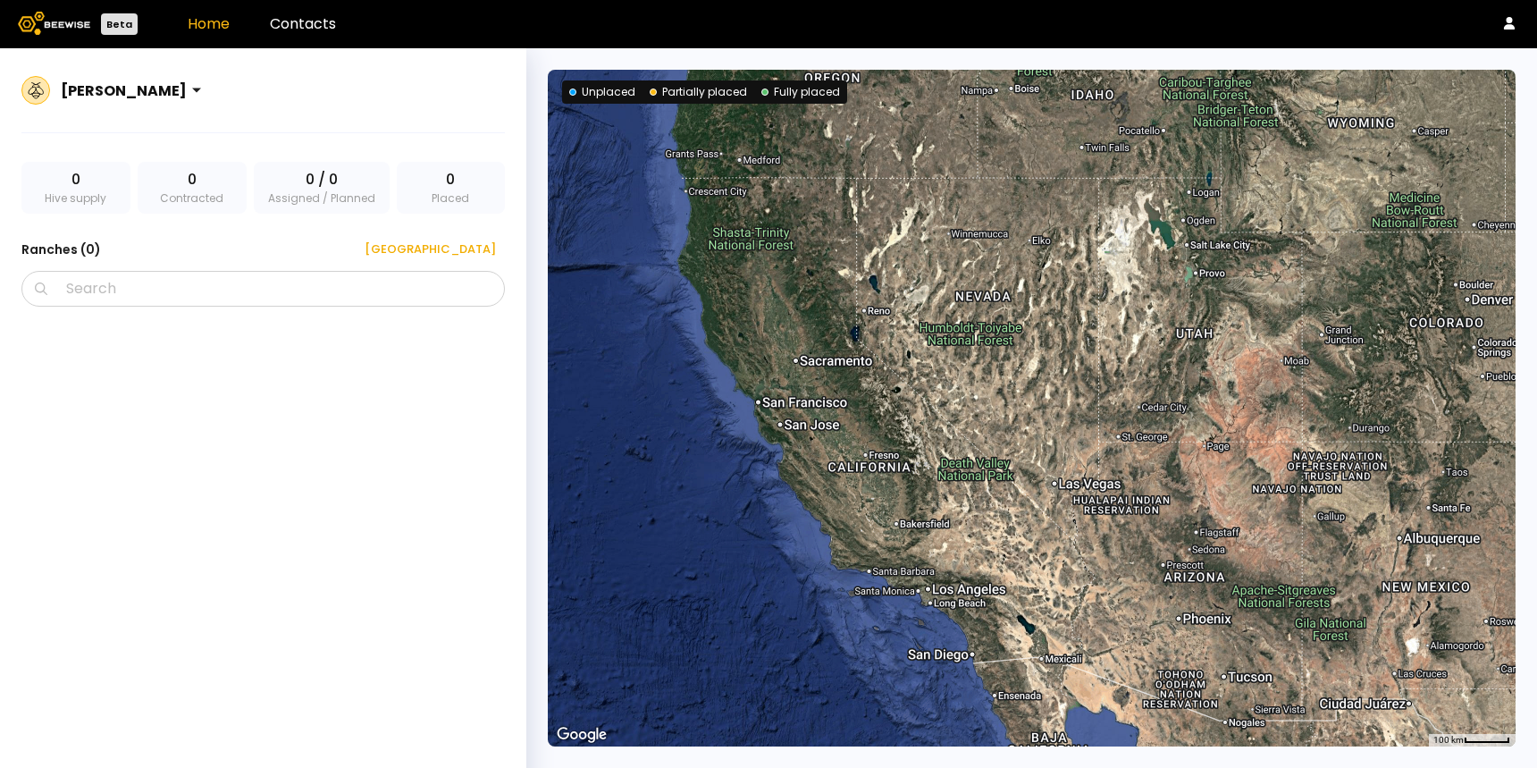
click at [172, 86] on div "[PERSON_NAME]" at bounding box center [135, 90] width 162 height 41
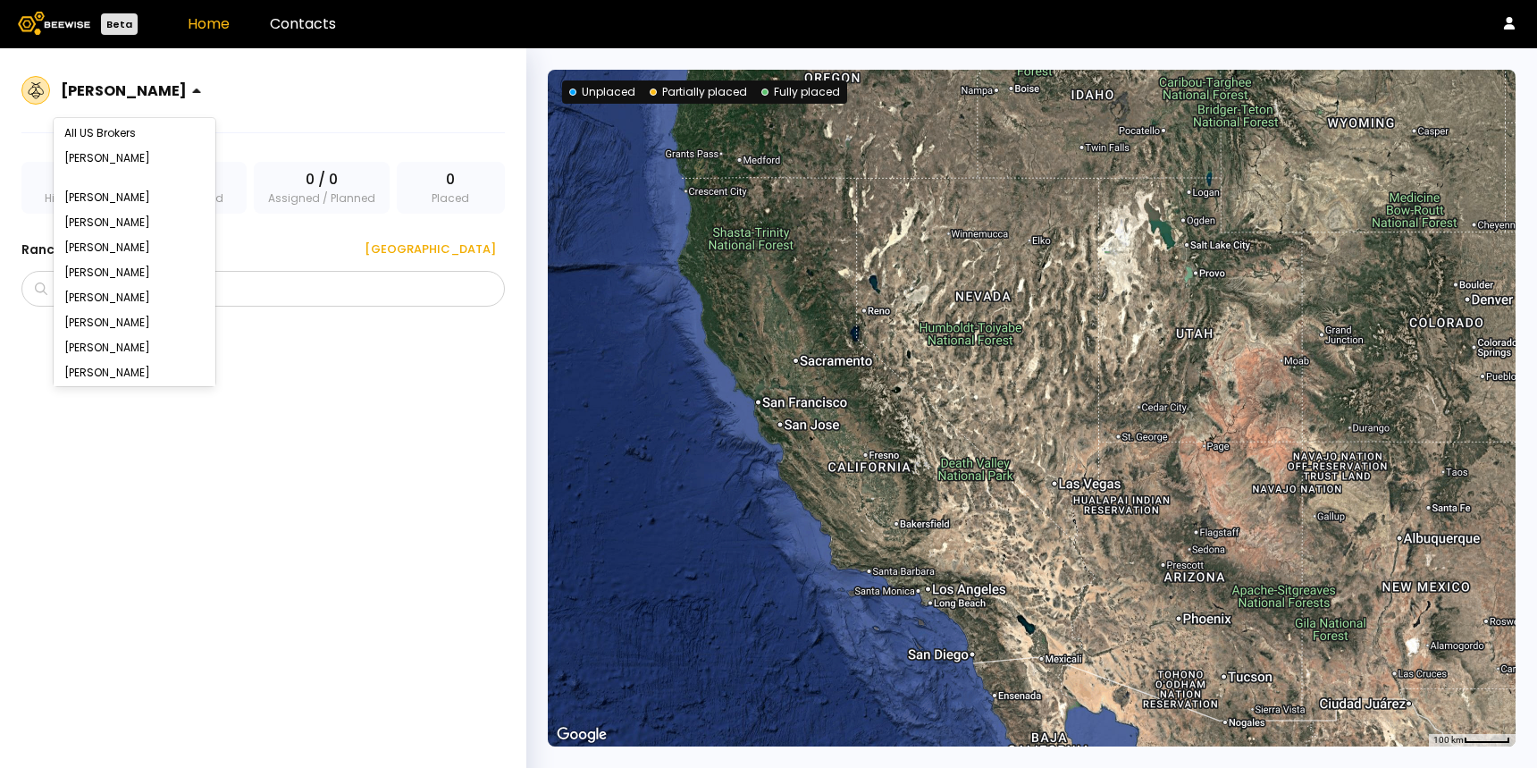
scroll to position [0, 0]
click at [86, 198] on div at bounding box center [135, 201] width 162 height 14
click at [85, 198] on div at bounding box center [135, 201] width 162 height 14
click at [87, 185] on div "[PERSON_NAME]" at bounding box center [134, 181] width 140 height 11
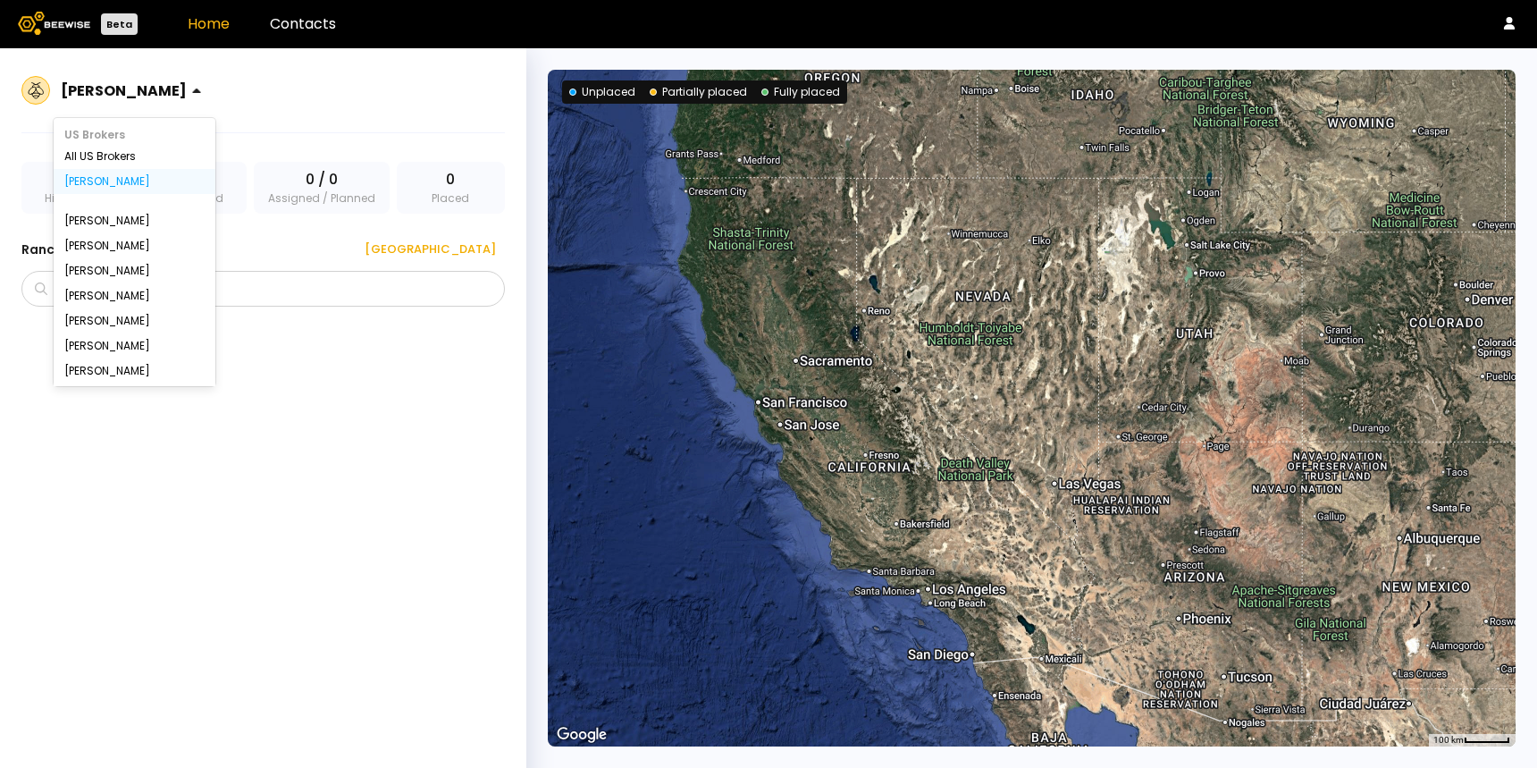
click at [186, 93] on div "[PERSON_NAME]" at bounding box center [124, 90] width 140 height 41
click at [139, 152] on div "All US Brokers" at bounding box center [134, 156] width 140 height 11
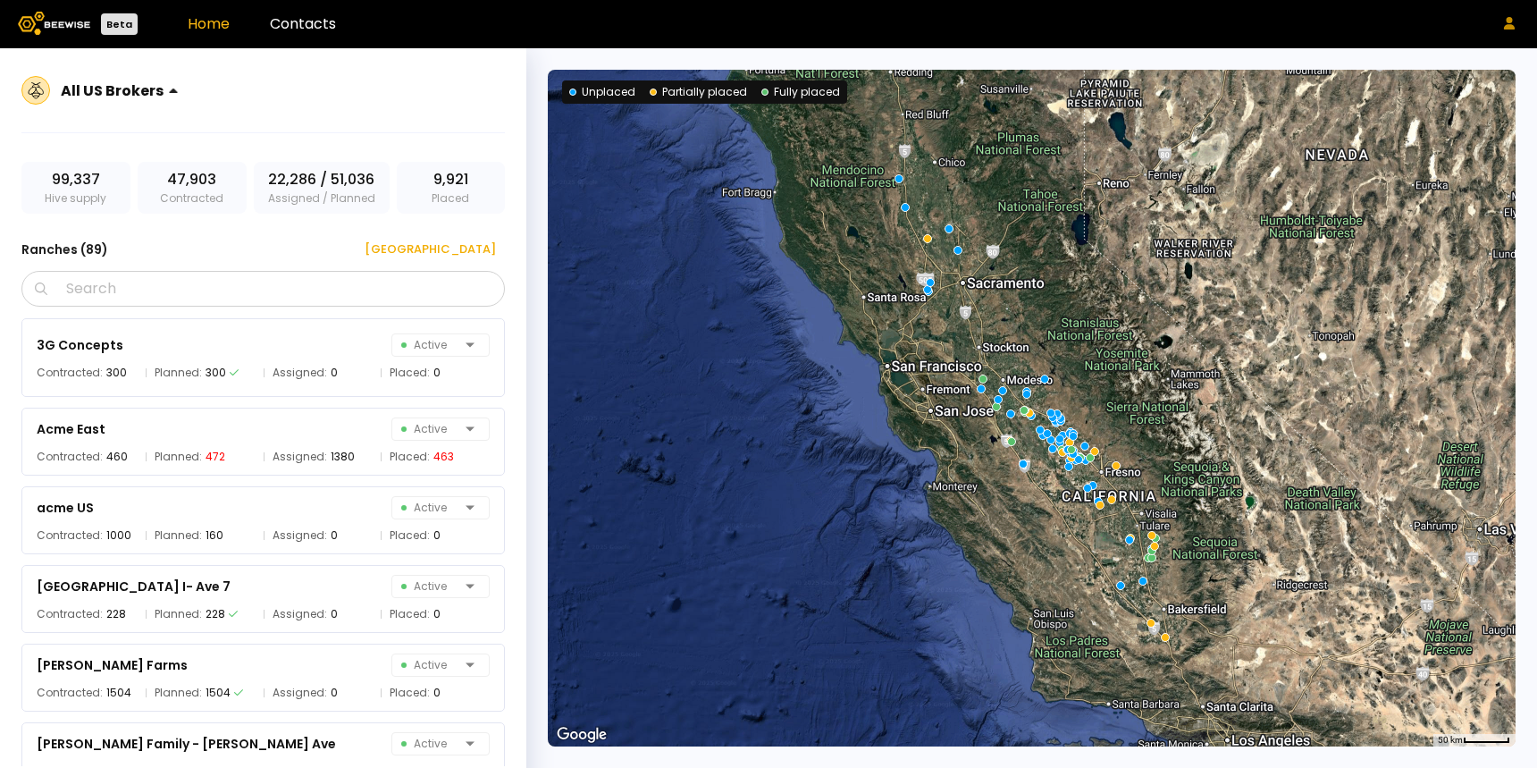
click at [1503, 21] on icon at bounding box center [1509, 23] width 13 height 13
click at [1106, 30] on header "Beta Home Contacts" at bounding box center [768, 24] width 1537 height 48
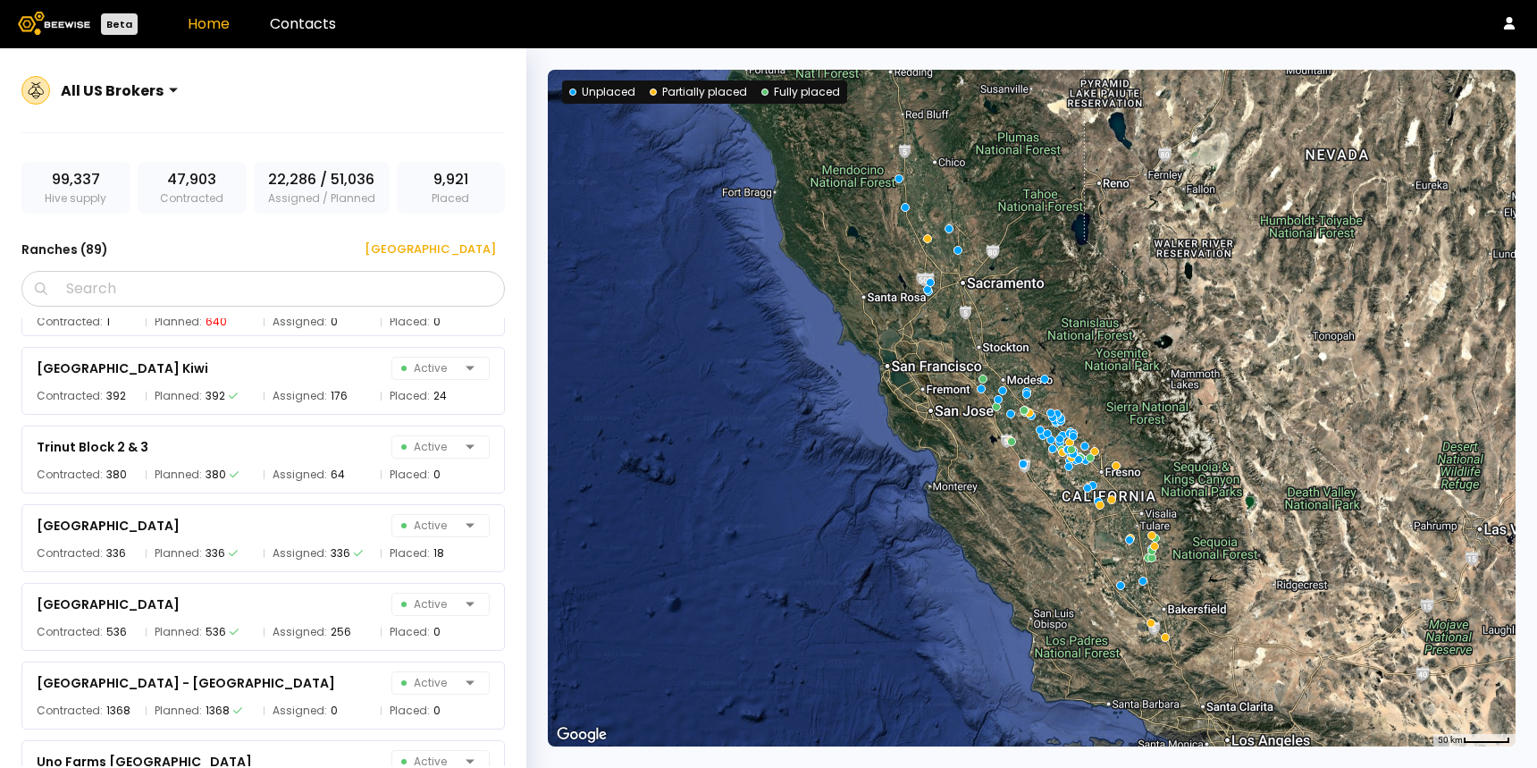
scroll to position [6552, 0]
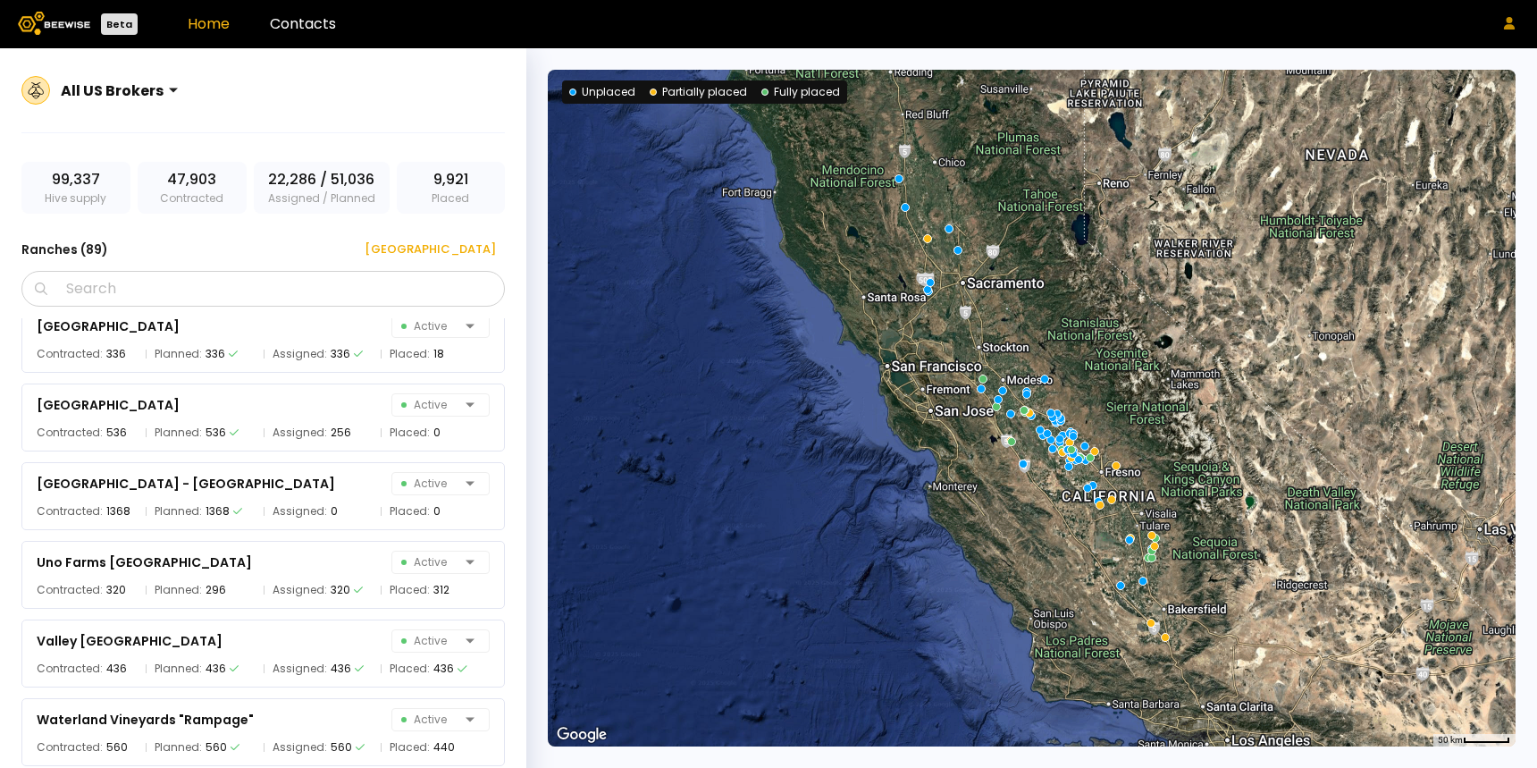
click at [1508, 23] on icon at bounding box center [1509, 23] width 13 height 13
click at [1446, 60] on div "Log out" at bounding box center [1433, 58] width 80 height 34
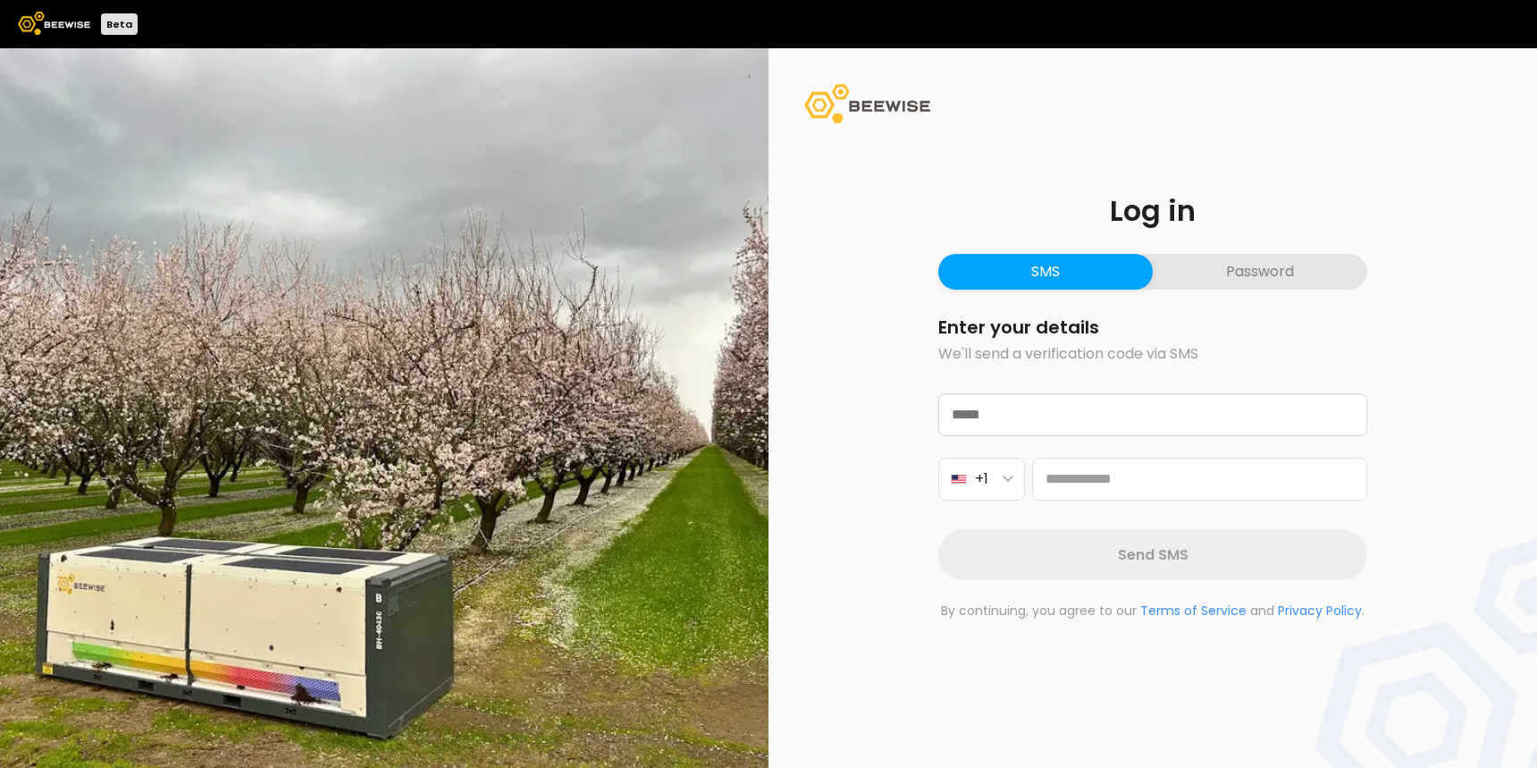
click at [1257, 272] on button "Password" at bounding box center [1260, 272] width 214 height 36
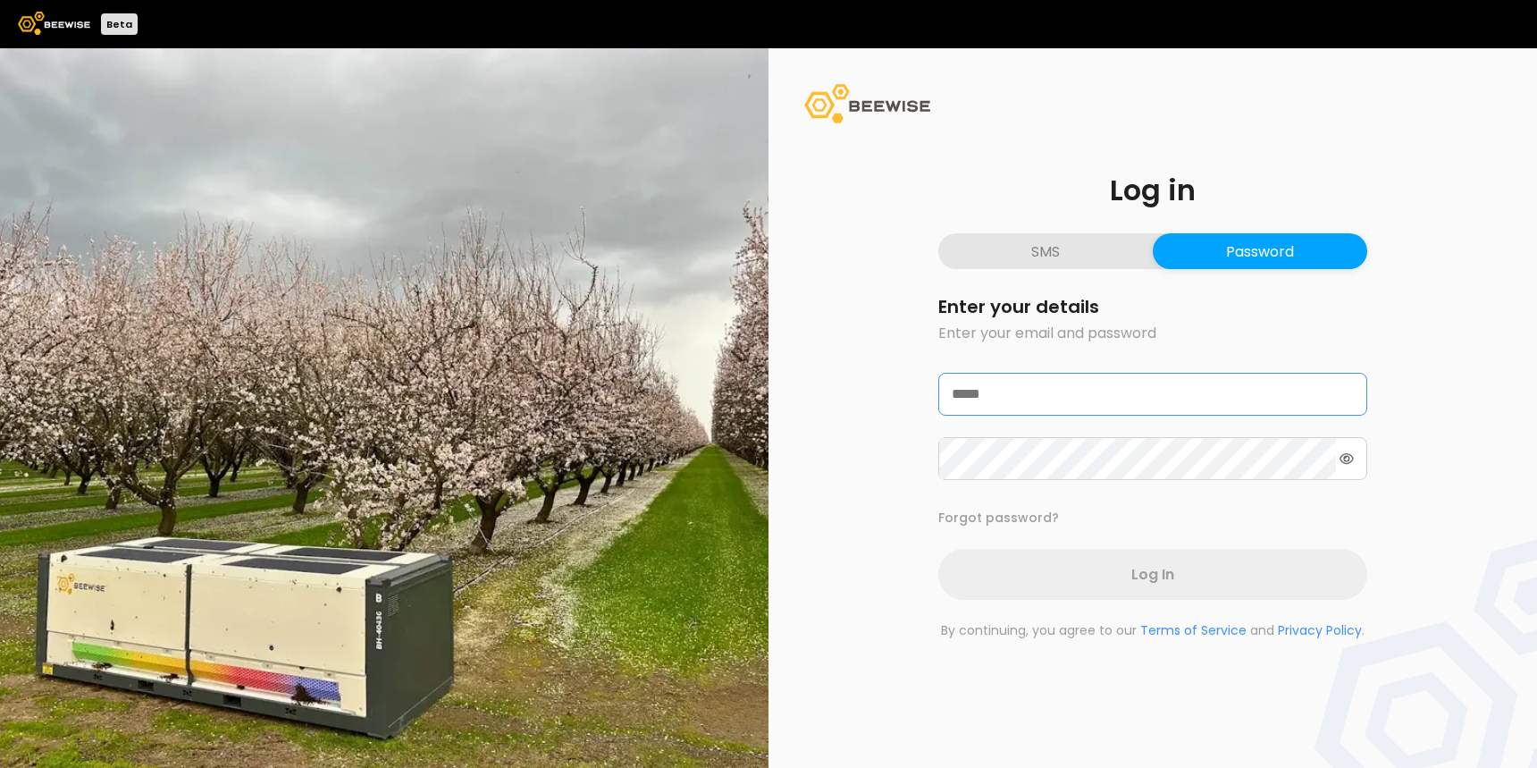
click at [1089, 408] on input "email" at bounding box center [1152, 394] width 427 height 41
type input "**********"
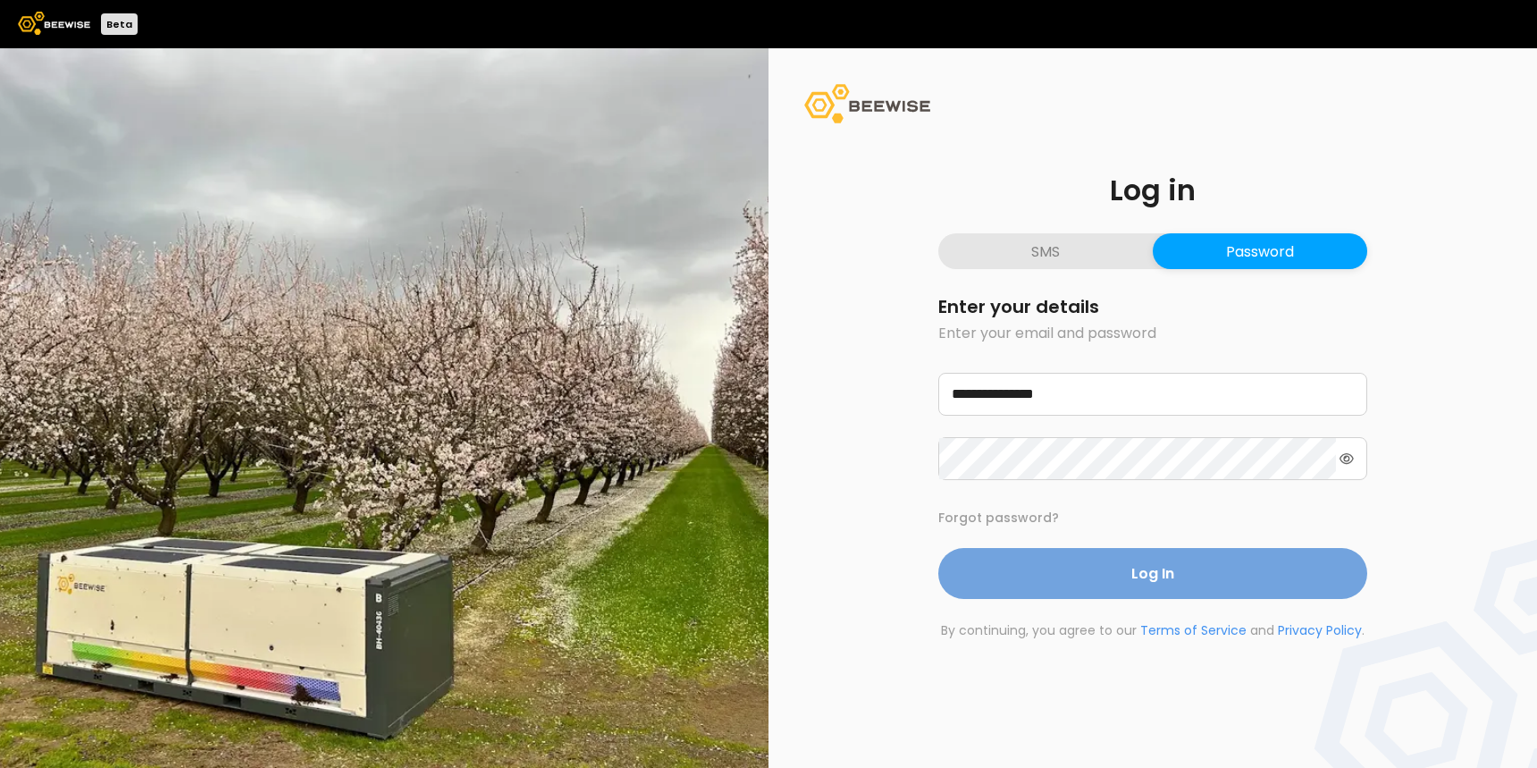
click at [1134, 581] on span "Log In" at bounding box center [1152, 573] width 43 height 22
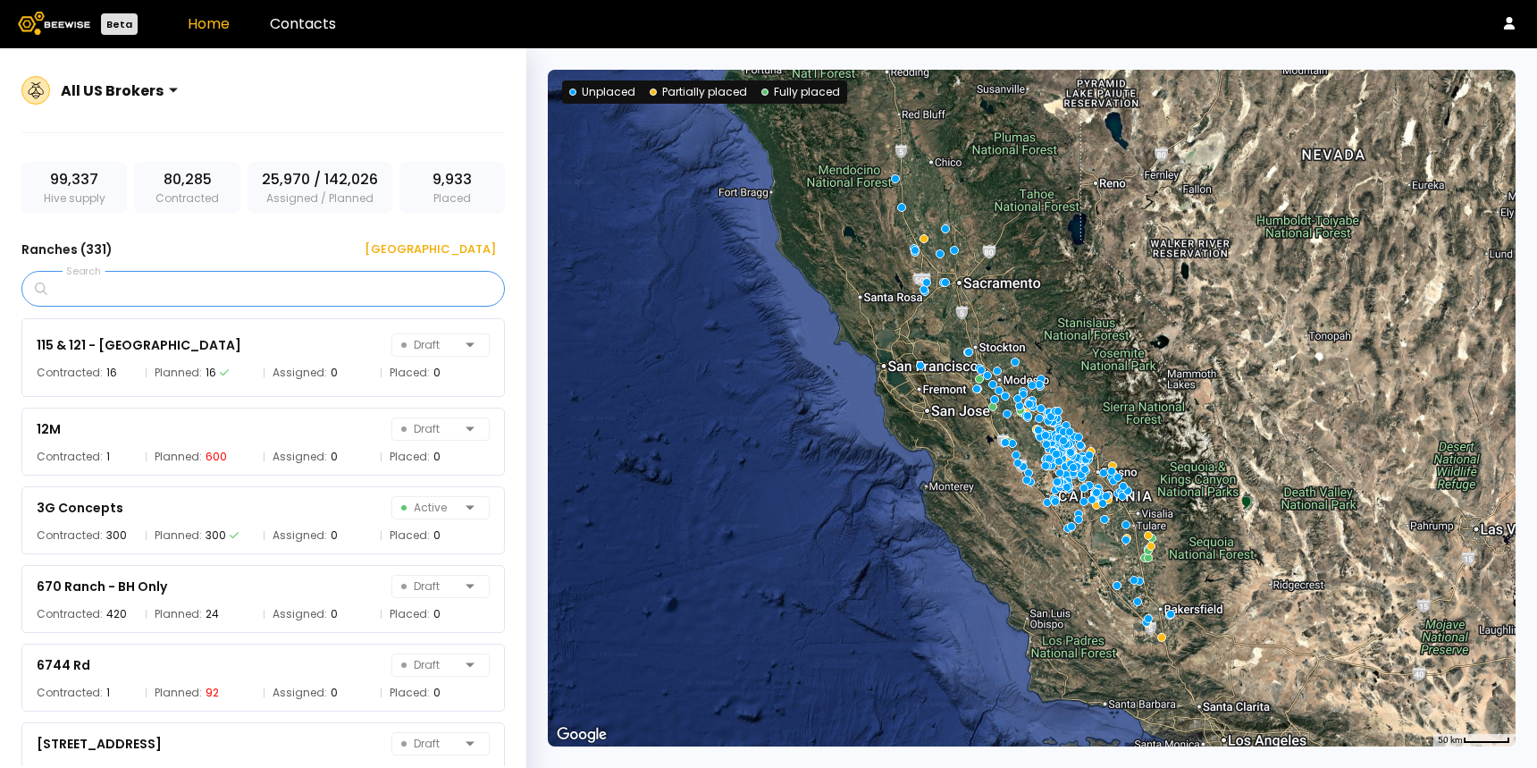
click at [402, 290] on input "Search" at bounding box center [269, 289] width 437 height 34
type input "****"
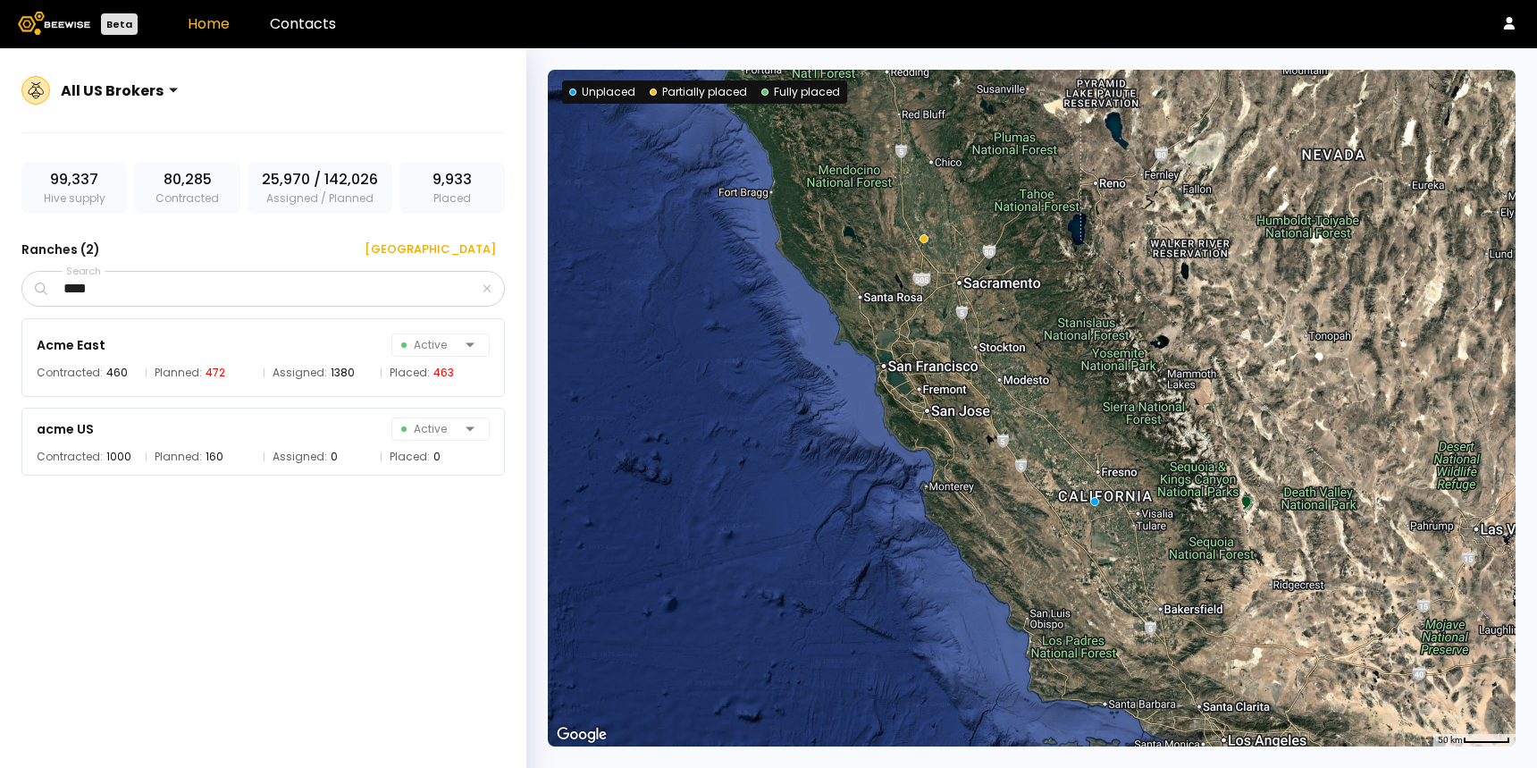
click at [160, 78] on div "All US Brokers" at bounding box center [112, 90] width 117 height 41
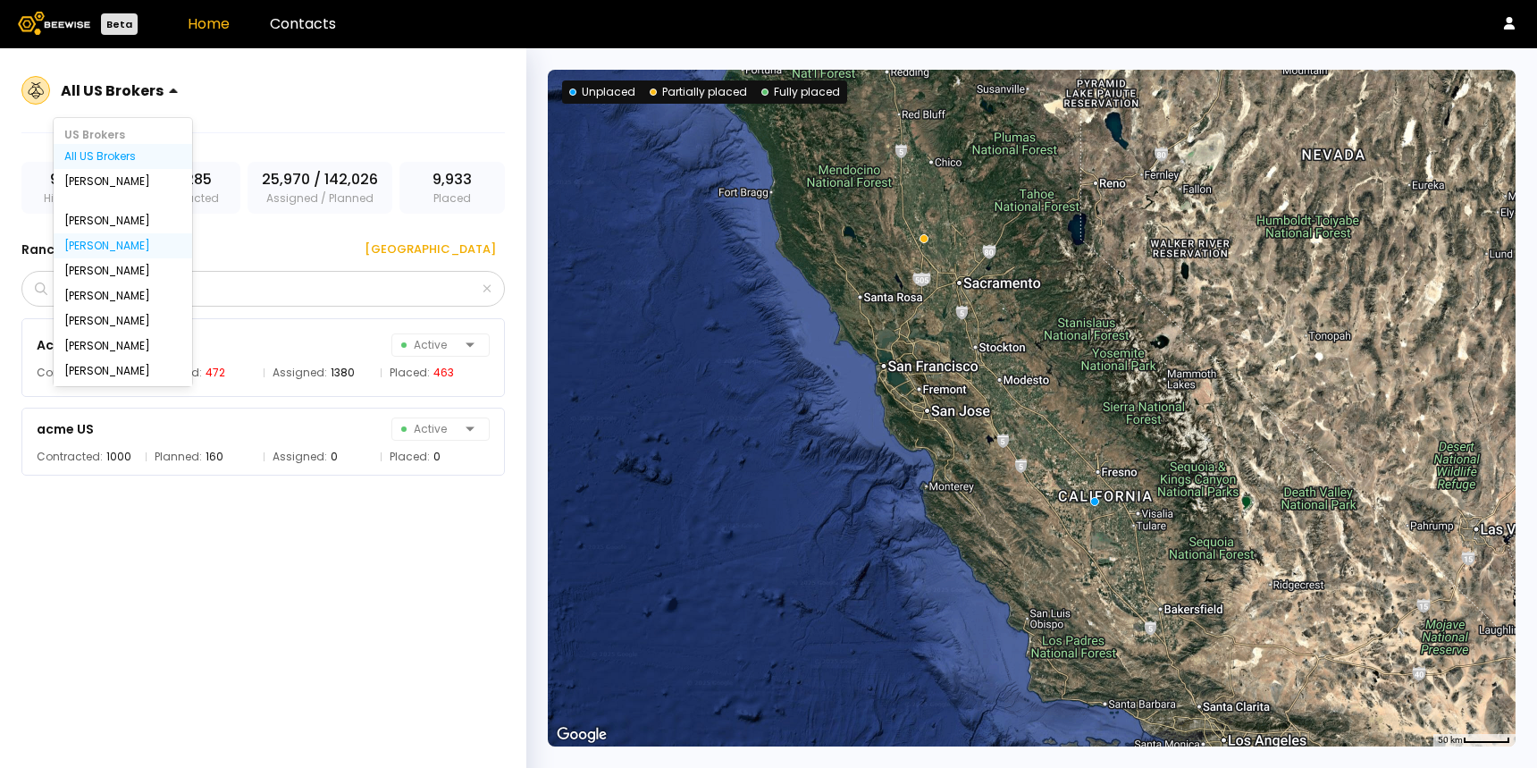
scroll to position [213, 0]
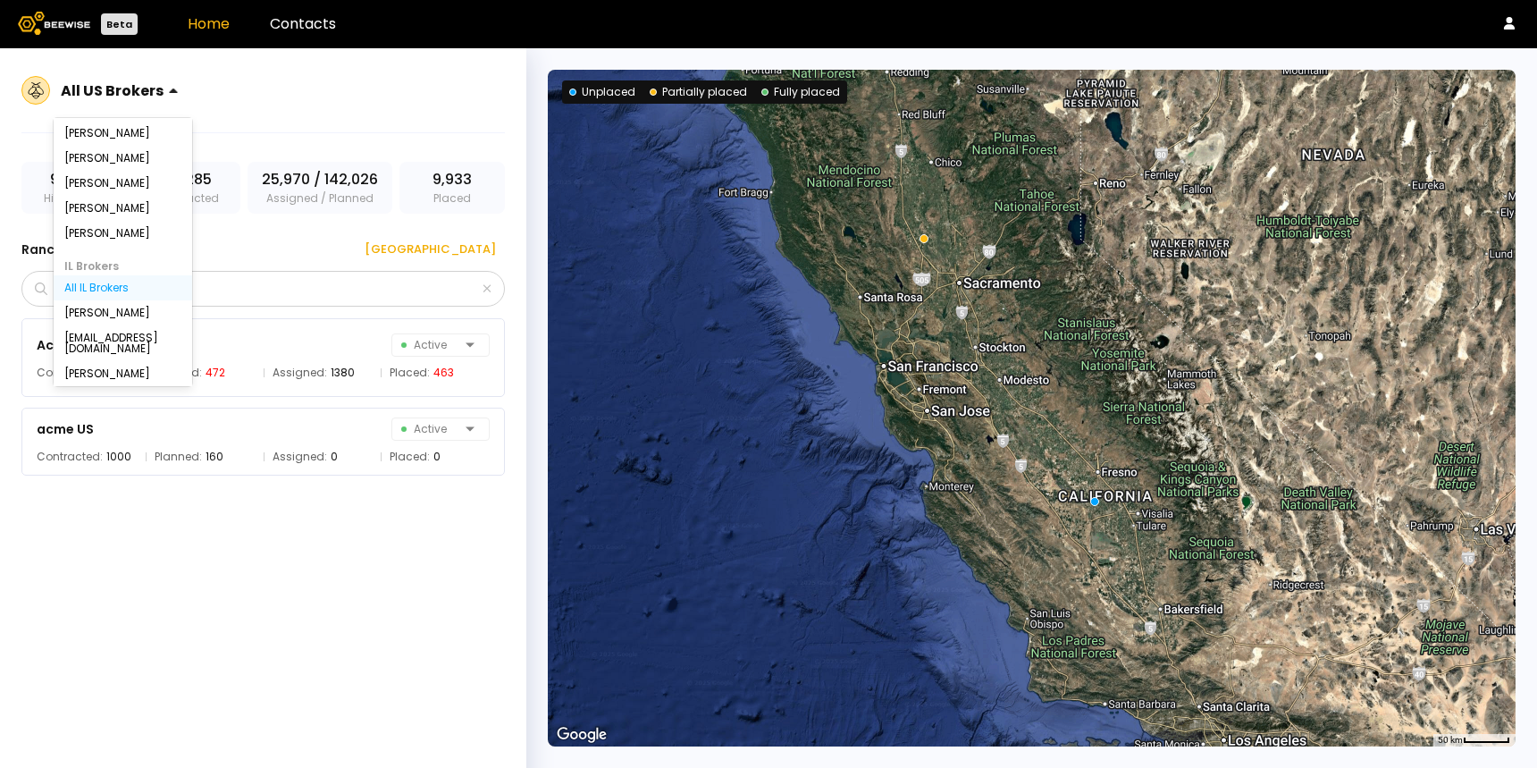
click at [114, 288] on div "All IL Brokers" at bounding box center [122, 287] width 117 height 11
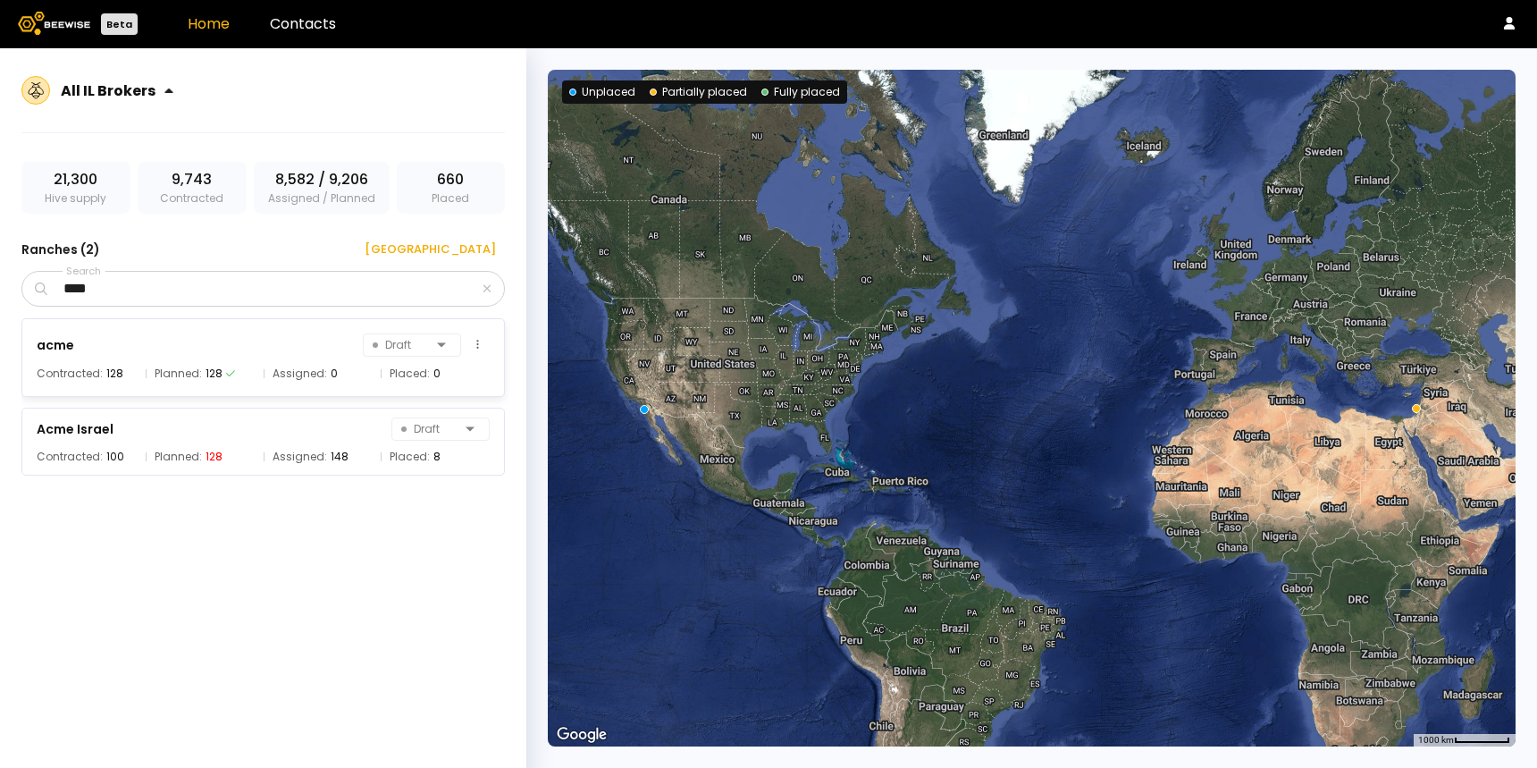
click at [134, 368] on div "Contracted: 128" at bounding box center [87, 374] width 100 height 18
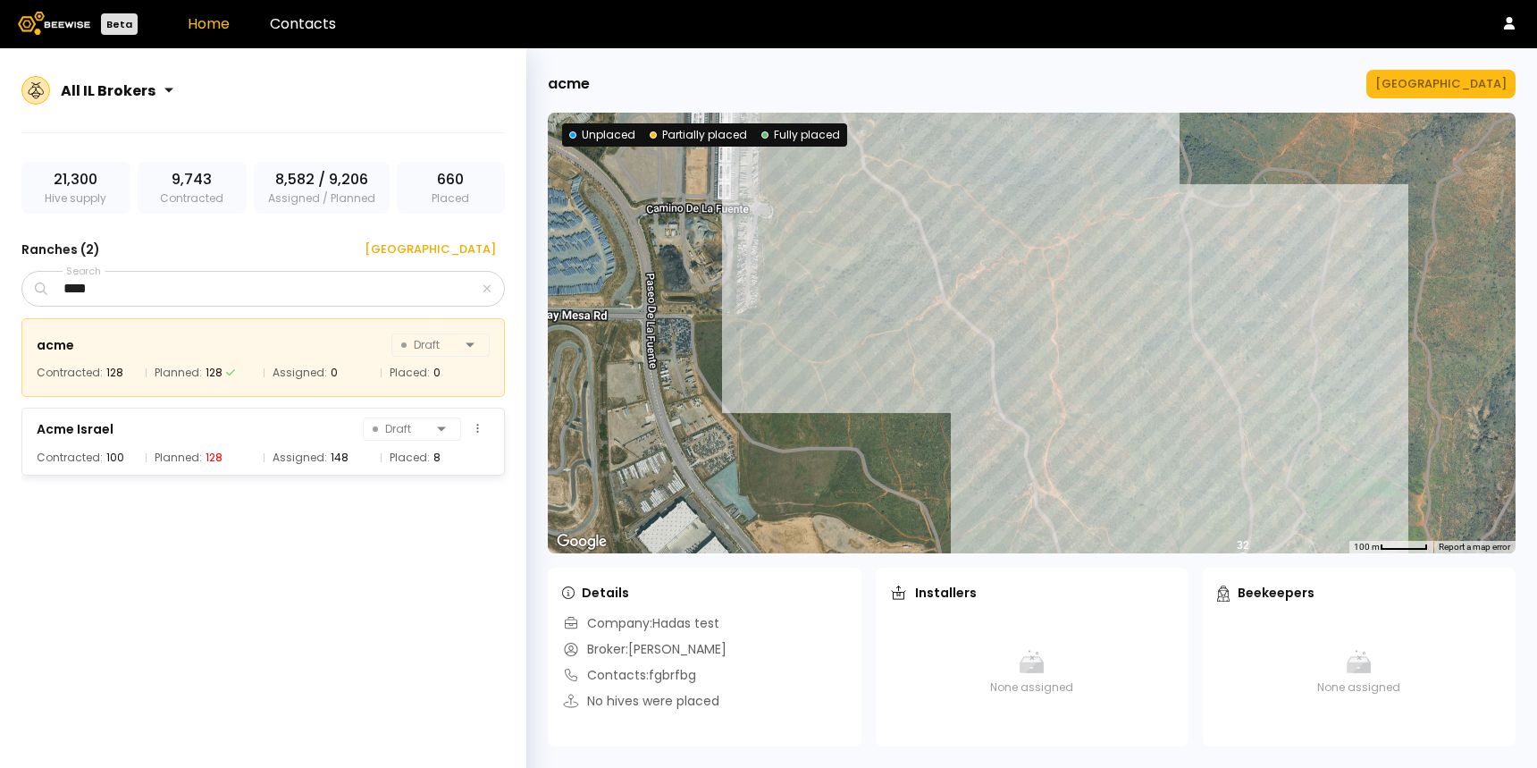
click at [188, 436] on div "Acme Israel Draft" at bounding box center [263, 428] width 453 height 25
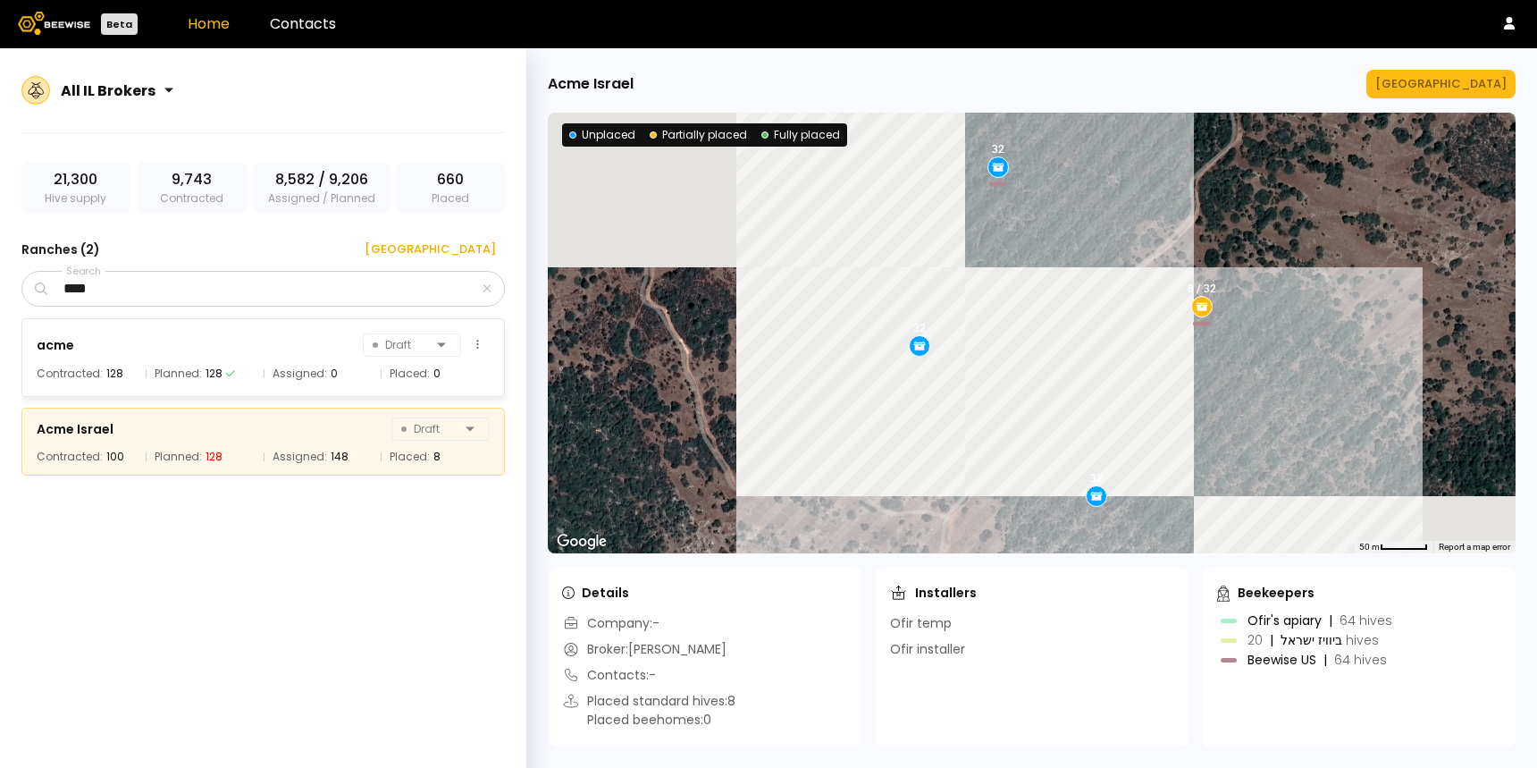
click at [182, 385] on div "acme Draft Contracted: 128 Planned: 128 Assigned: 0 Placed: 0" at bounding box center [263, 357] width 484 height 79
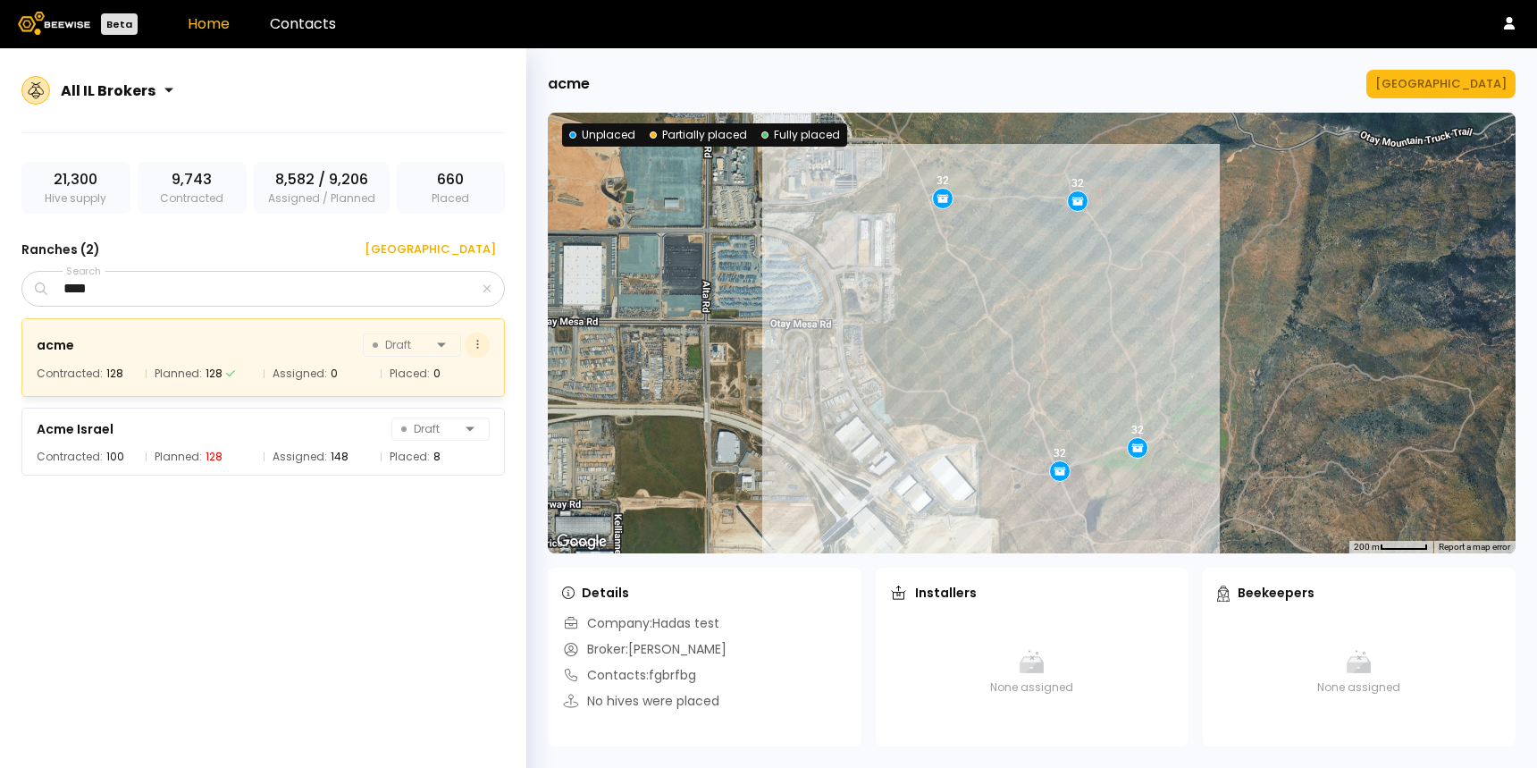
click at [481, 345] on button at bounding box center [477, 344] width 25 height 25
click at [438, 458] on div "Delete ranch" at bounding box center [429, 461] width 126 height 27
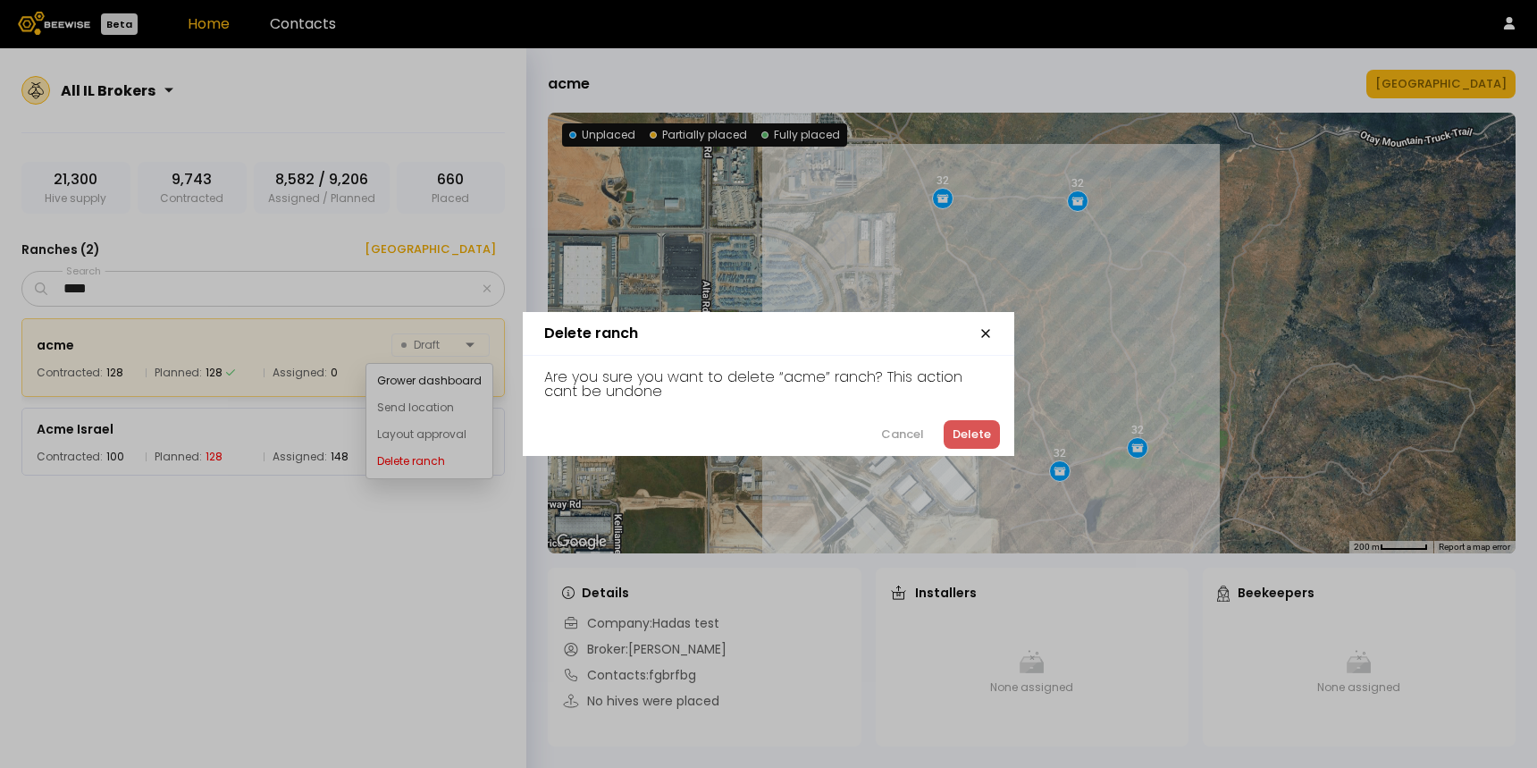
click at [976, 434] on div "Delete" at bounding box center [972, 434] width 38 height 18
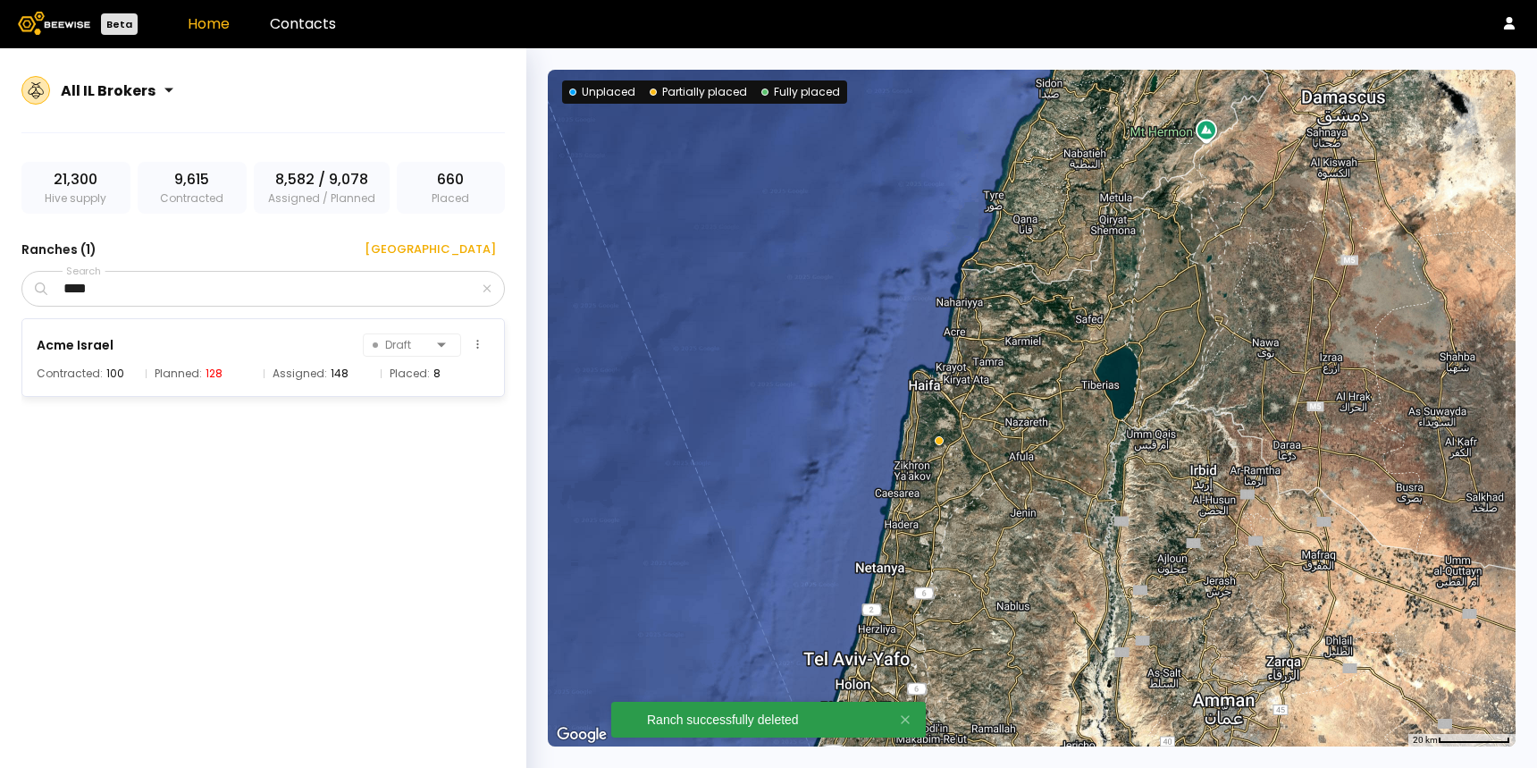
click at [225, 354] on div "Acme Israel Draft" at bounding box center [263, 344] width 453 height 25
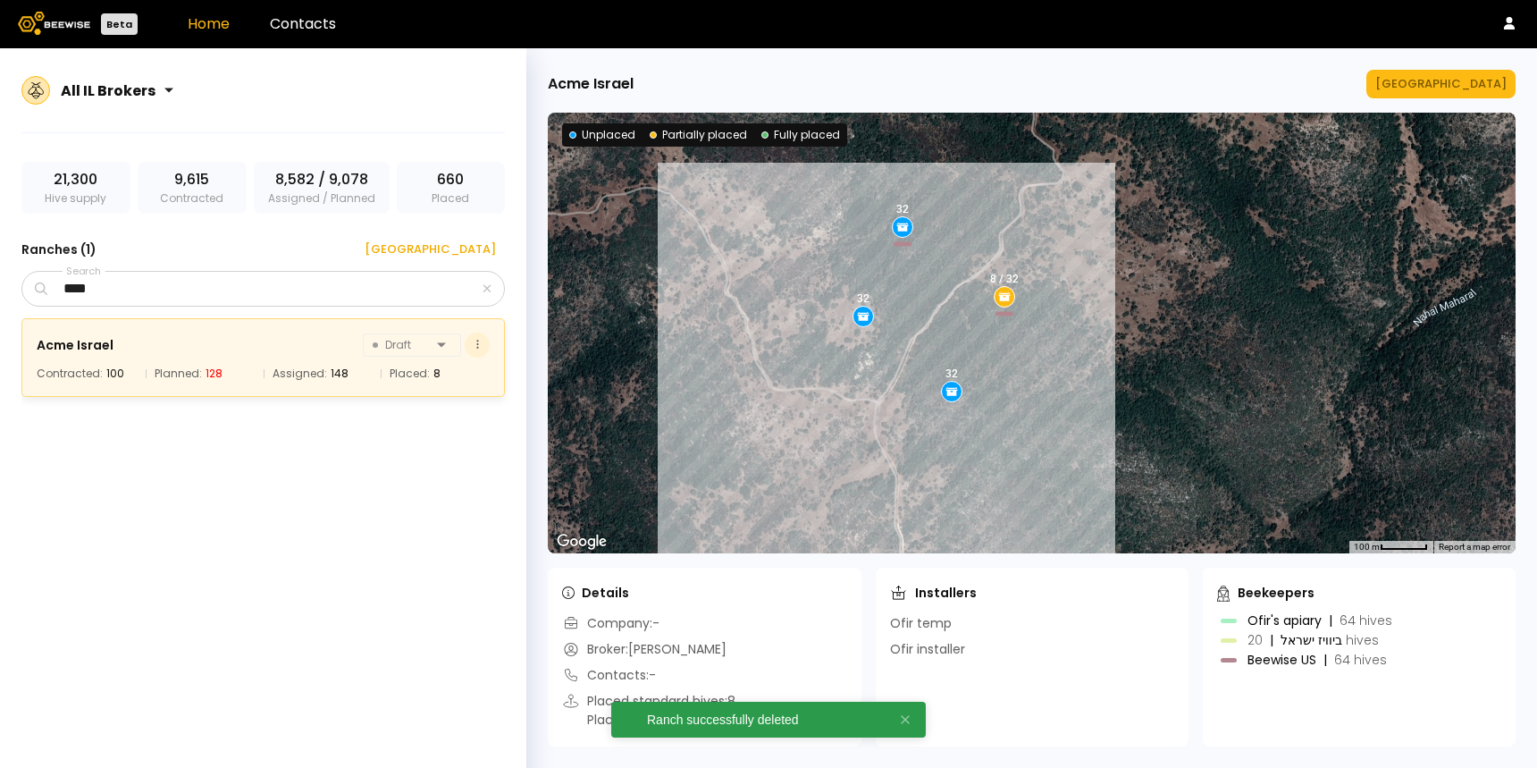
click at [482, 346] on button at bounding box center [477, 344] width 25 height 25
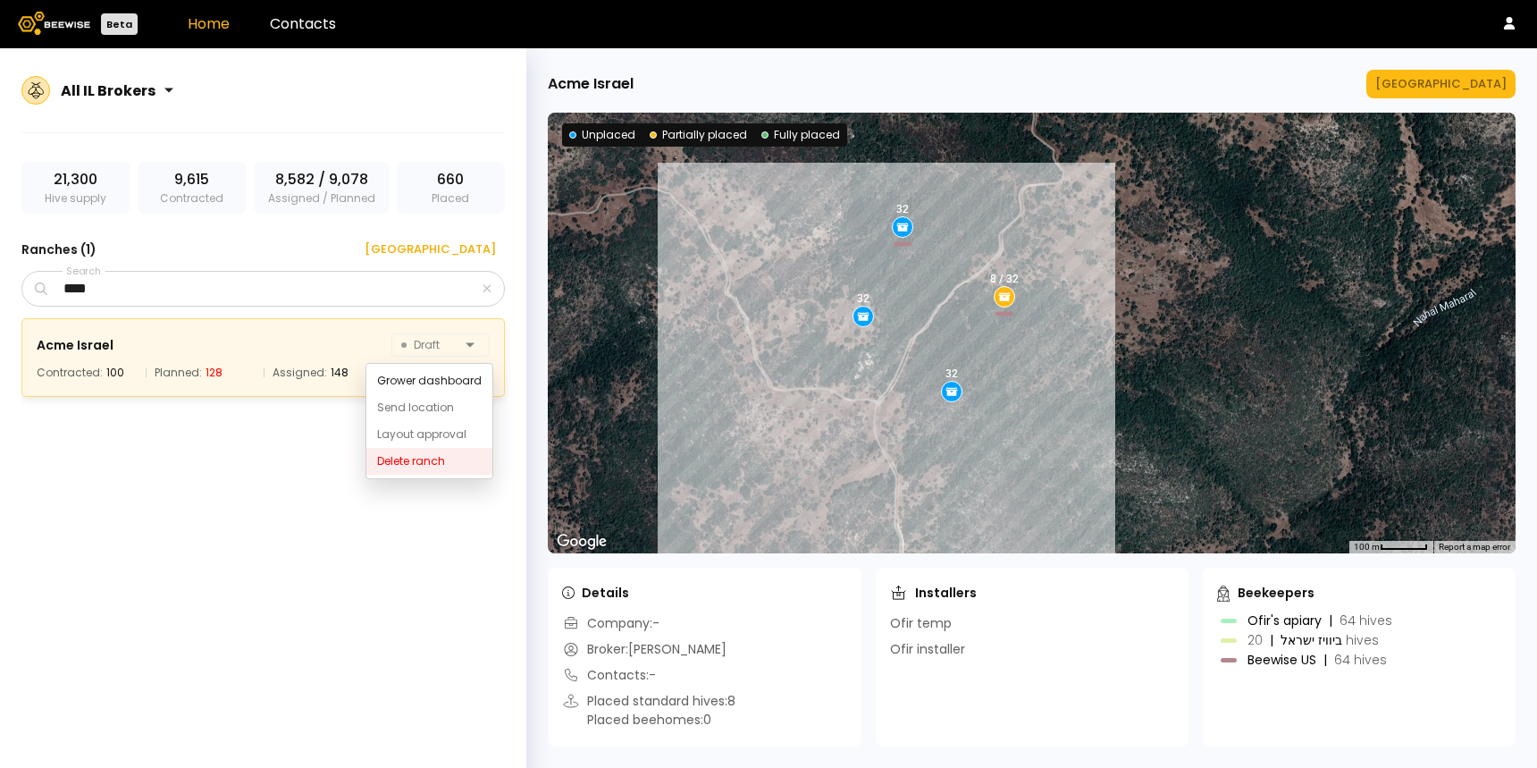
click at [436, 466] on div "Delete ranch" at bounding box center [429, 461] width 126 height 27
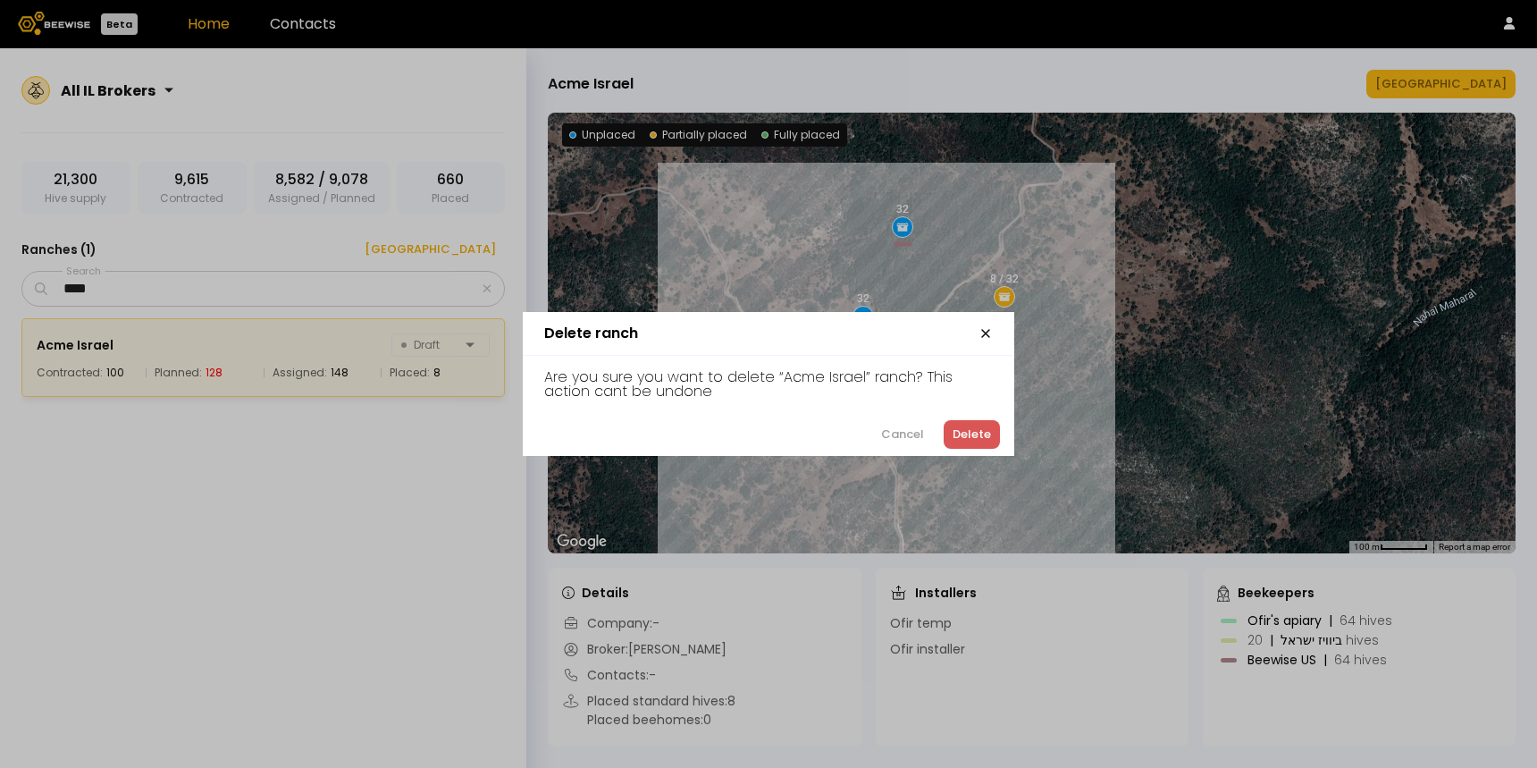
click at [987, 433] on div "Delete" at bounding box center [972, 434] width 38 height 18
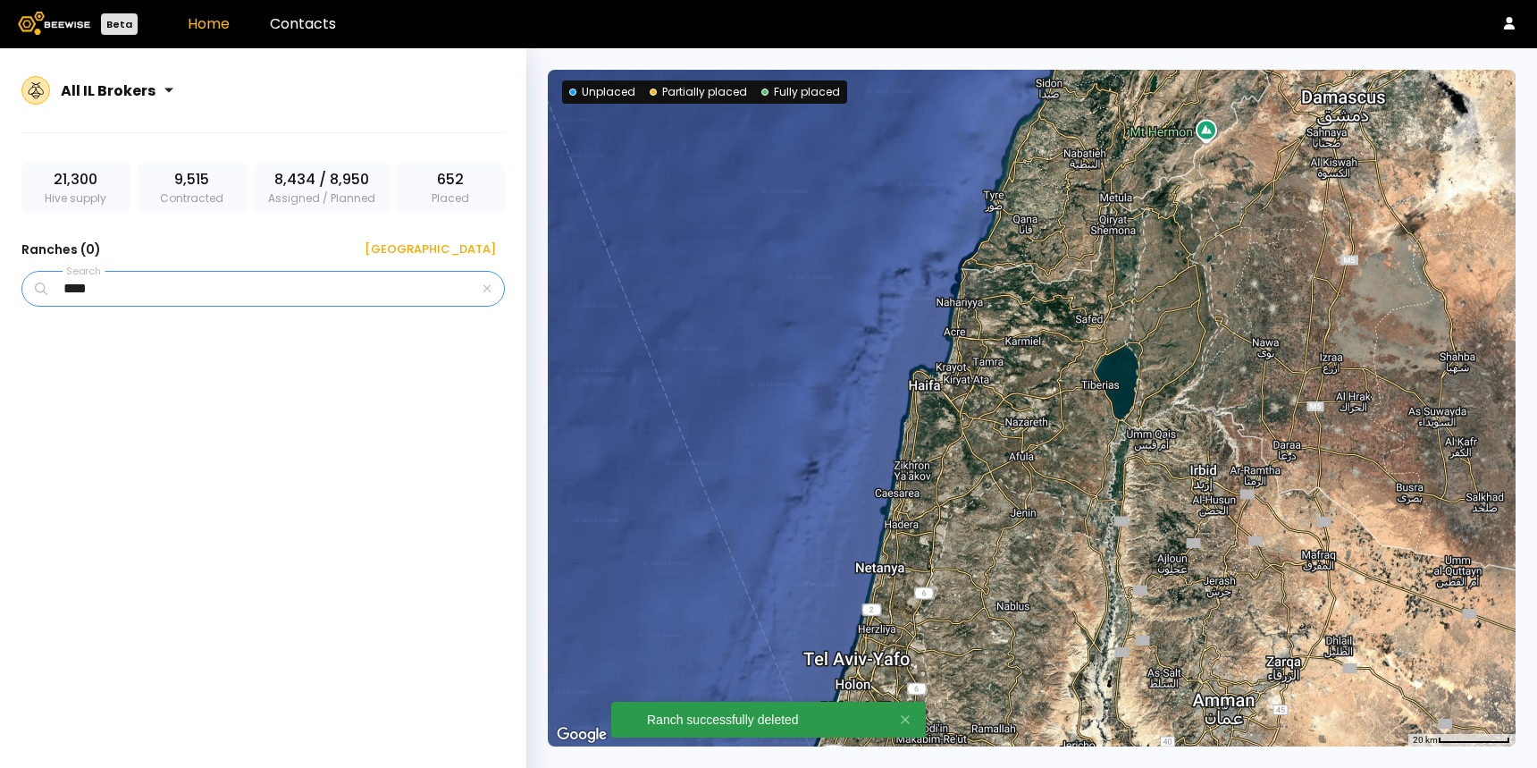
click at [417, 282] on input "****" at bounding box center [265, 289] width 428 height 34
click at [491, 287] on icon "button" at bounding box center [487, 288] width 9 height 12
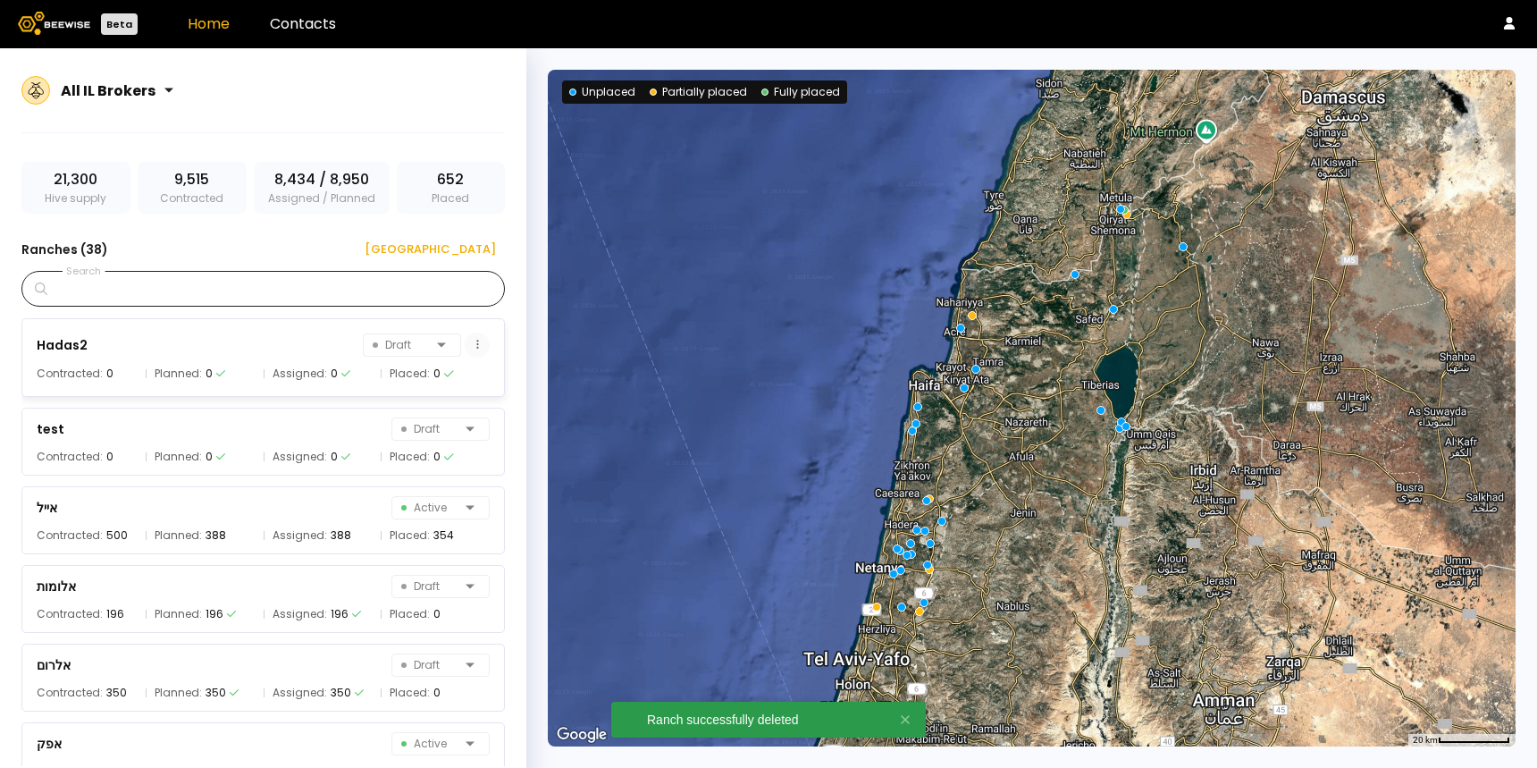
click at [476, 344] on button at bounding box center [477, 344] width 25 height 25
click at [429, 454] on div "Delete ranch" at bounding box center [426, 461] width 126 height 27
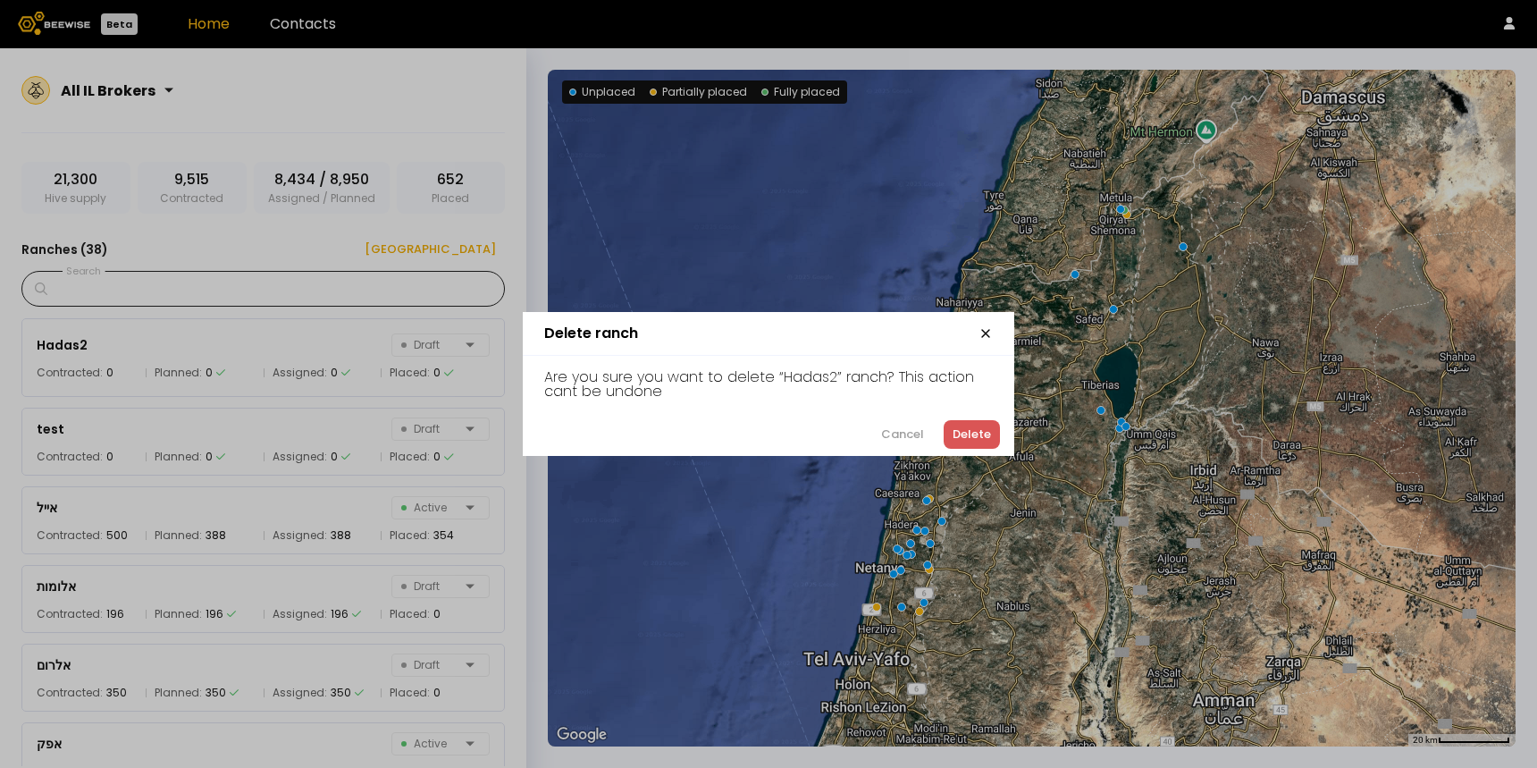
click at [986, 433] on div "Delete" at bounding box center [972, 434] width 38 height 18
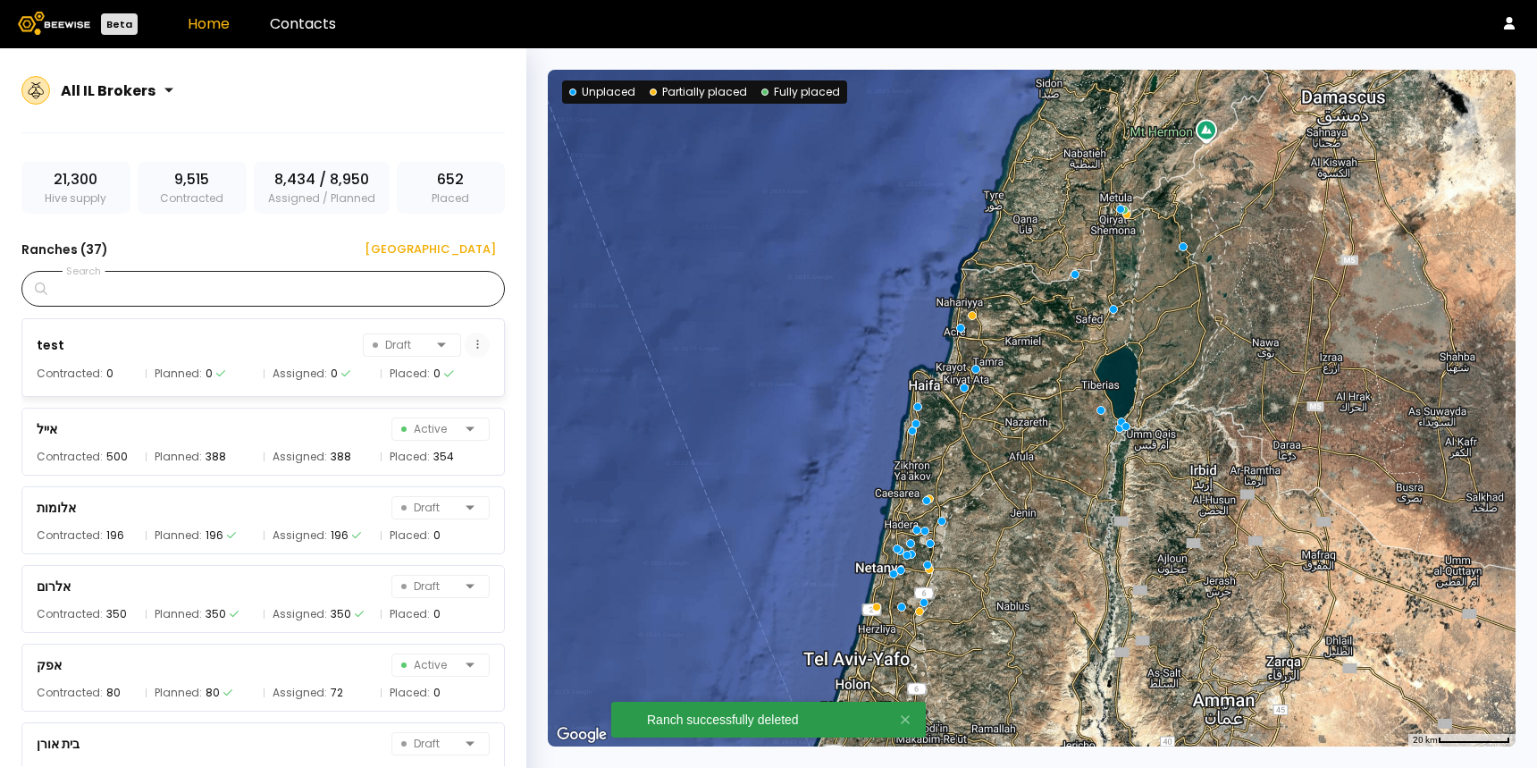
click at [477, 348] on button at bounding box center [477, 344] width 25 height 25
click at [410, 465] on div "Delete ranch" at bounding box center [426, 461] width 126 height 27
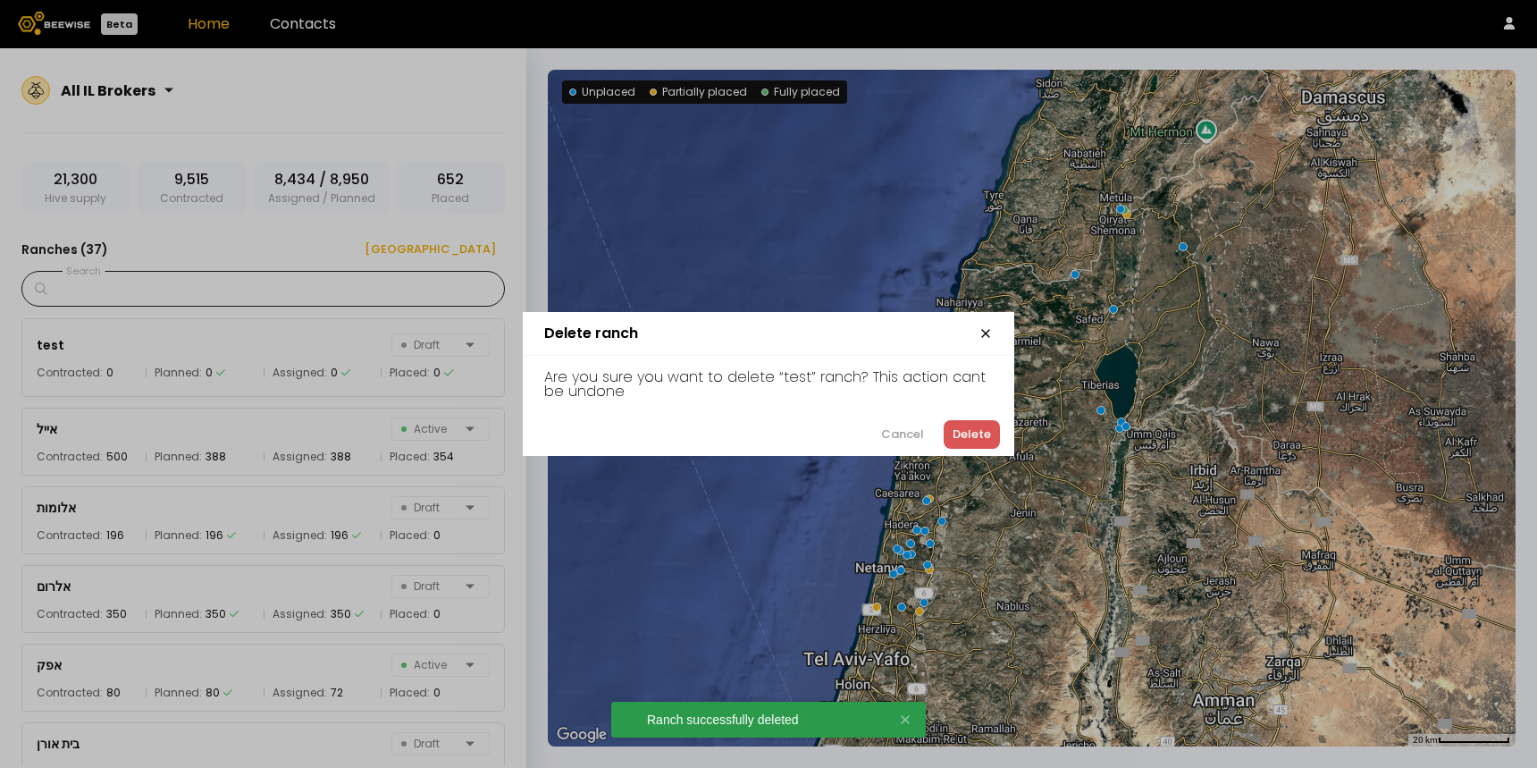
click at [977, 434] on div "Delete" at bounding box center [972, 434] width 38 height 18
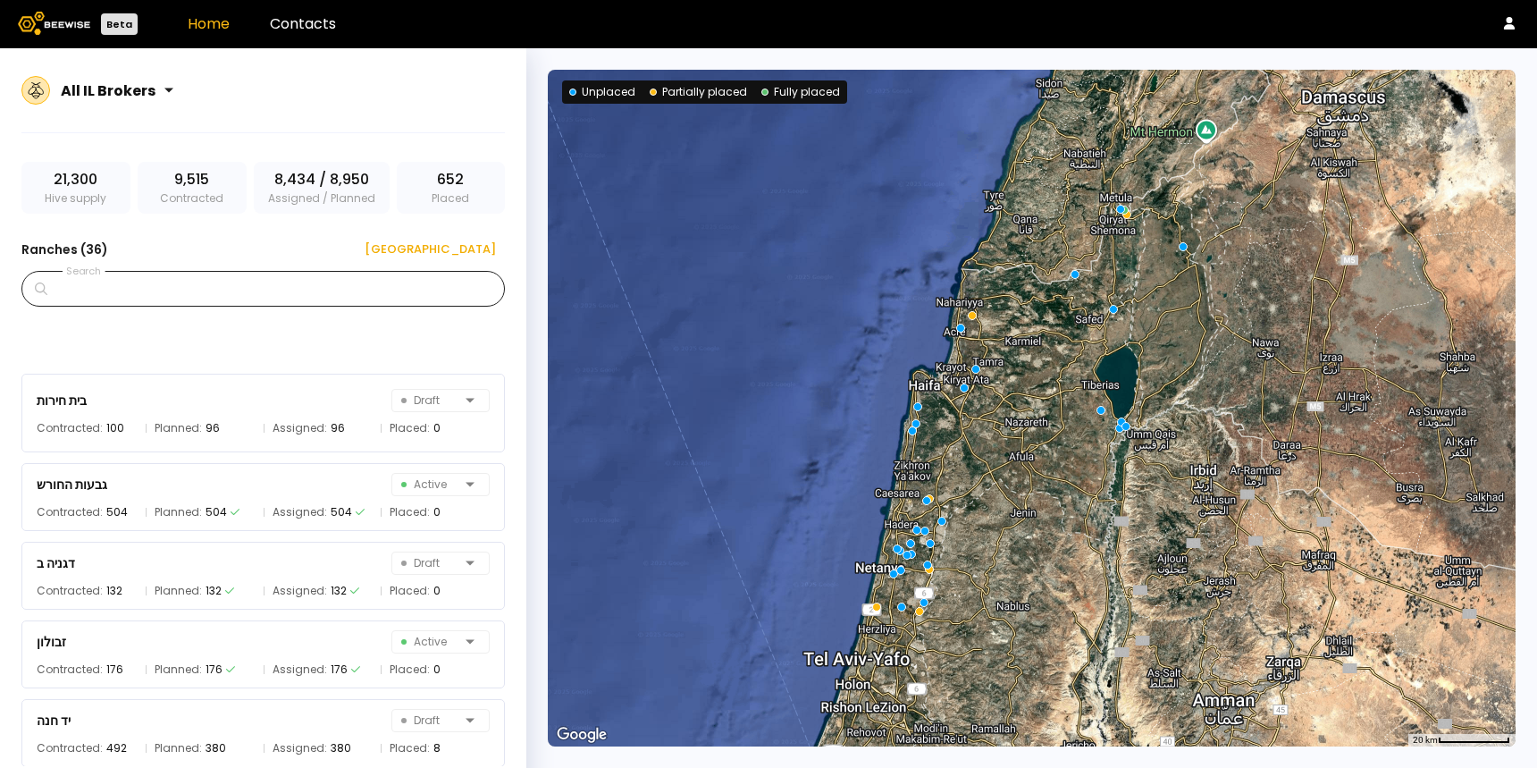
scroll to position [150, 0]
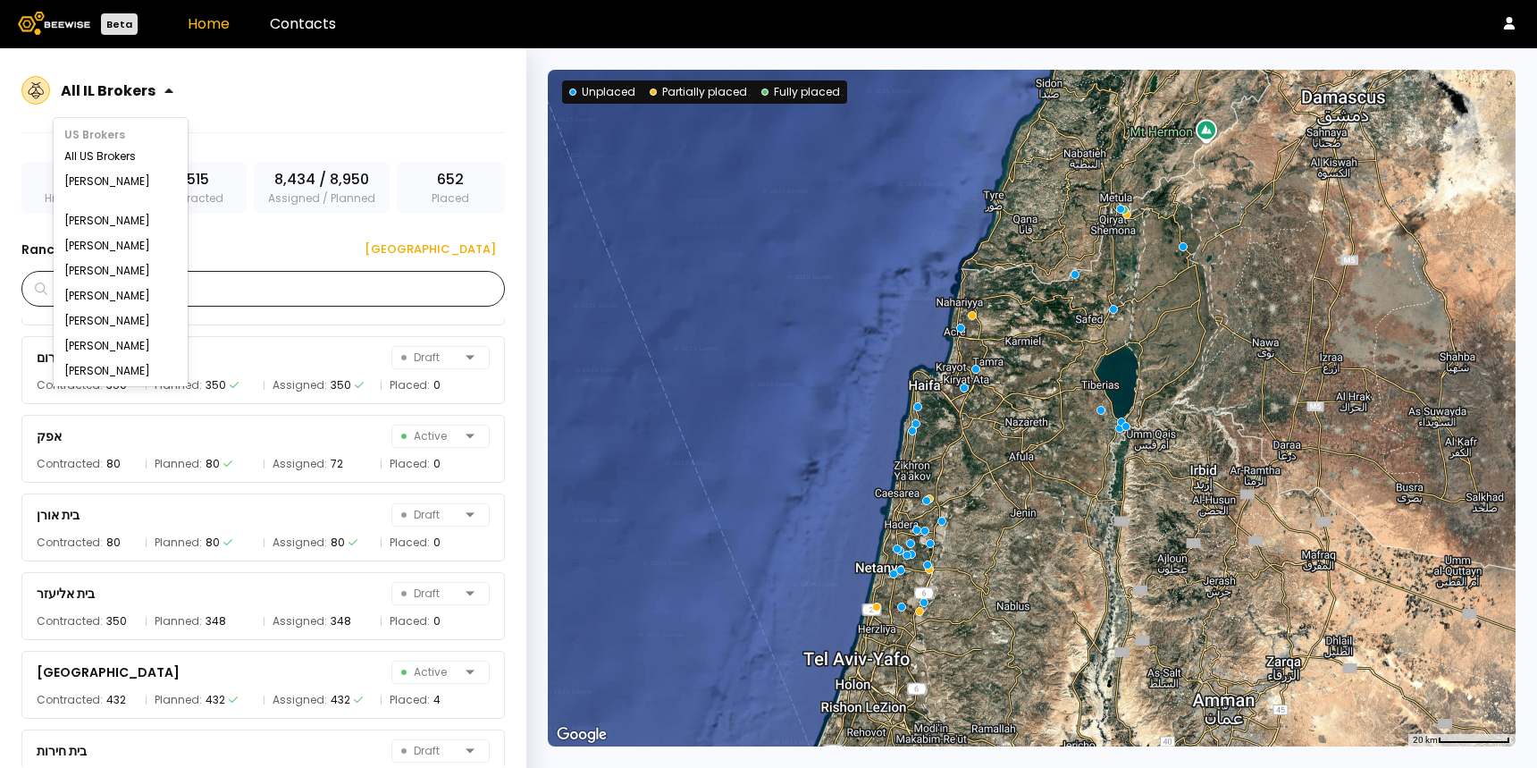
click at [129, 89] on div at bounding box center [110, 90] width 98 height 16
click at [117, 156] on div "All US Brokers" at bounding box center [120, 156] width 113 height 11
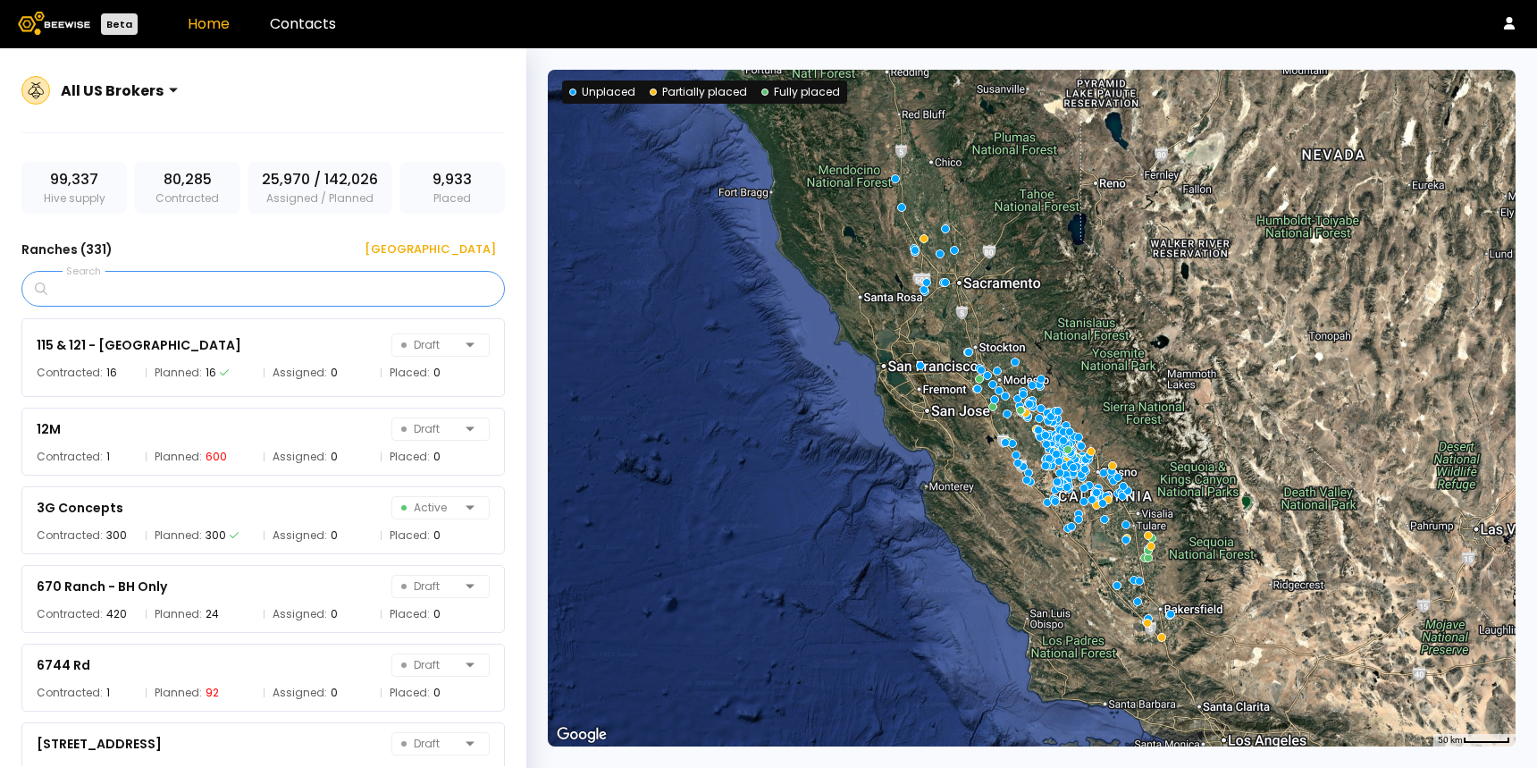
click at [315, 291] on input "Search" at bounding box center [269, 289] width 437 height 34
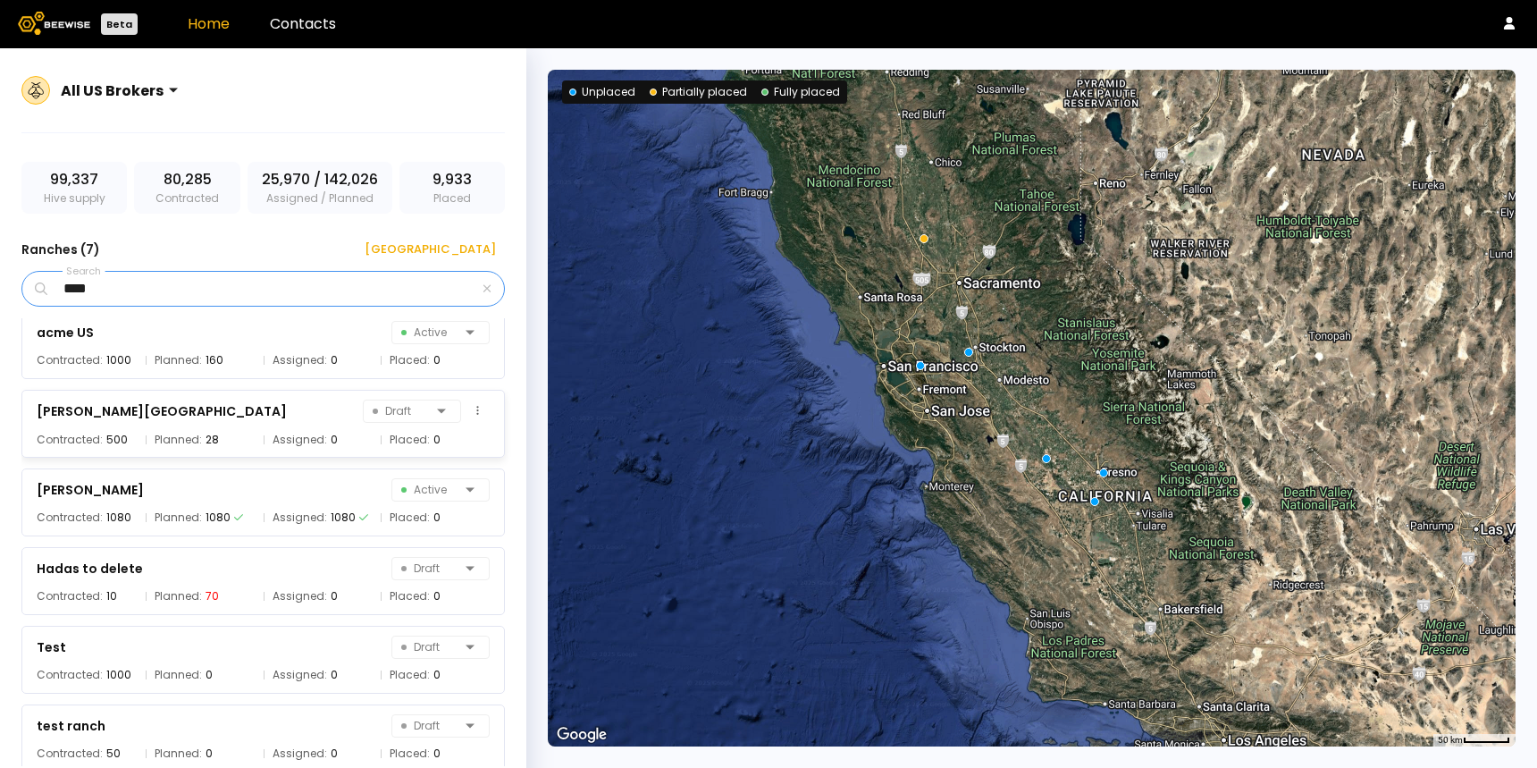
scroll to position [103, 0]
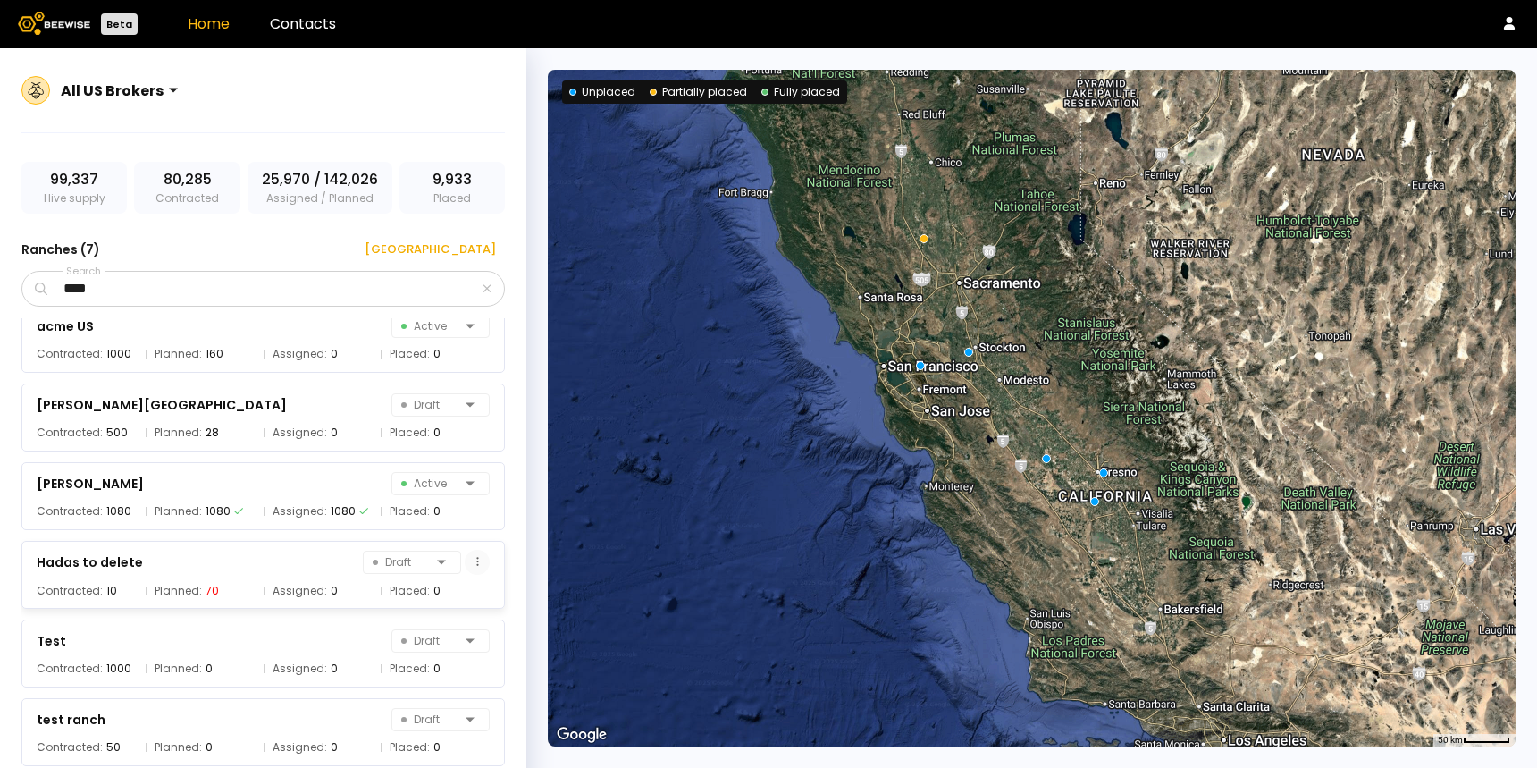
click at [478, 568] on button at bounding box center [477, 562] width 25 height 25
click at [431, 670] on div "Delete ranch" at bounding box center [426, 678] width 126 height 27
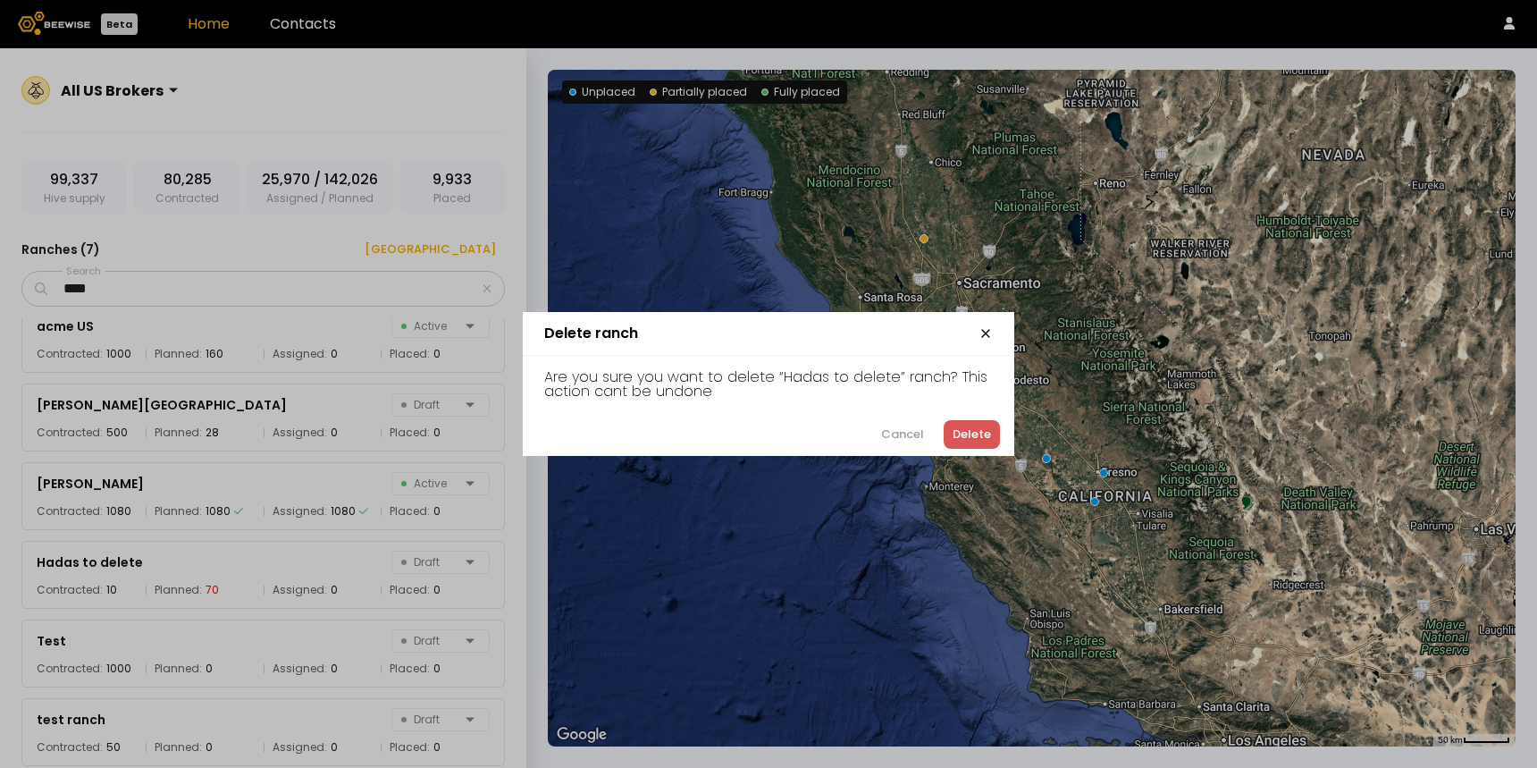
click at [979, 430] on div "Delete" at bounding box center [972, 434] width 38 height 18
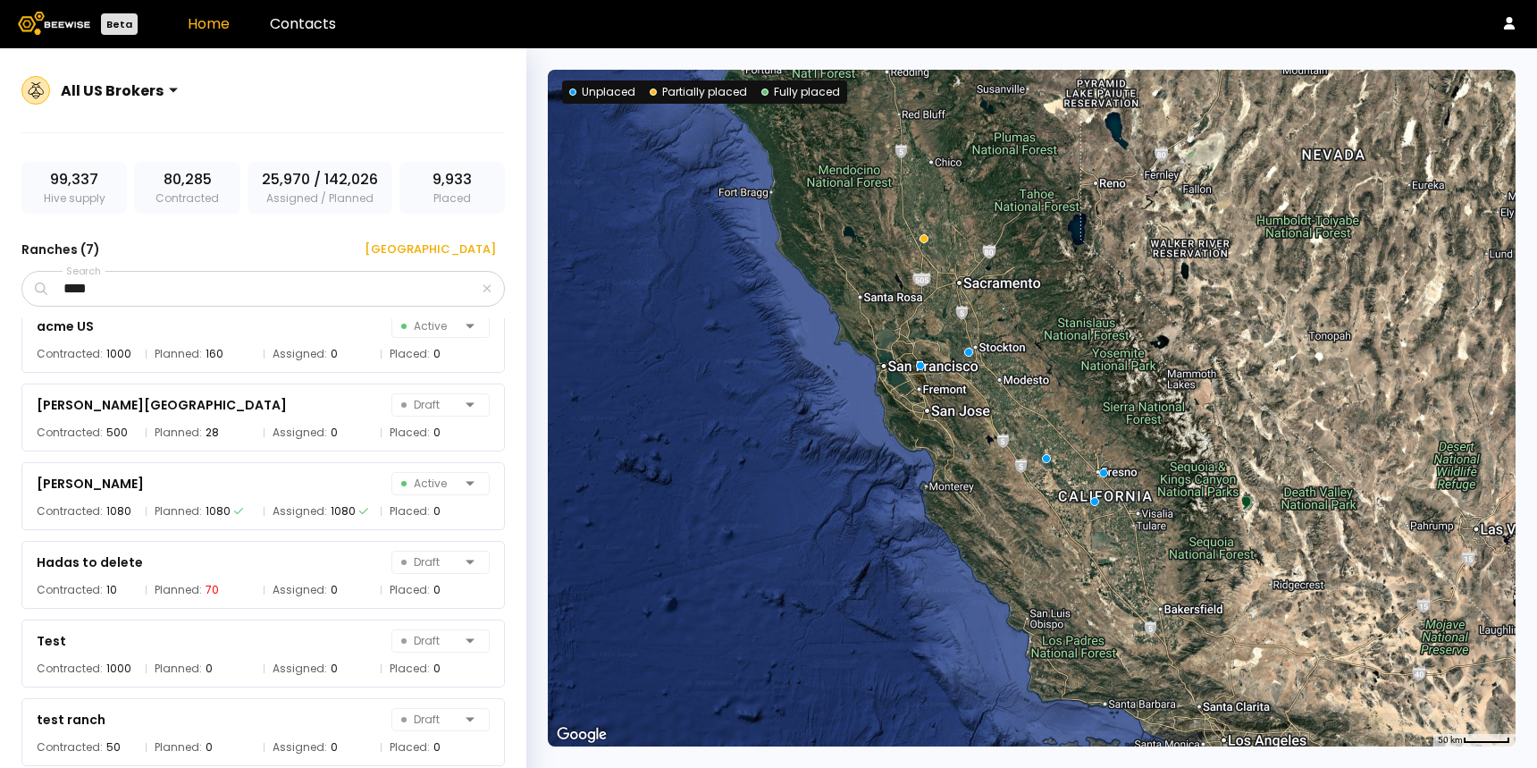
scroll to position [24, 0]
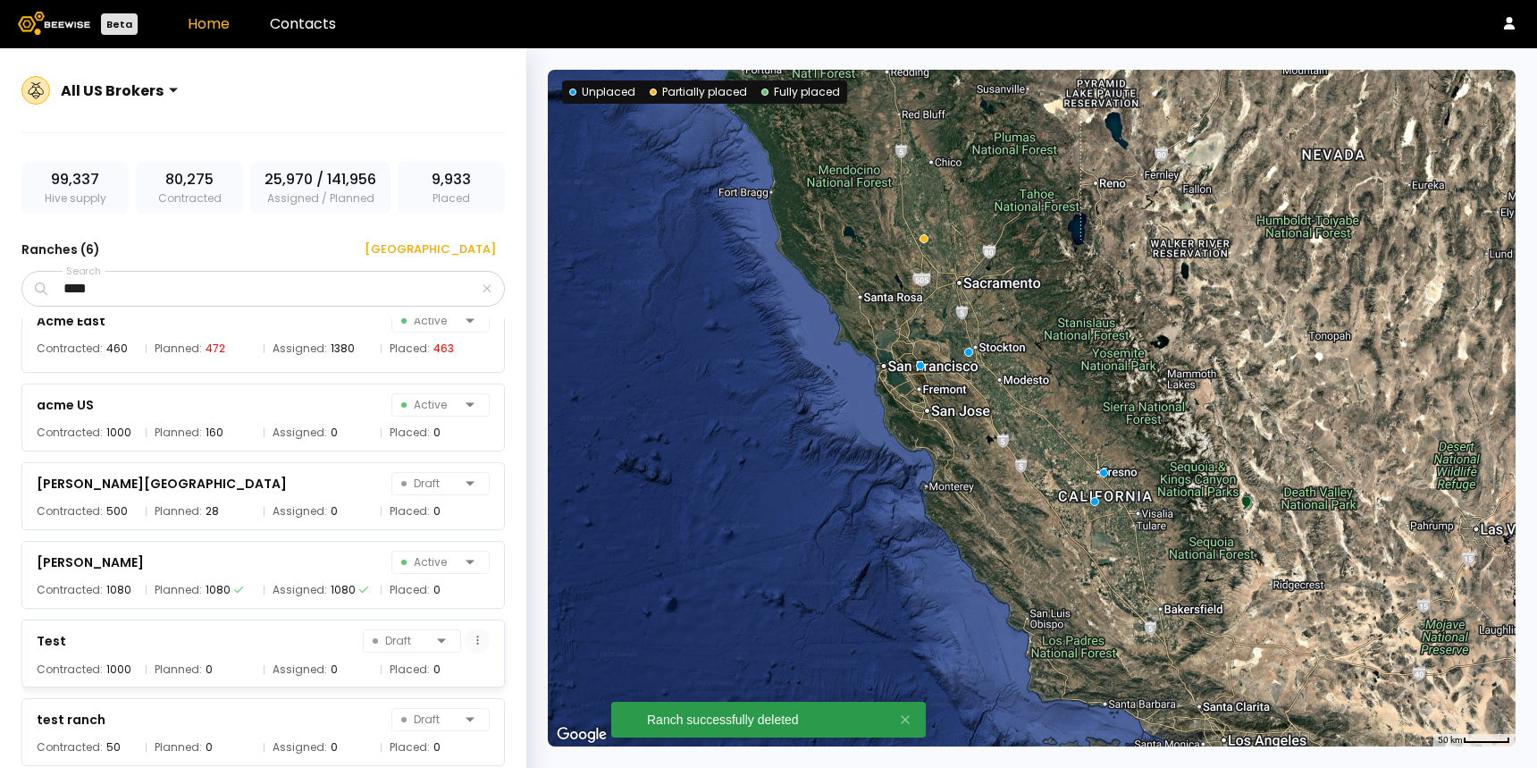
click at [470, 642] on button at bounding box center [477, 640] width 25 height 25
click at [429, 609] on div "Delete ranch" at bounding box center [426, 605] width 126 height 27
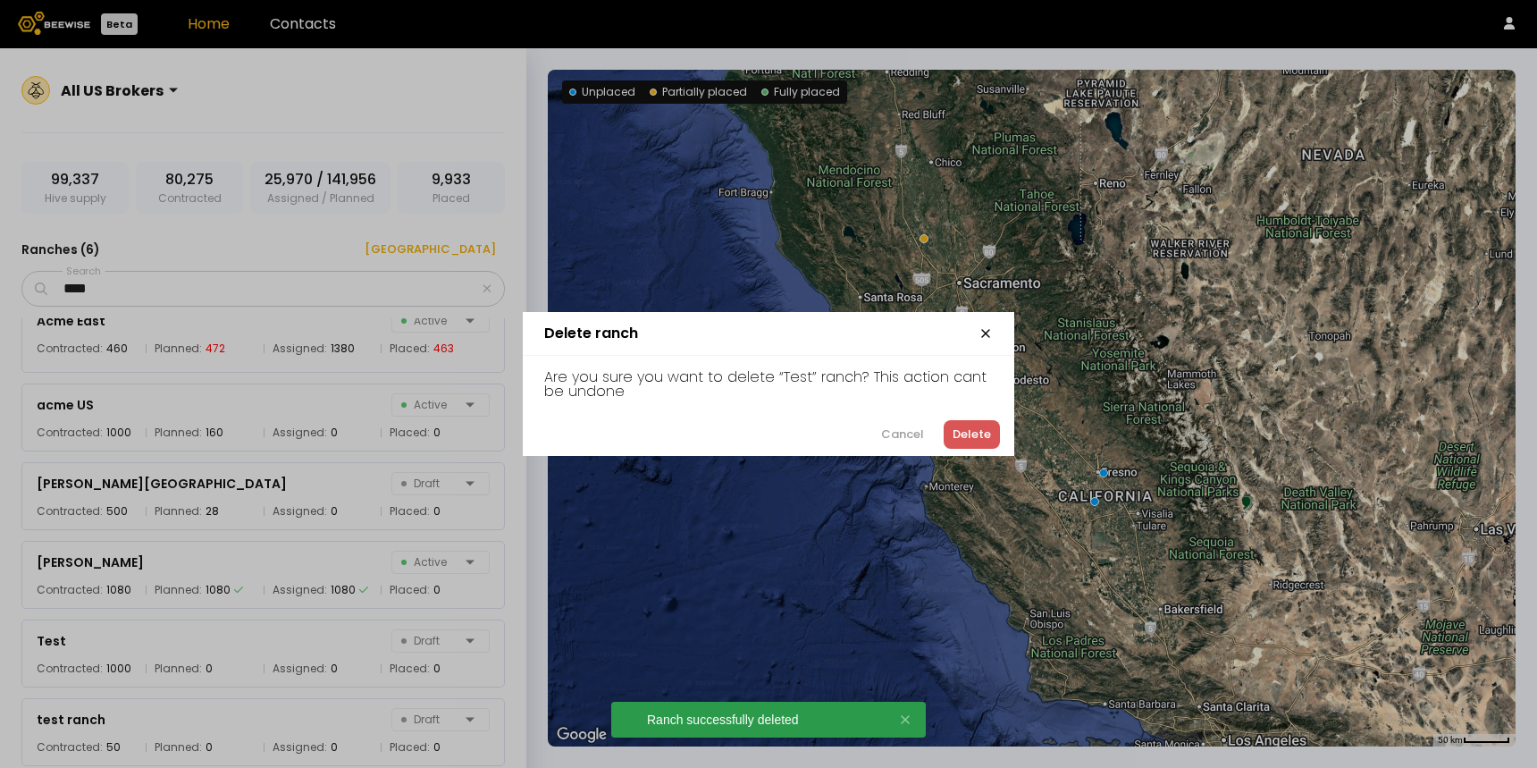
click at [966, 435] on div "Delete" at bounding box center [972, 434] width 38 height 18
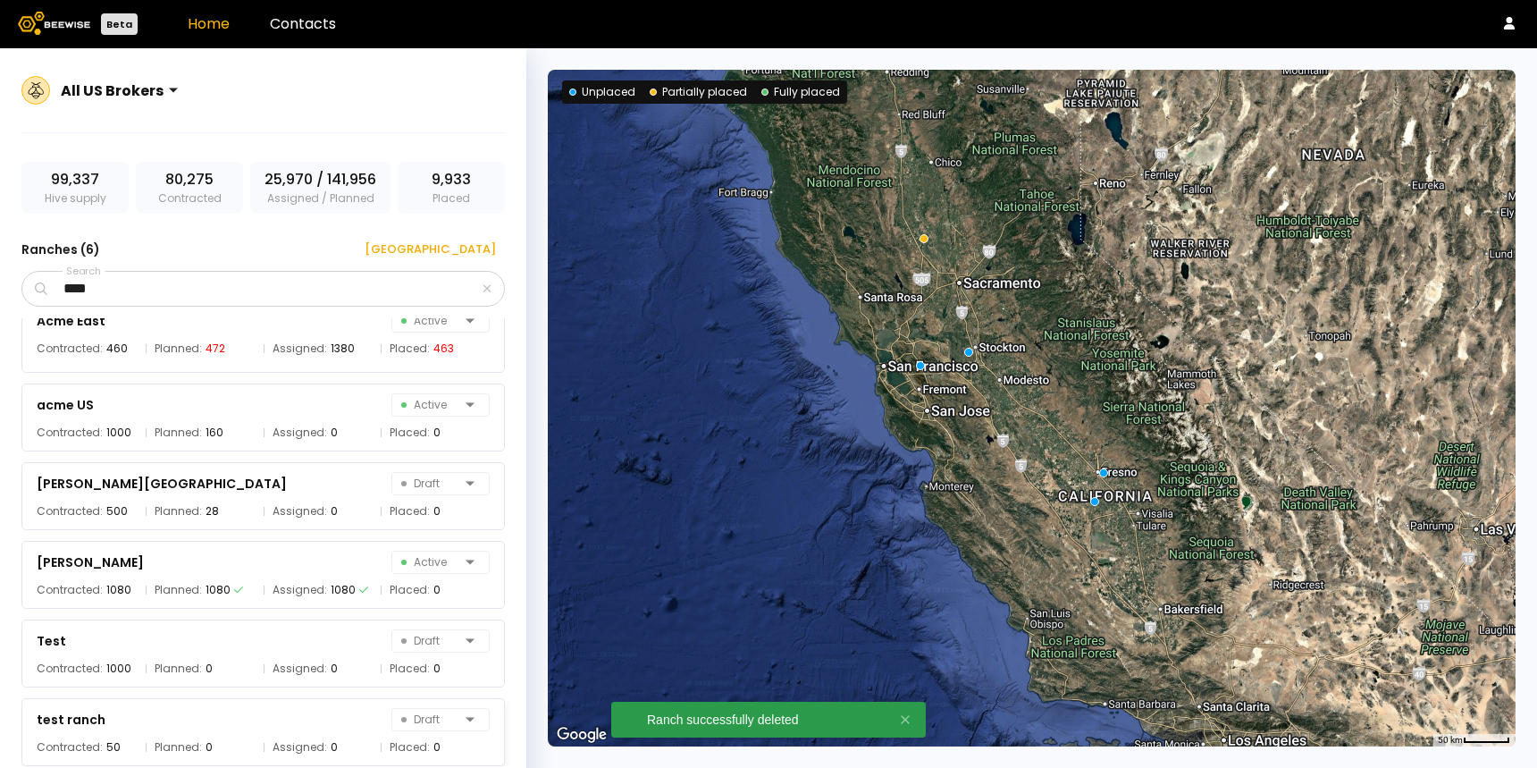
scroll to position [0, 0]
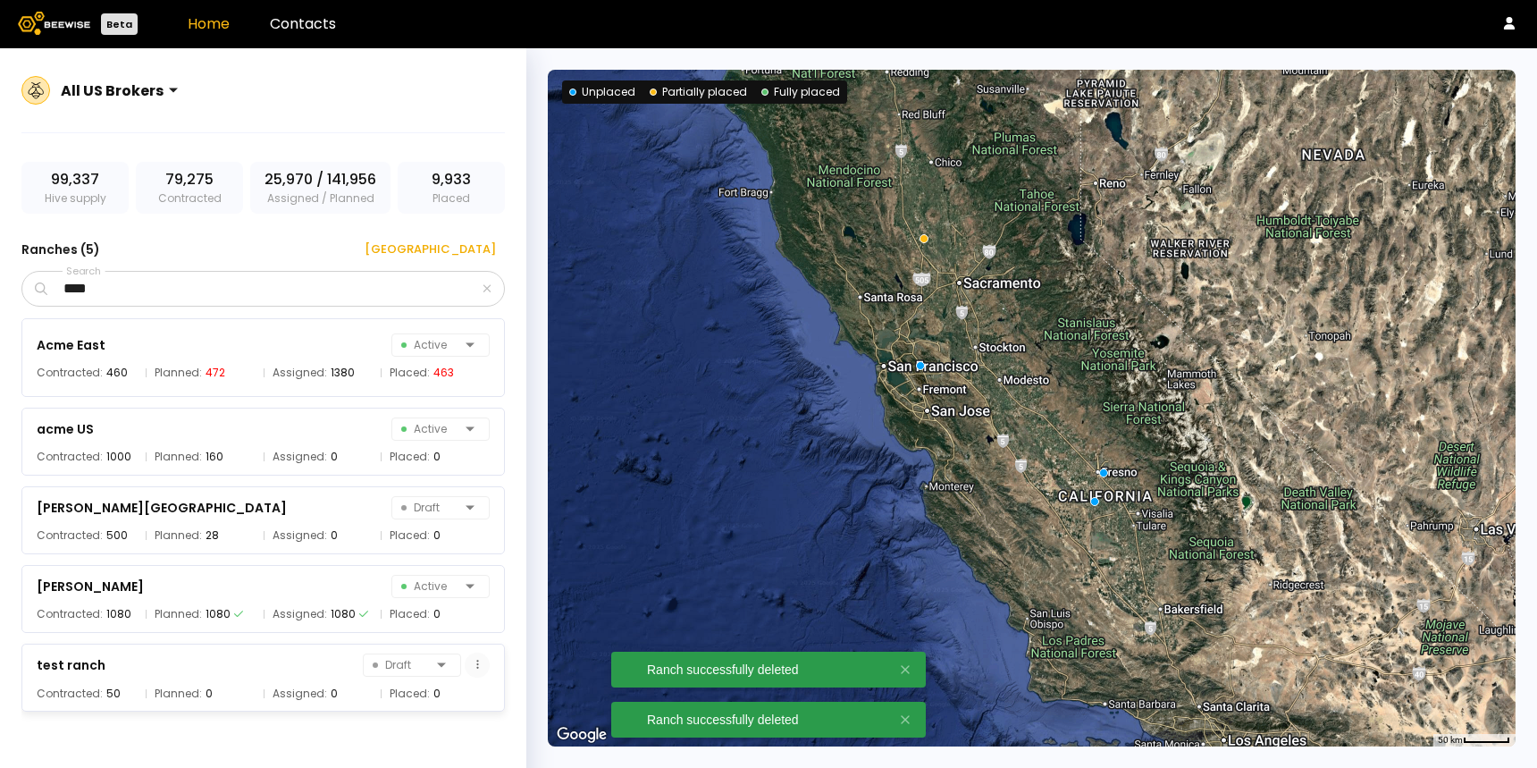
click at [480, 668] on button at bounding box center [477, 664] width 25 height 25
click at [451, 633] on div "Delete ranch" at bounding box center [429, 629] width 126 height 27
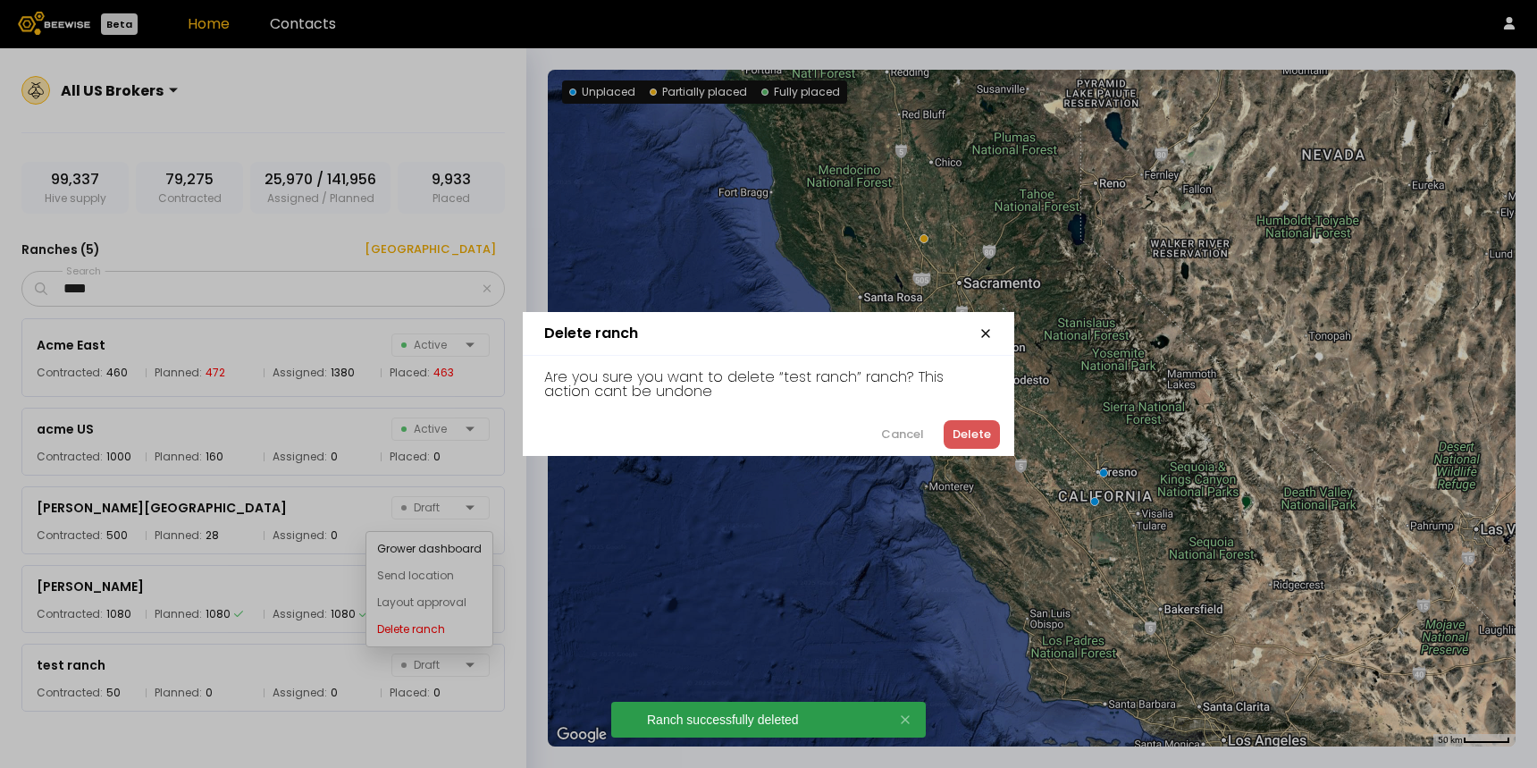
click at [981, 433] on div "Delete" at bounding box center [972, 434] width 38 height 18
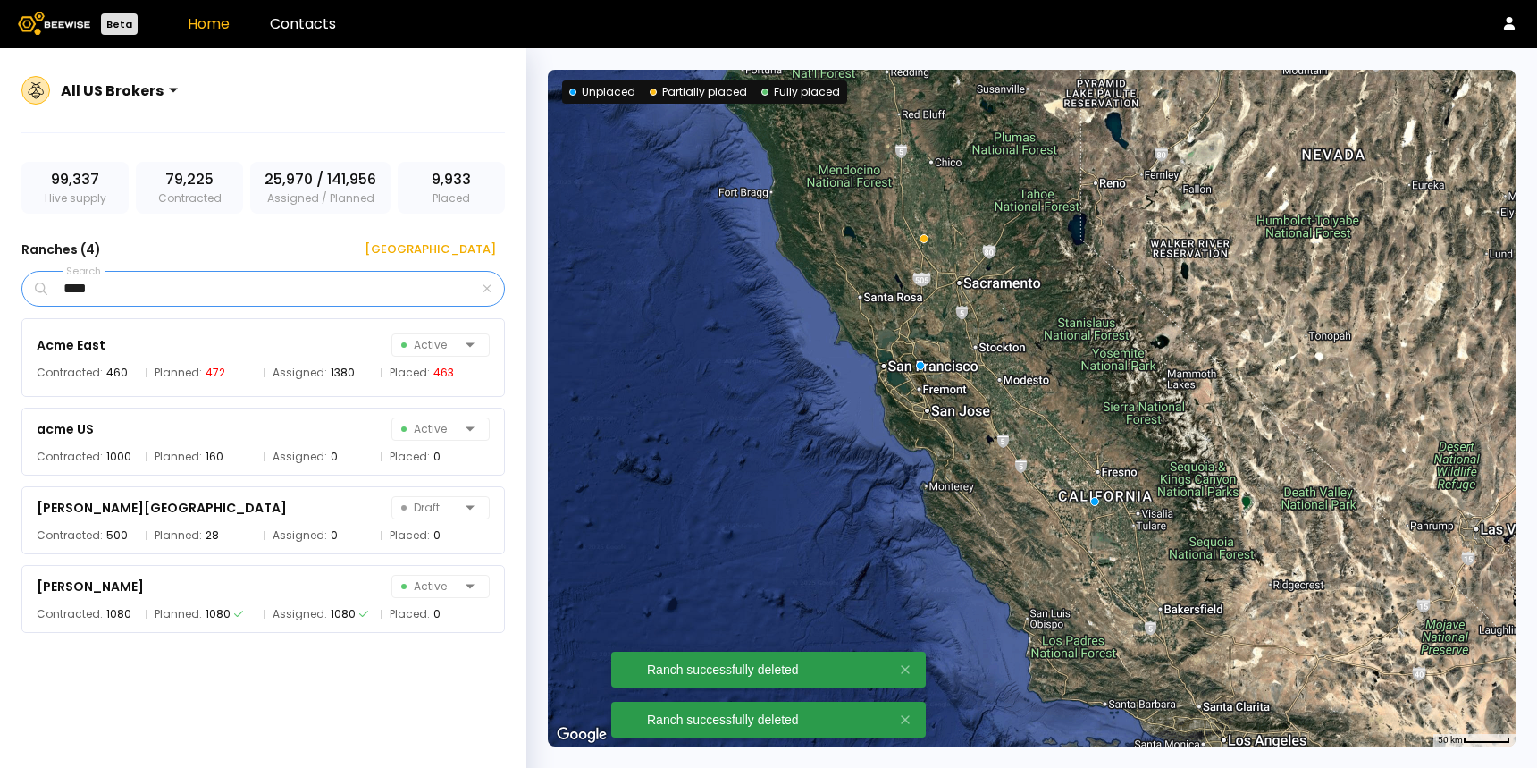
click at [248, 290] on input "****" at bounding box center [265, 289] width 428 height 34
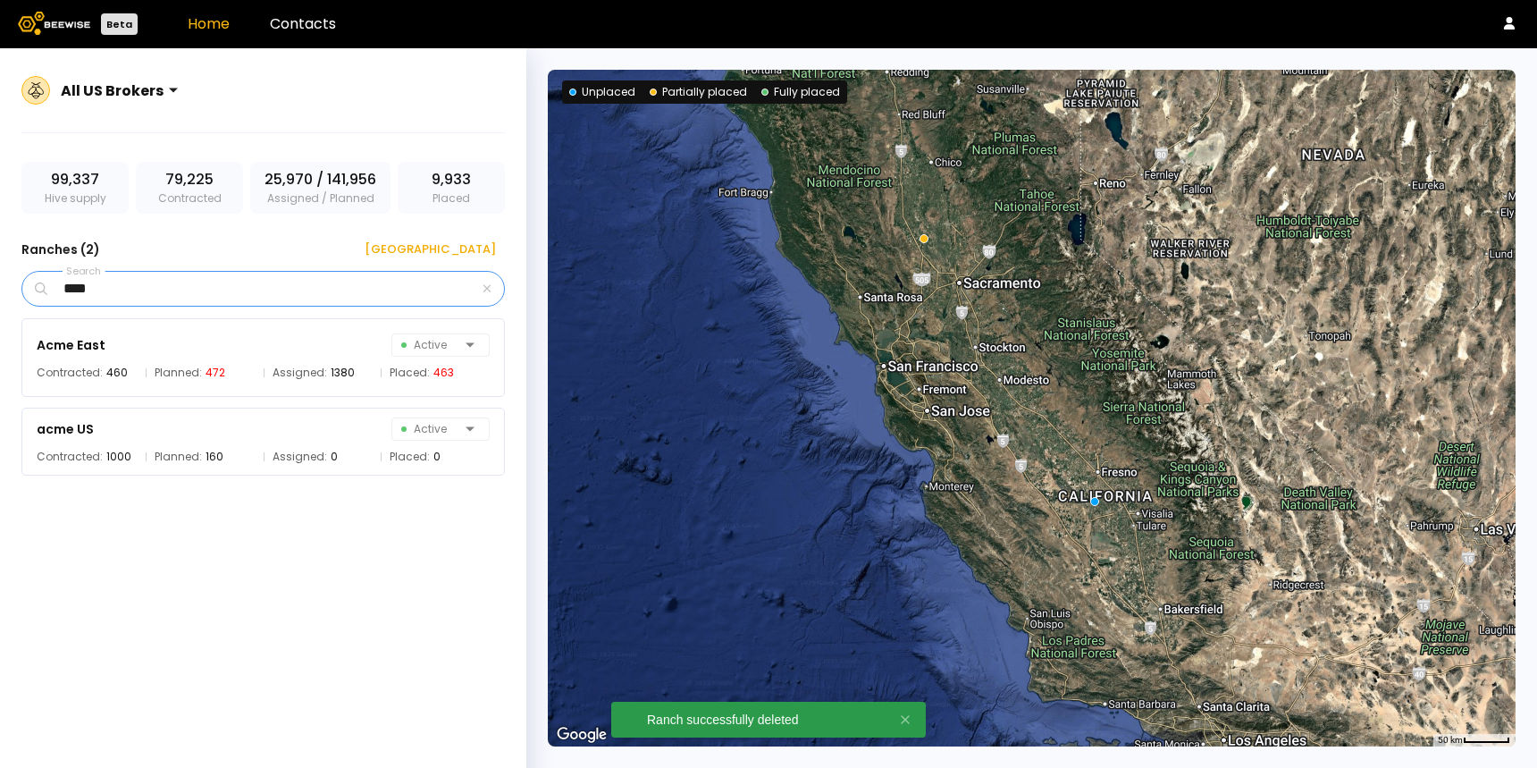
type input "****"
click at [353, 518] on div "Acme East Active Contracted: 460 Planned: 472 Assigned: 1380 Placed: 463 acme U…" at bounding box center [271, 542] width 501 height 448
click at [305, 355] on div "Acme East Active" at bounding box center [263, 344] width 453 height 25
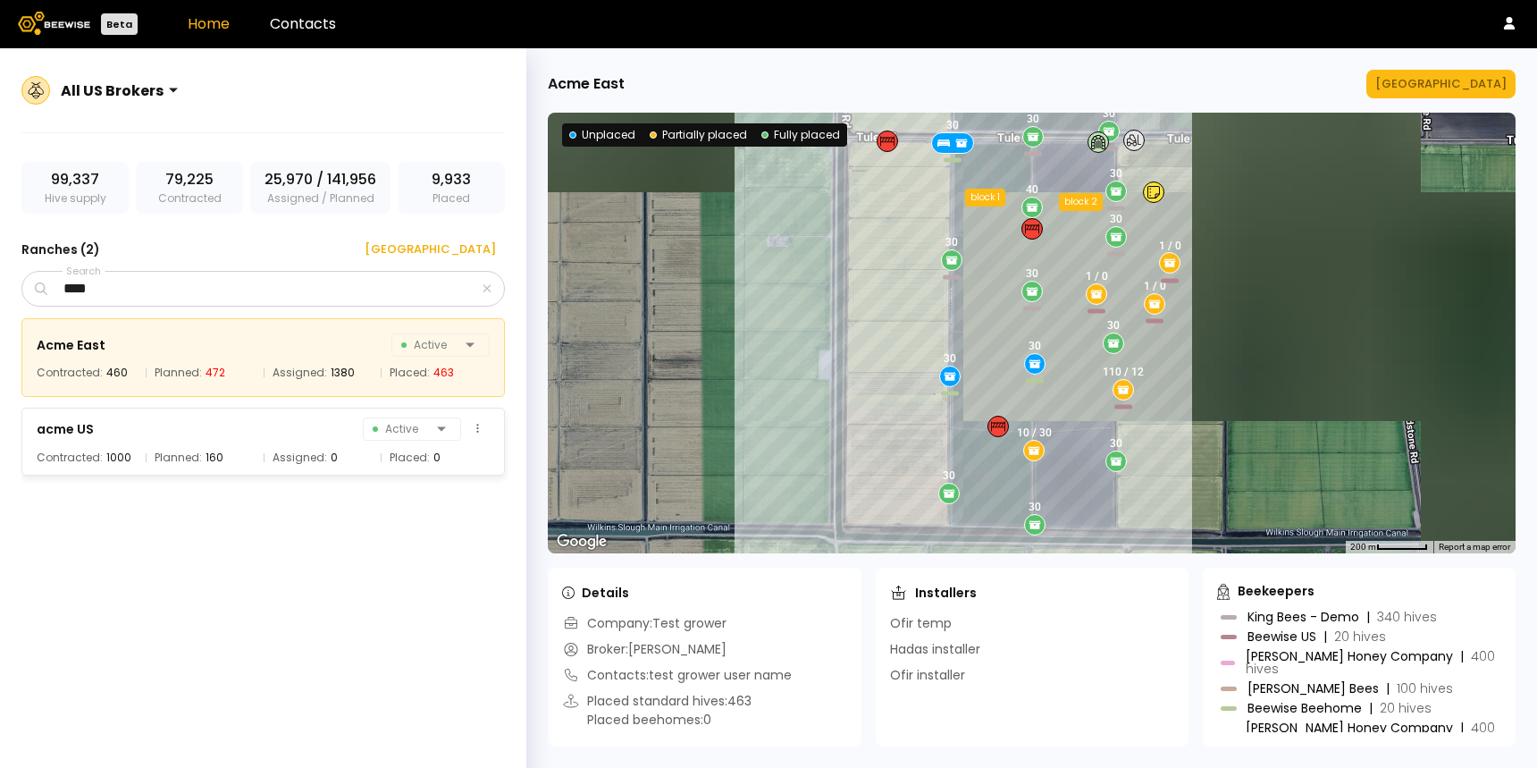
click at [300, 441] on div "acme US Active" at bounding box center [263, 428] width 453 height 25
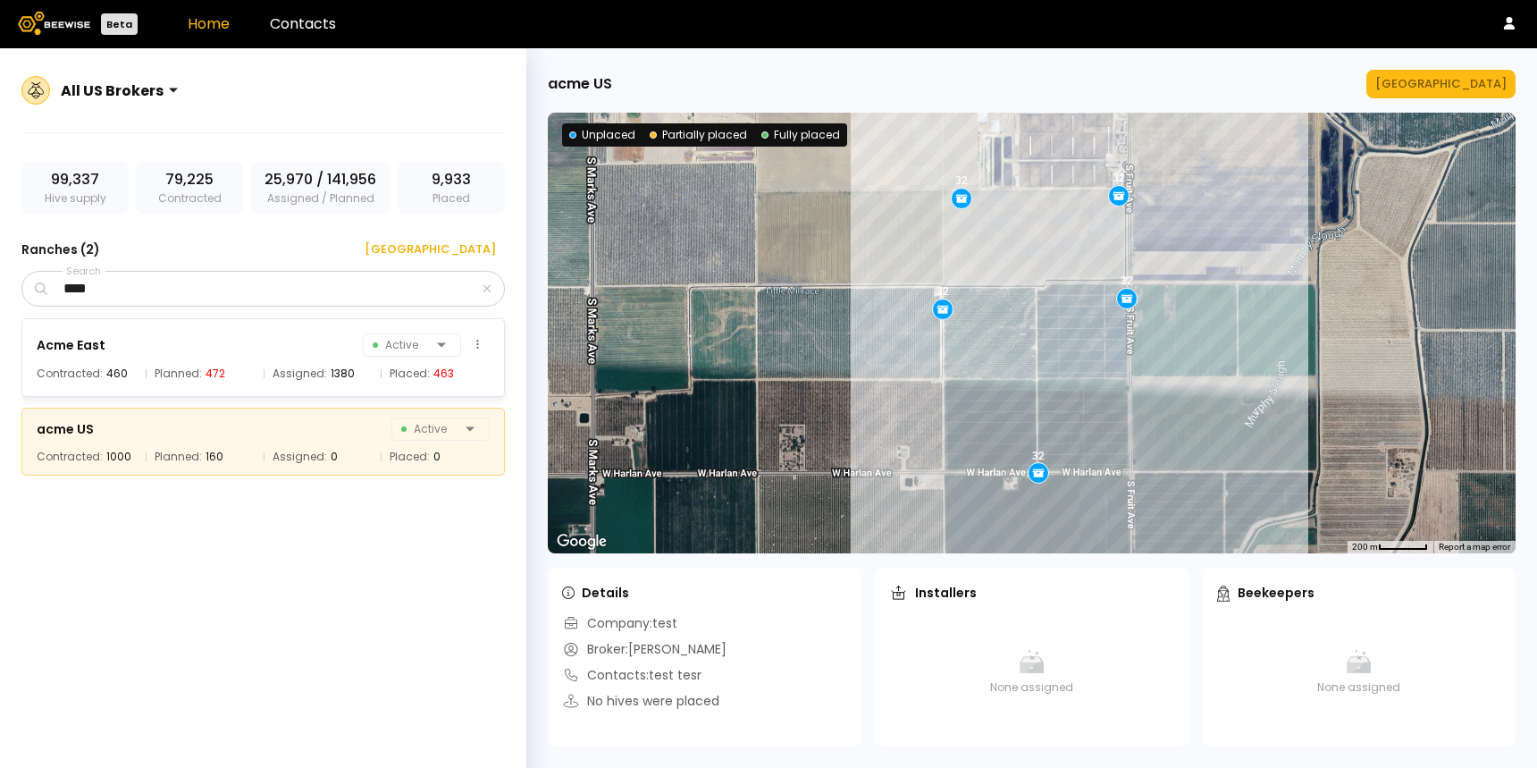
click at [283, 361] on div "Acme East Active Contracted: 460 Planned: 472 Assigned: 1380 Placed: 463" at bounding box center [263, 357] width 484 height 79
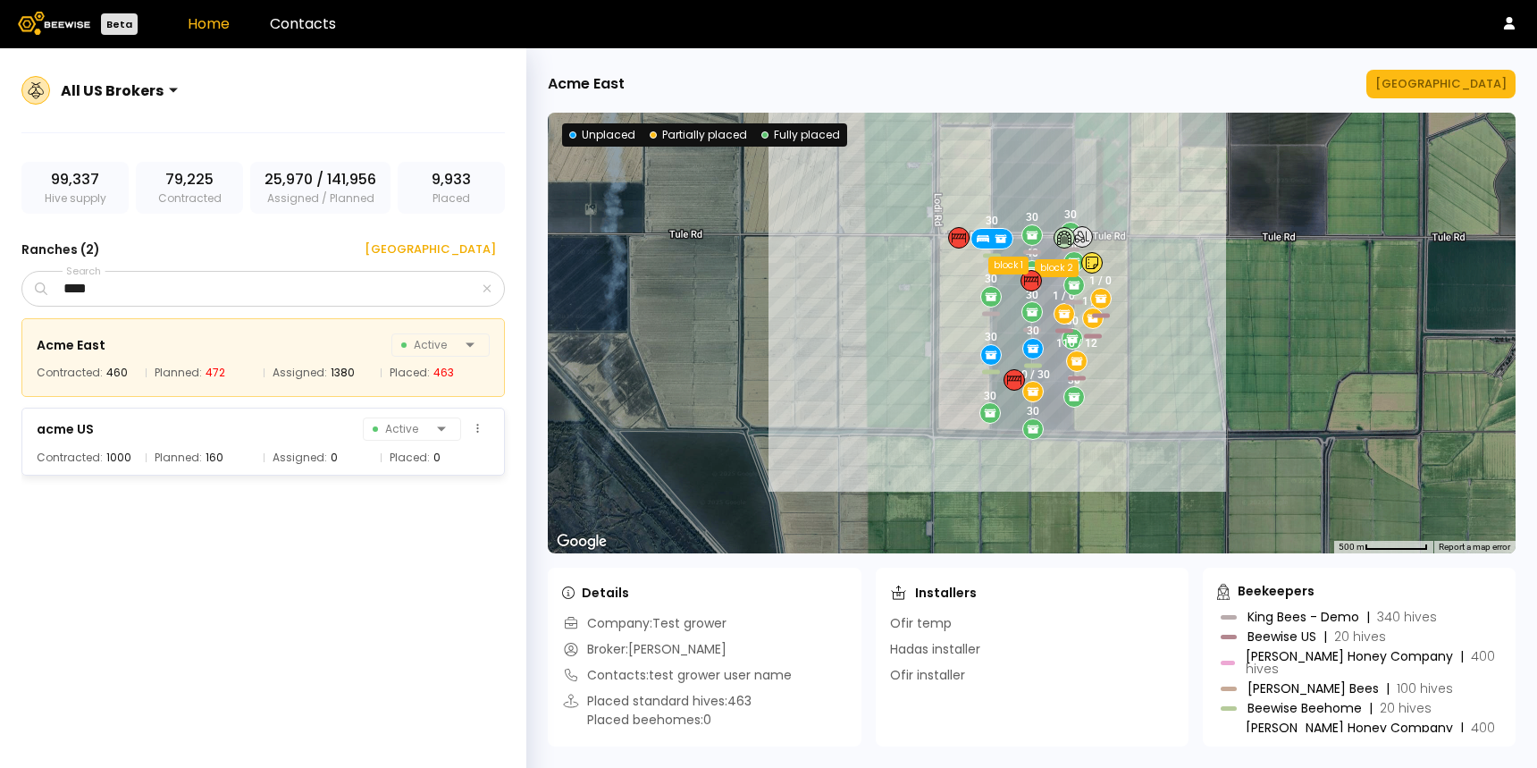
click at [271, 434] on div "acme US Active" at bounding box center [263, 428] width 453 height 25
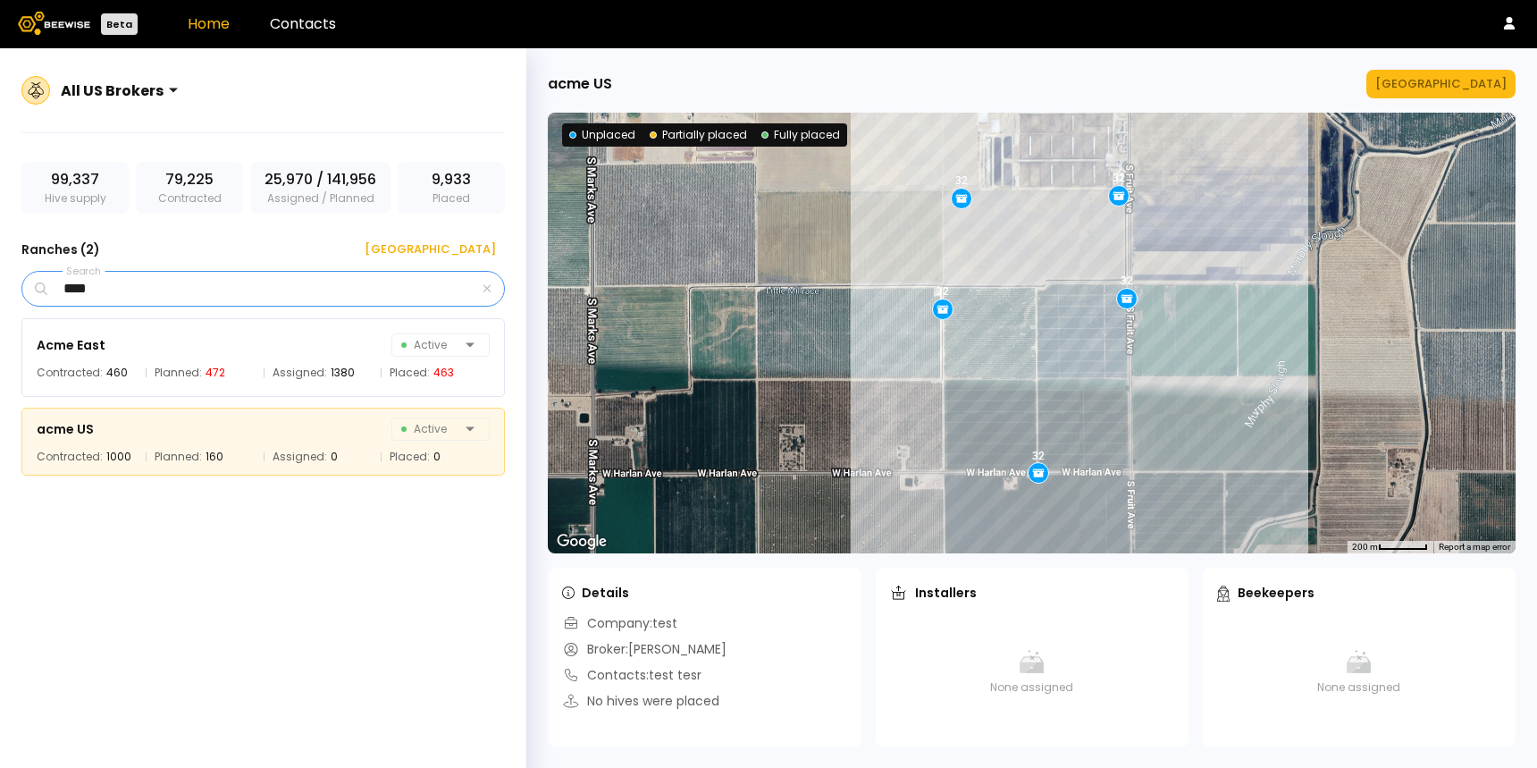
click at [106, 298] on input "****" at bounding box center [265, 289] width 428 height 34
